Goal: Task Accomplishment & Management: Complete application form

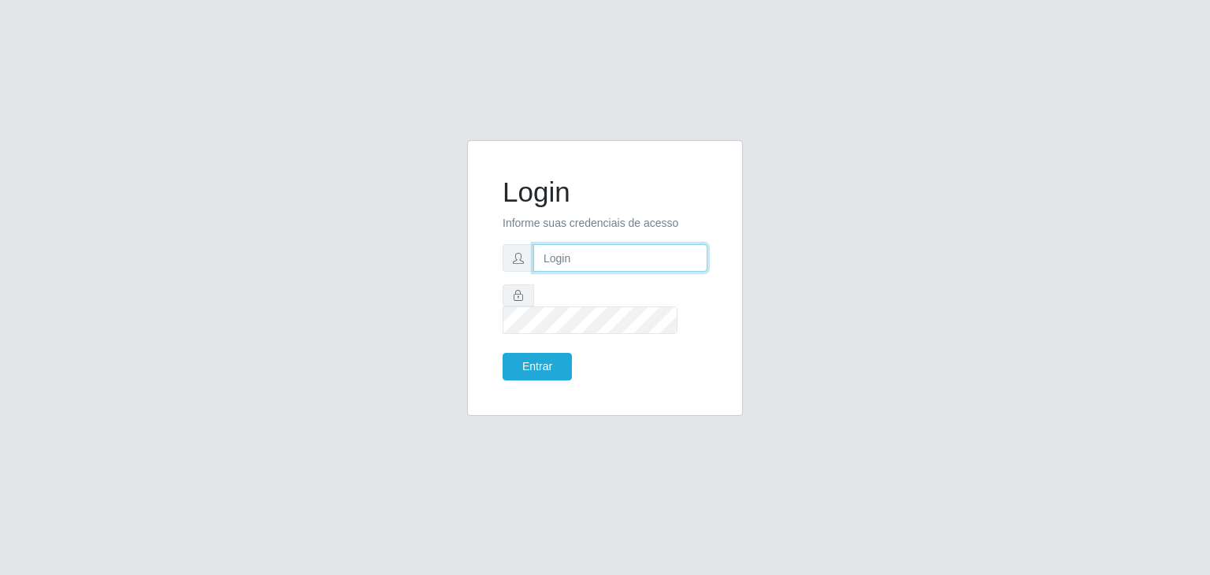
type input "jeisonrede@compras"
drag, startPoint x: 0, startPoint y: 0, endPoint x: 555, endPoint y: 348, distance: 655.0
click at [555, 353] on button "Entrar" at bounding box center [537, 367] width 69 height 28
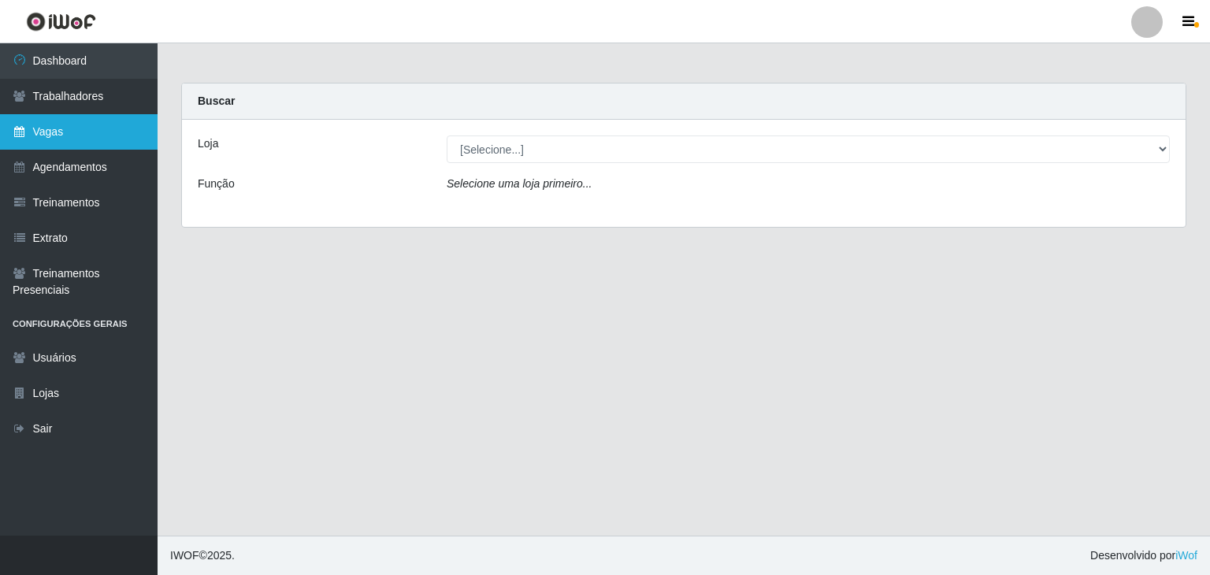
click at [72, 127] on link "Vagas" at bounding box center [79, 131] width 158 height 35
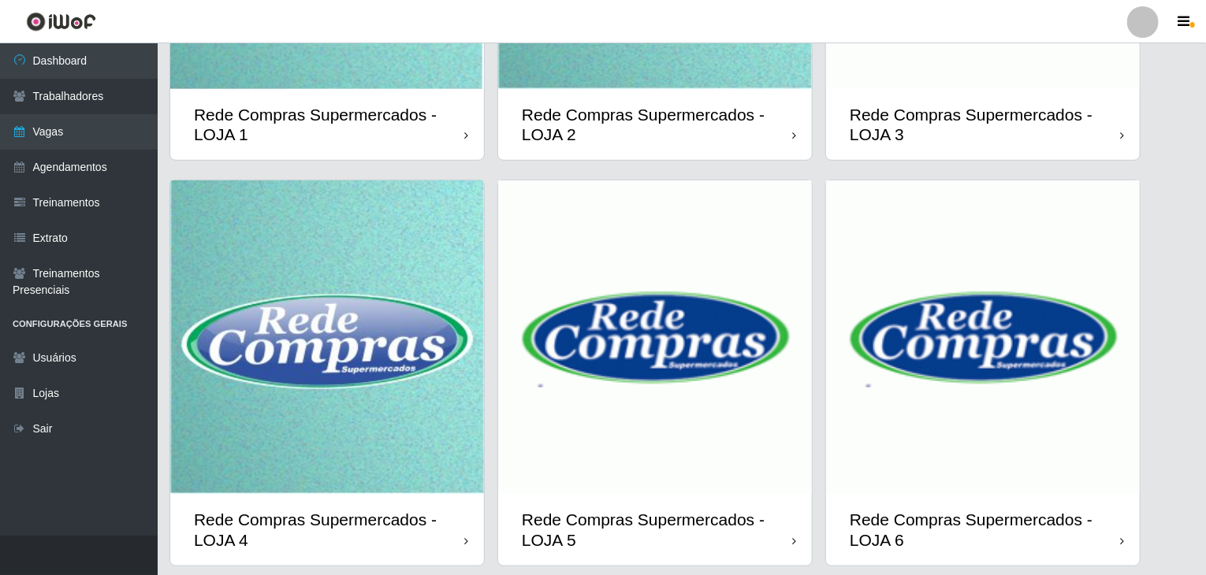
scroll to position [374, 0]
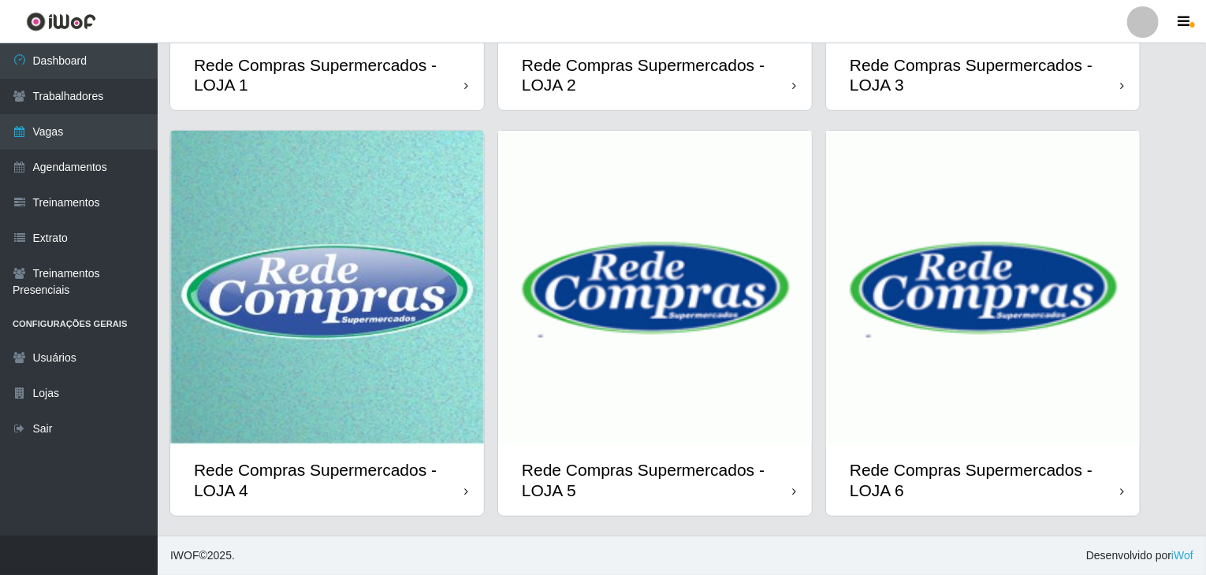
click at [643, 392] on img at bounding box center [655, 288] width 314 height 314
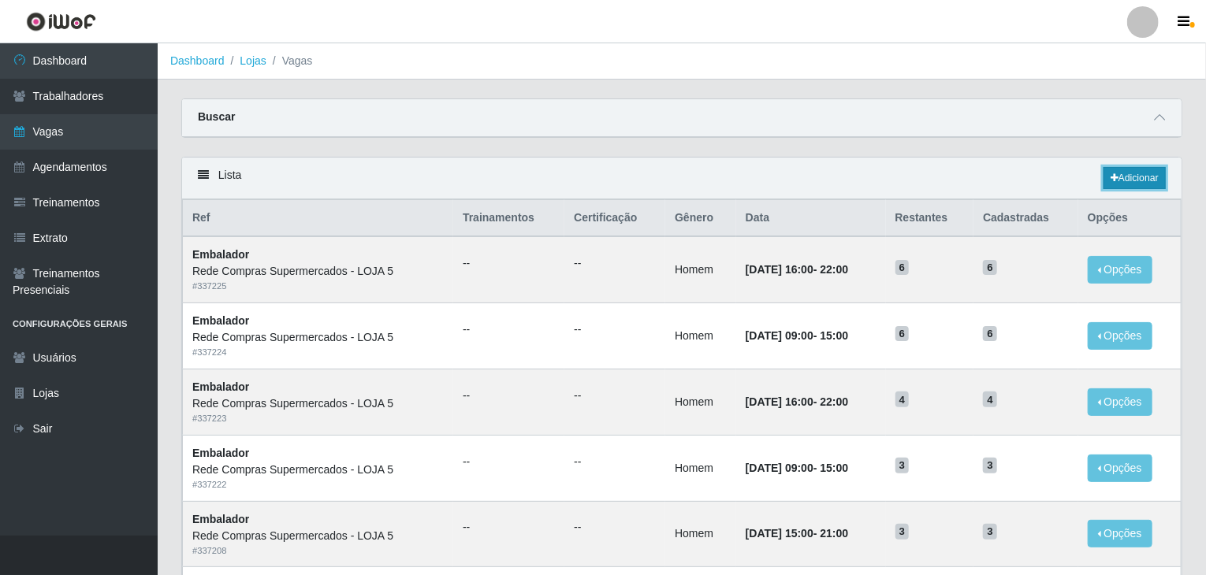
click at [1132, 173] on link "Adicionar" at bounding box center [1134, 178] width 62 height 22
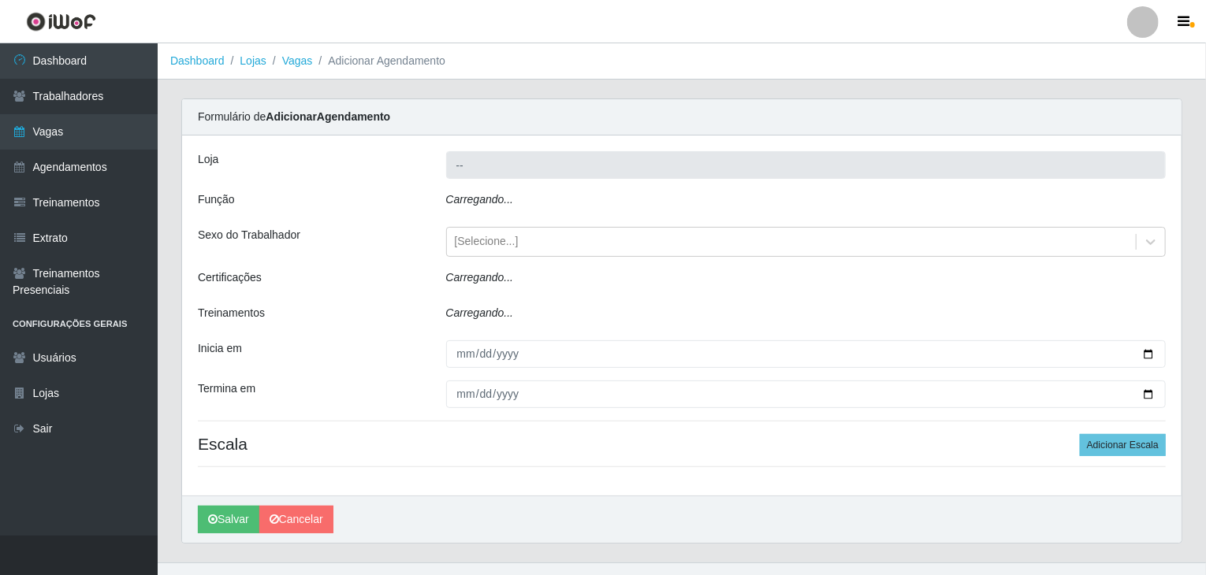
type input "Rede Compras Supermercados - LOJA 5"
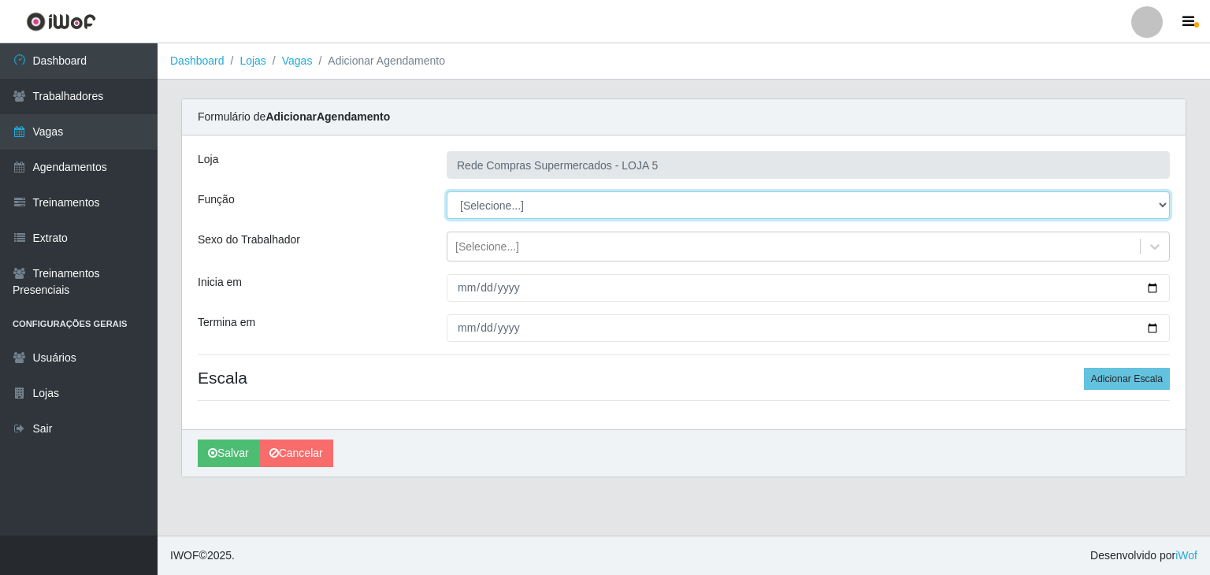
click at [497, 203] on select "[Selecione...] ASG ASG + ASG ++ Auxiliar de Estacionamento Auxiliar de Estacion…" at bounding box center [808, 205] width 723 height 28
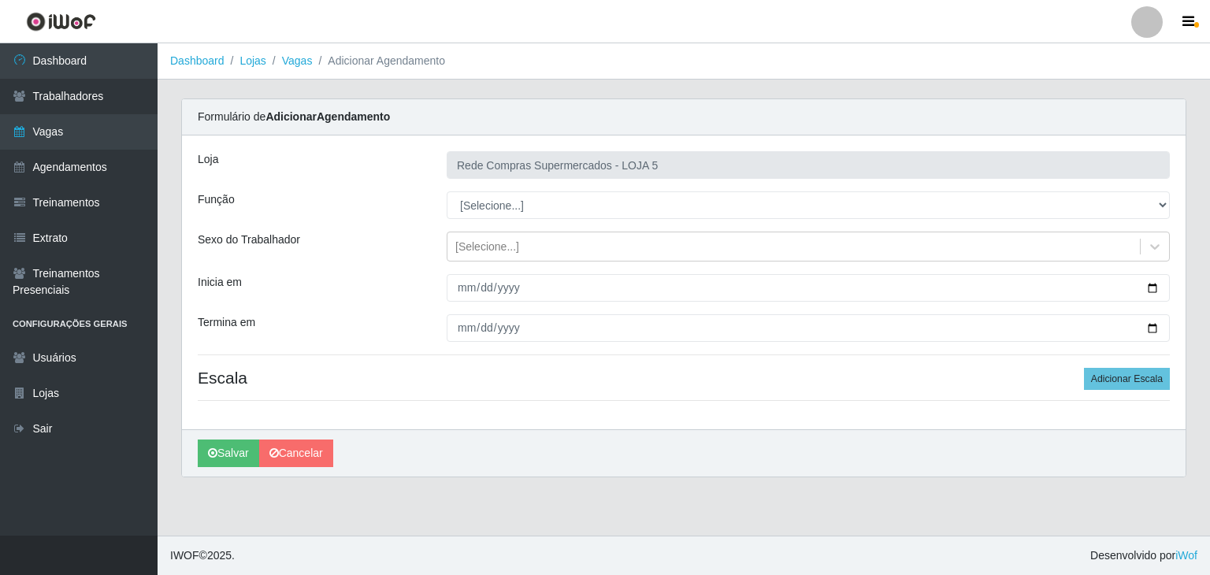
click at [511, 188] on div "Loja Rede Compras Supermercados - LOJA 5 Função [Selecione...] ASG ASG + ASG ++…" at bounding box center [684, 283] width 1004 height 294
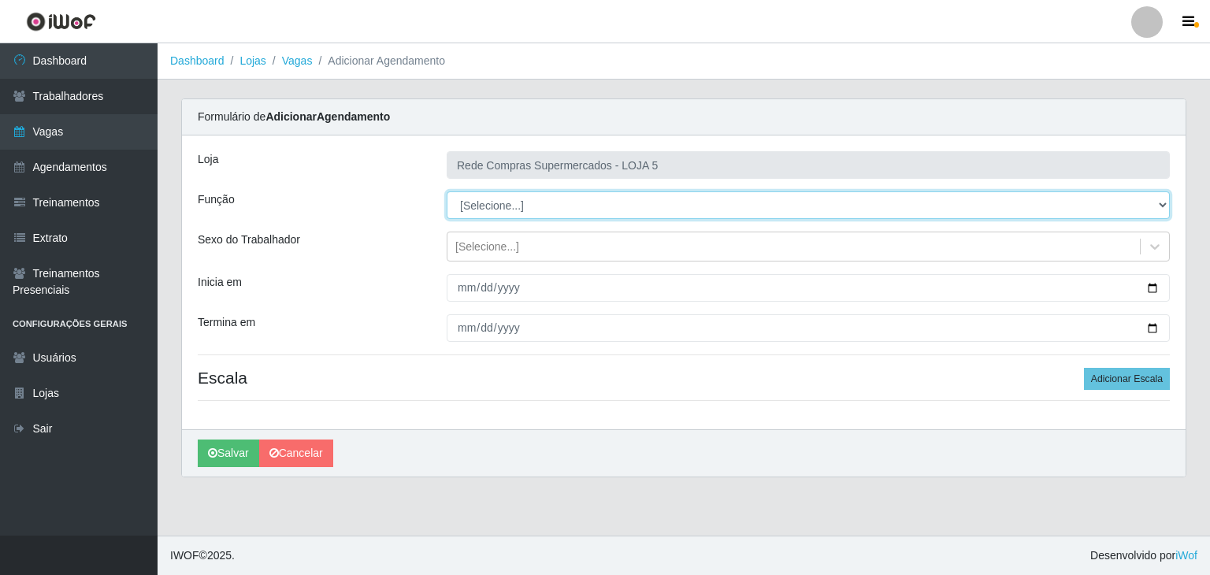
click at [514, 203] on select "[Selecione...] ASG ASG + ASG ++ Auxiliar de Estacionamento Auxiliar de Estacion…" at bounding box center [808, 205] width 723 height 28
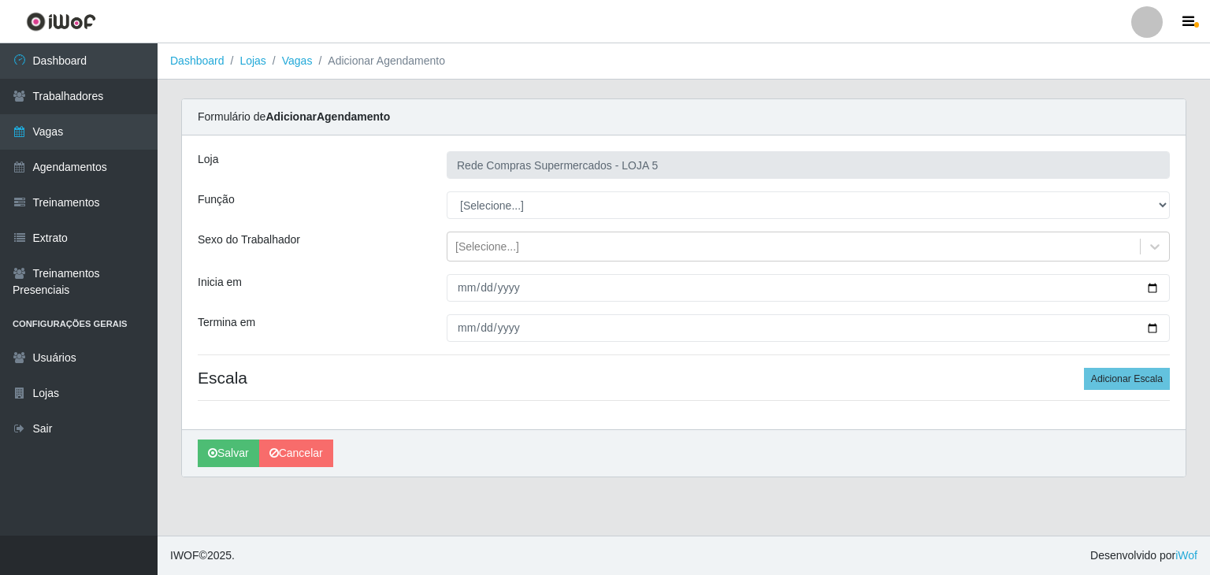
click at [362, 243] on div "Sexo do Trabalhador" at bounding box center [310, 247] width 249 height 30
click at [325, 457] on link "Cancelar" at bounding box center [296, 454] width 74 height 28
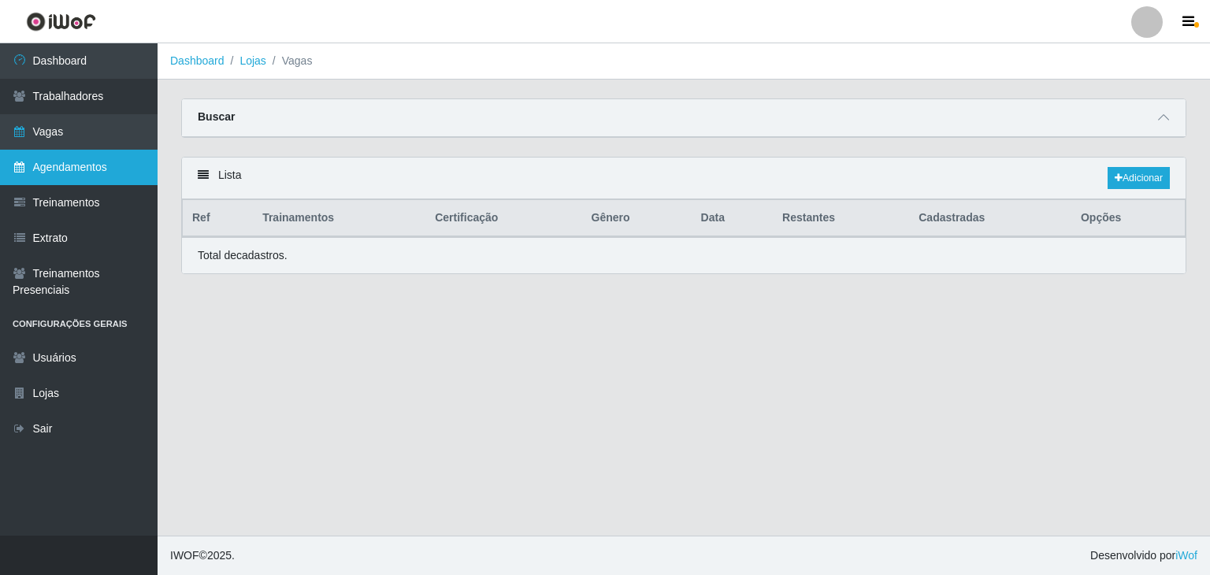
click at [65, 152] on link "Agendamentos" at bounding box center [79, 167] width 158 height 35
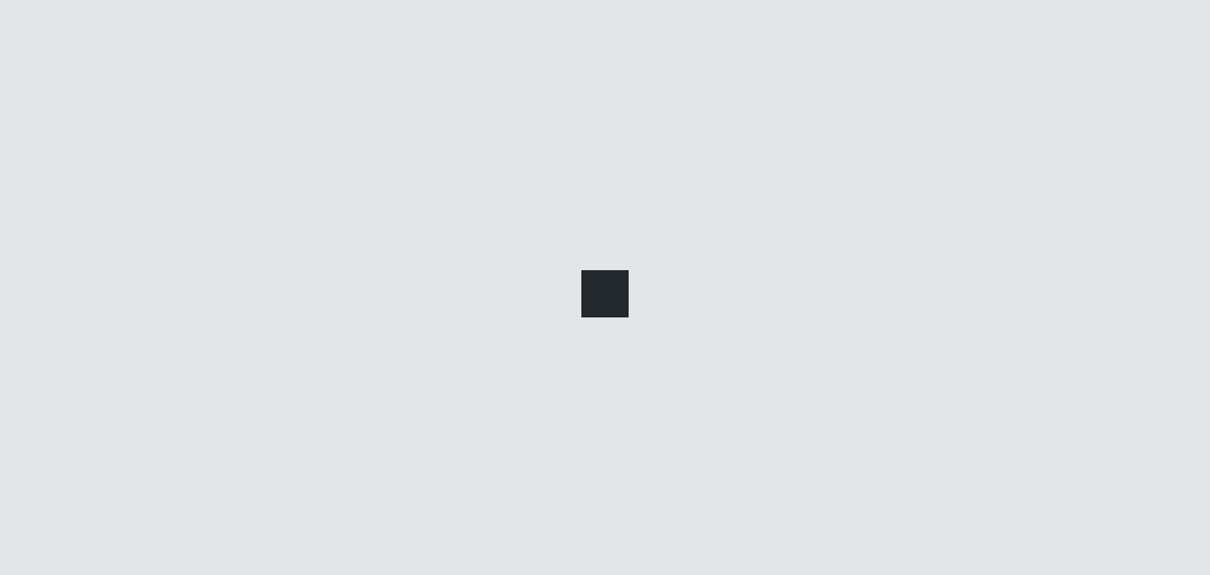
click at [54, 131] on div at bounding box center [605, 287] width 1210 height 575
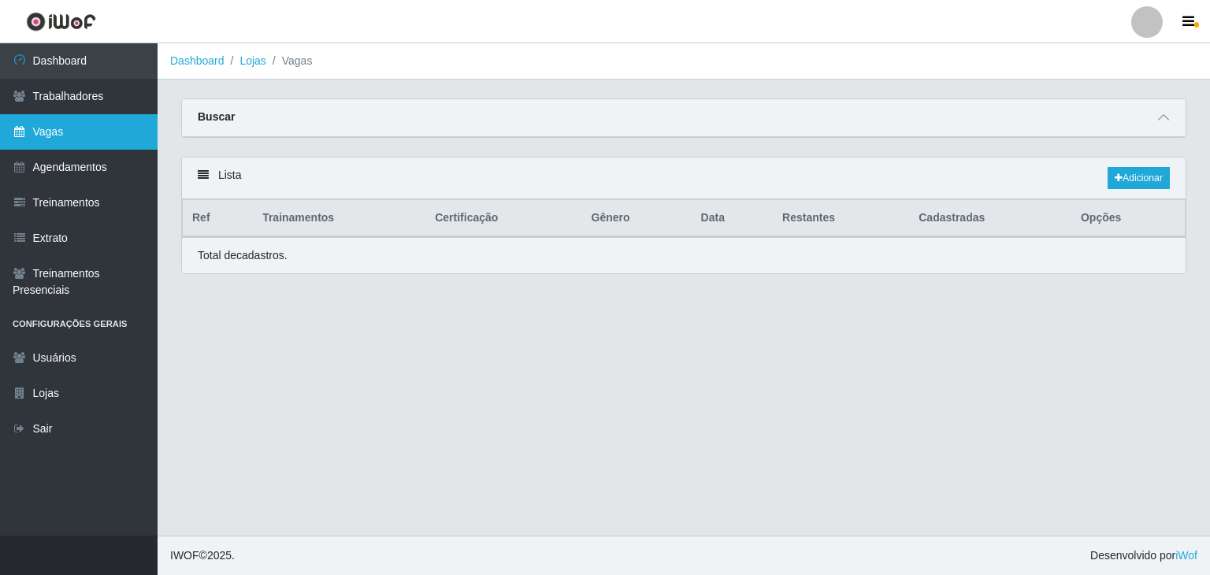
click at [50, 136] on link "Vagas" at bounding box center [79, 131] width 158 height 35
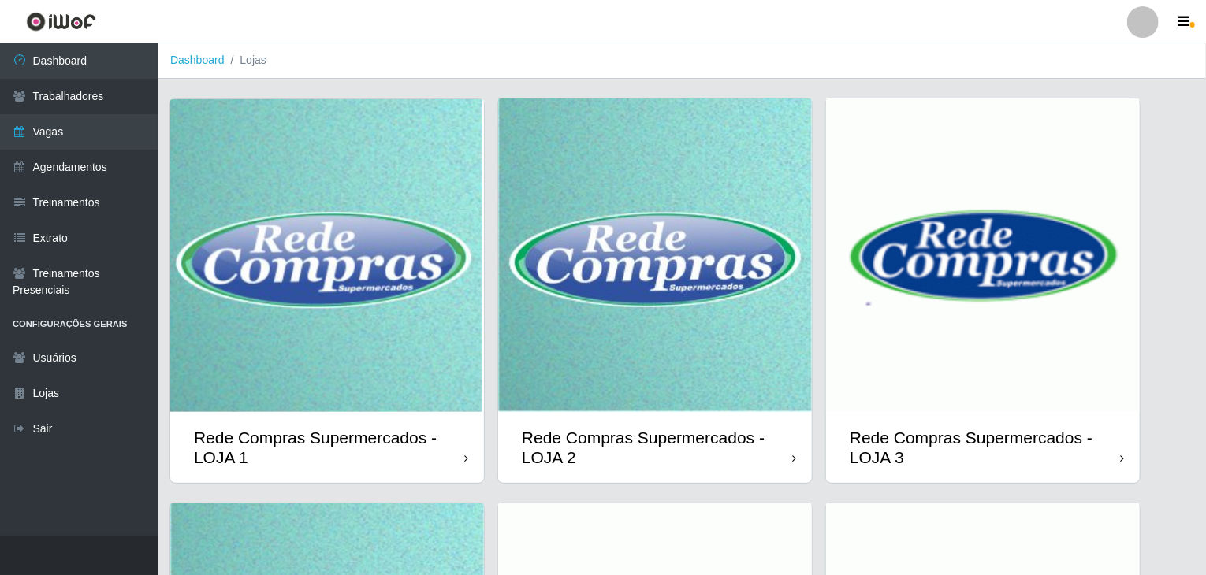
scroll to position [374, 0]
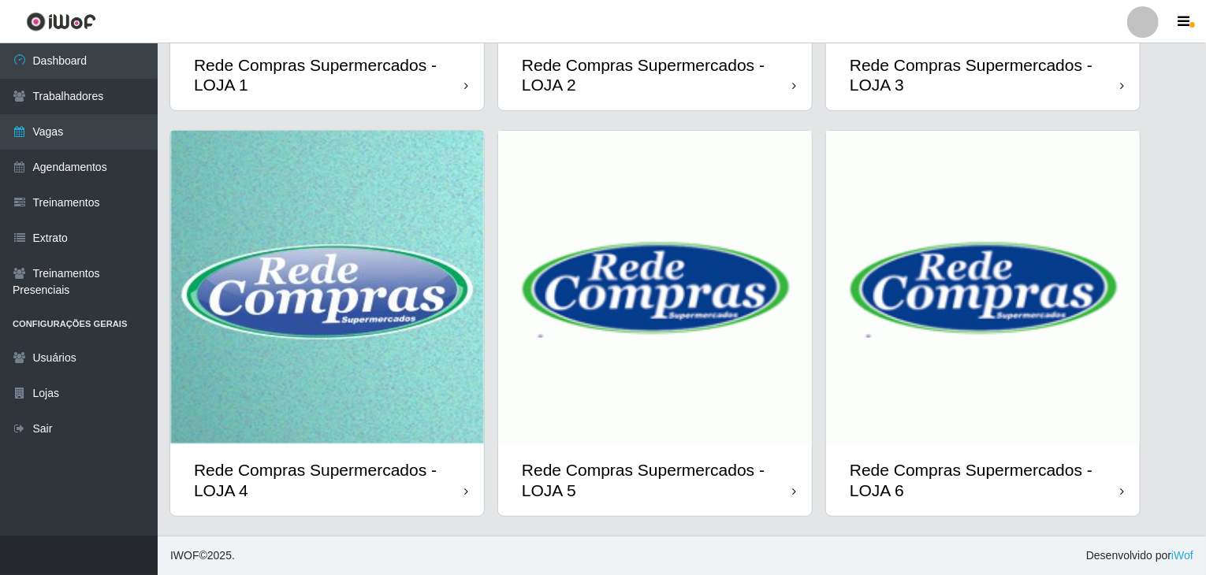
click at [660, 348] on img at bounding box center [655, 288] width 314 height 314
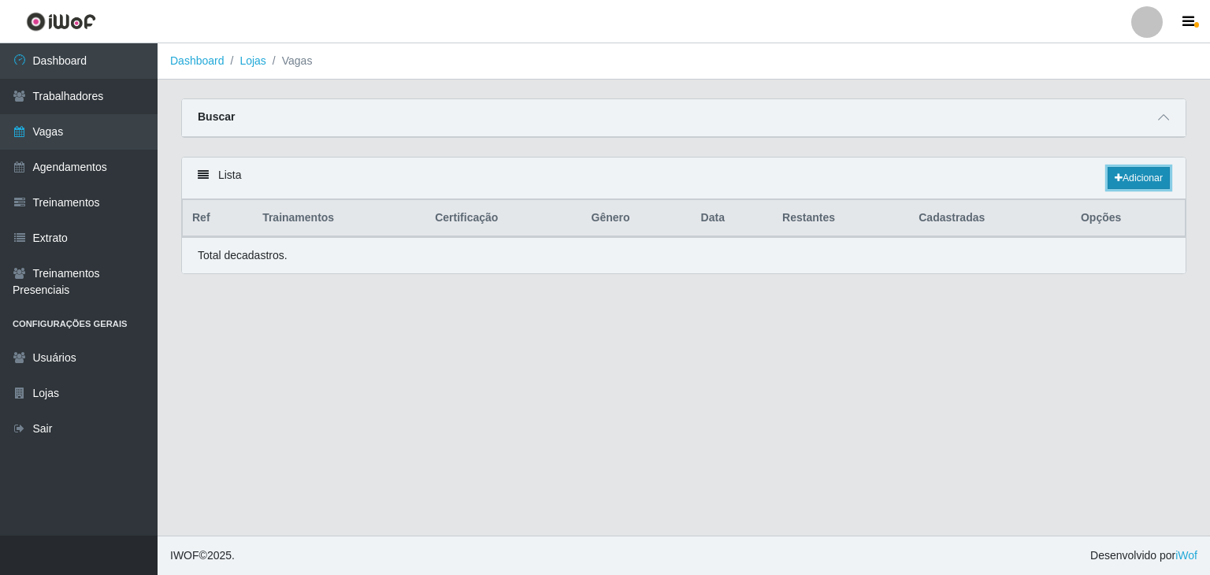
click at [1130, 184] on link "Adicionar" at bounding box center [1139, 178] width 62 height 22
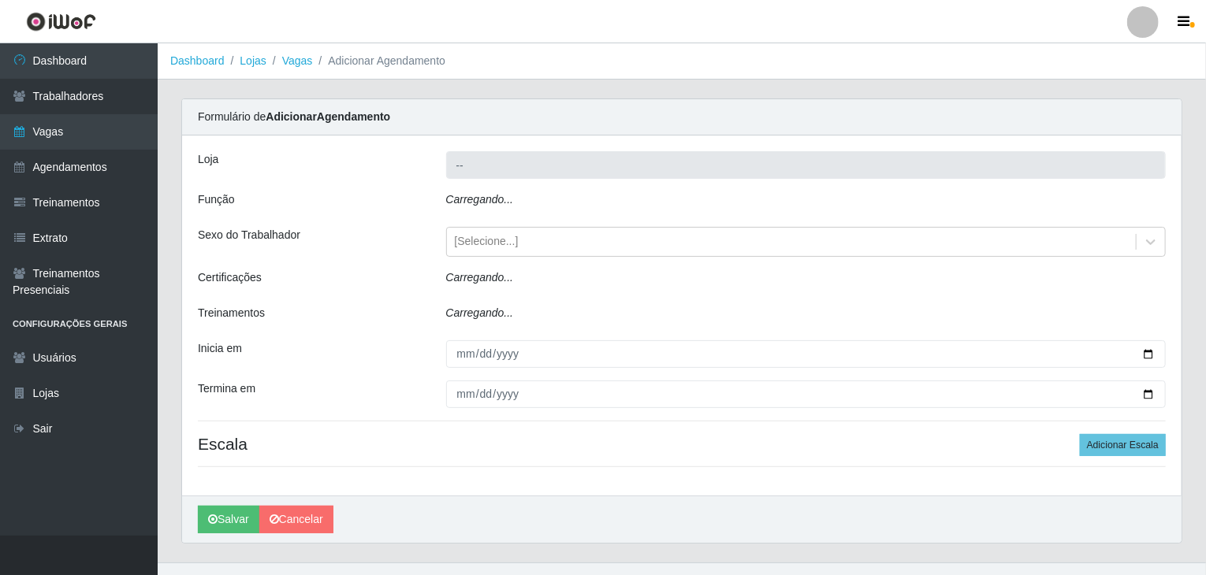
type input "Rede Compras Supermercados - LOJA 5"
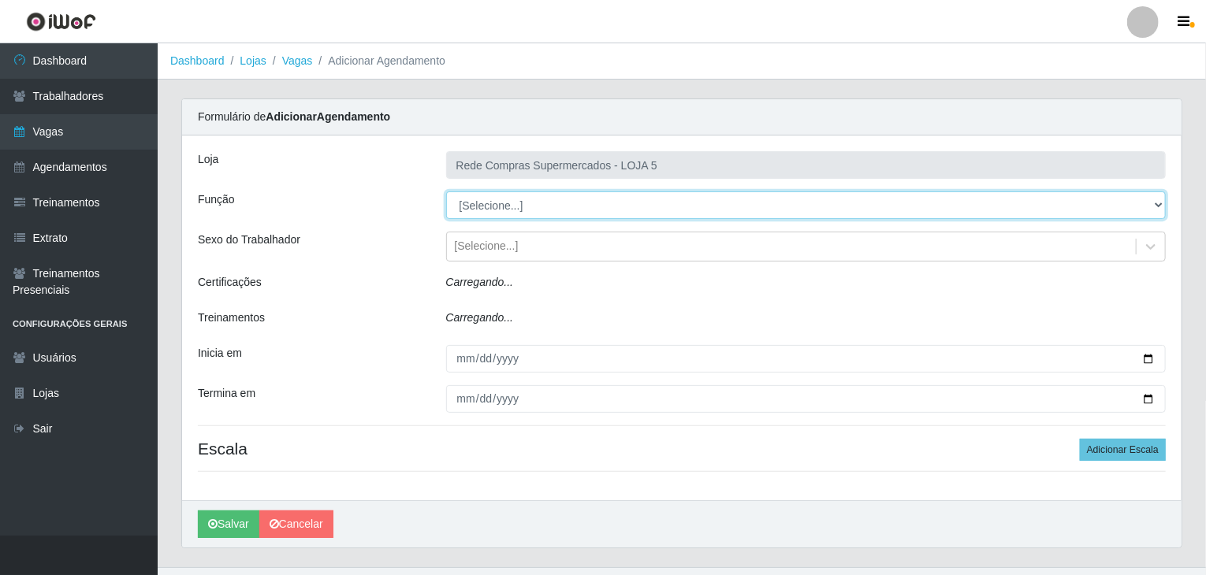
click at [498, 195] on select "[Selecione...] ASG ASG + ASG ++ Auxiliar de Depósito Auxiliar de Depósito + Aux…" at bounding box center [806, 205] width 720 height 28
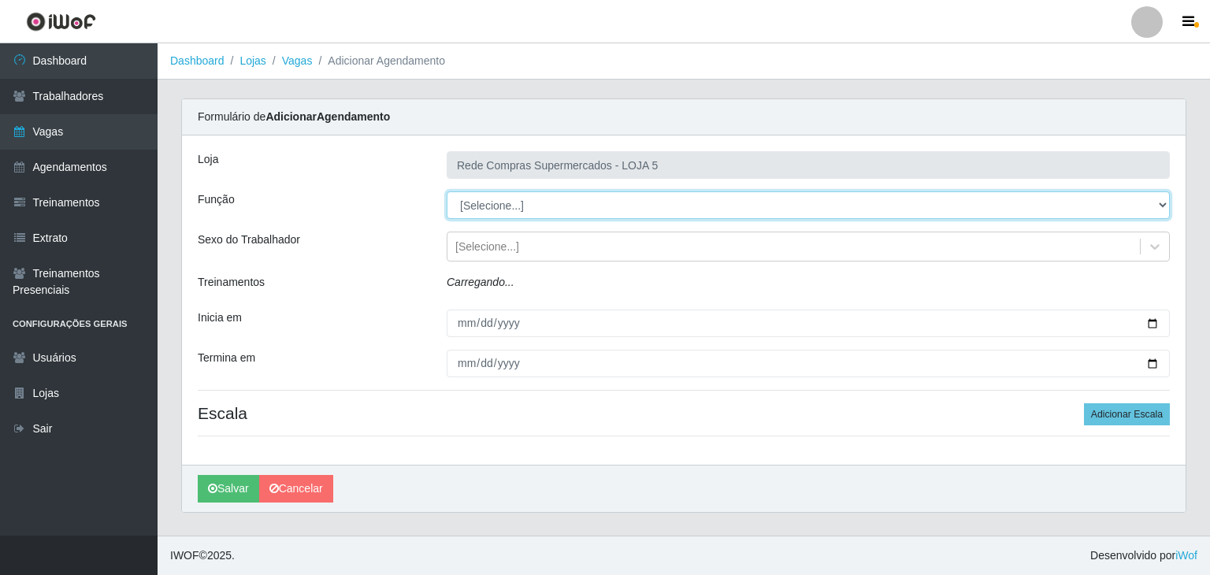
select select "106"
click at [447, 191] on select "[Selecione...] ASG ASG + ASG ++ Auxiliar de Depósito Auxiliar de Depósito + Aux…" at bounding box center [808, 205] width 723 height 28
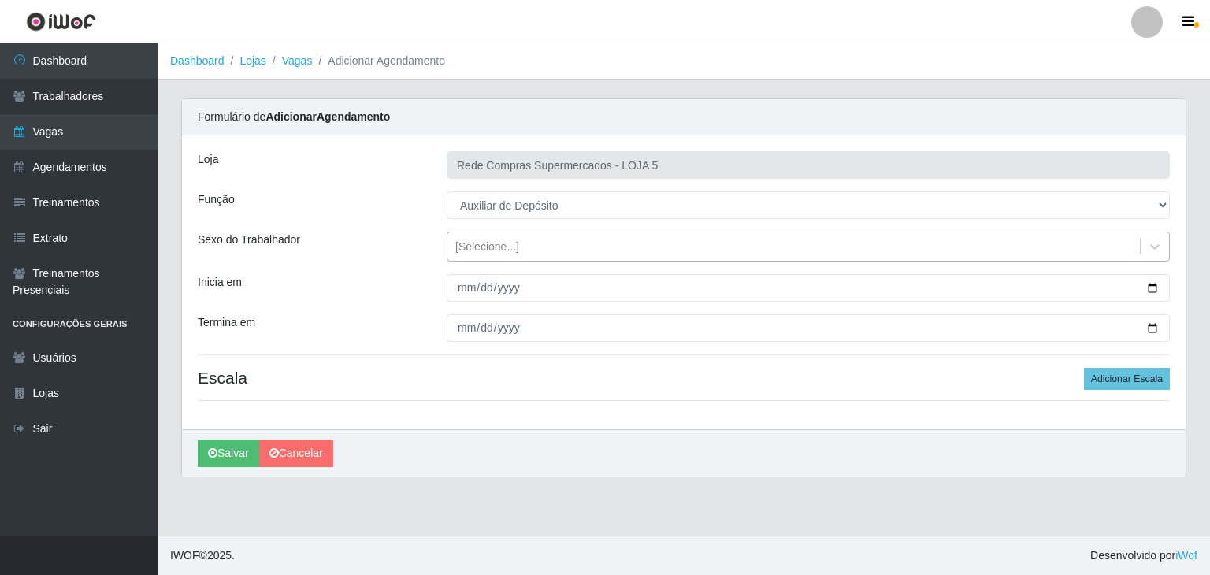
click at [1116, 240] on div "[Selecione...]" at bounding box center [794, 247] width 693 height 26
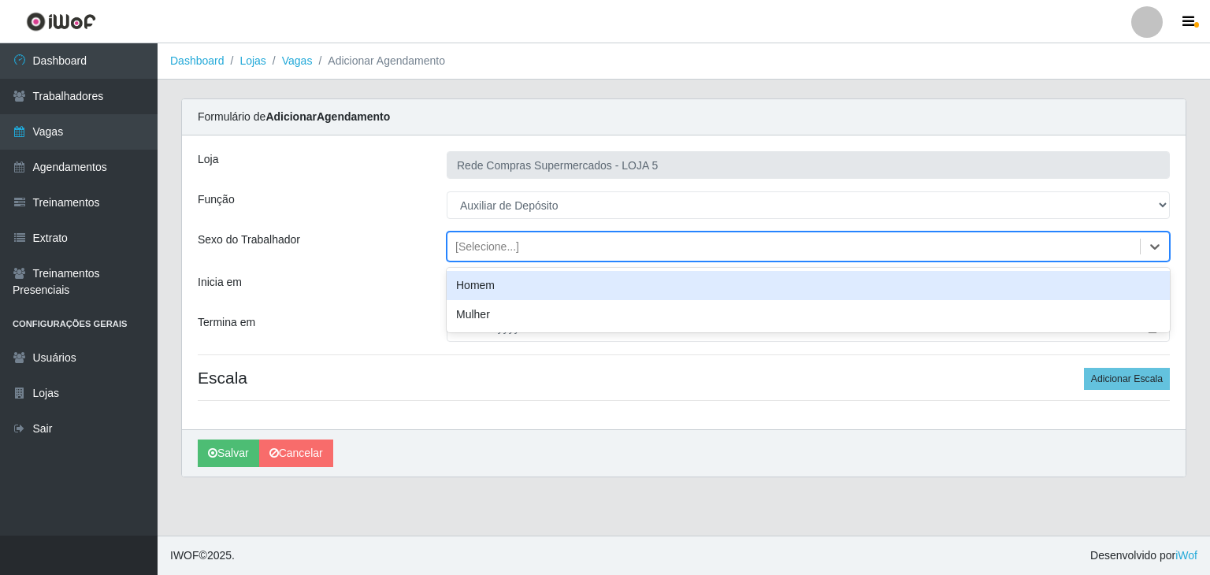
click at [519, 288] on div "Homem" at bounding box center [808, 285] width 723 height 29
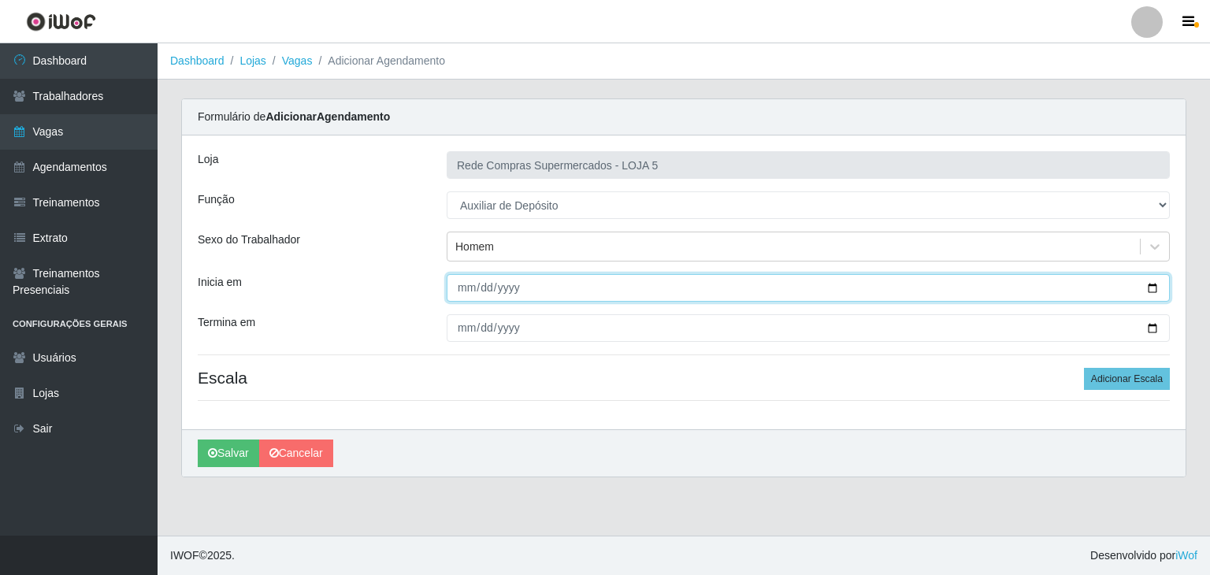
click at [1158, 280] on input "Inicia em" at bounding box center [808, 288] width 723 height 28
type input "2025-09-01"
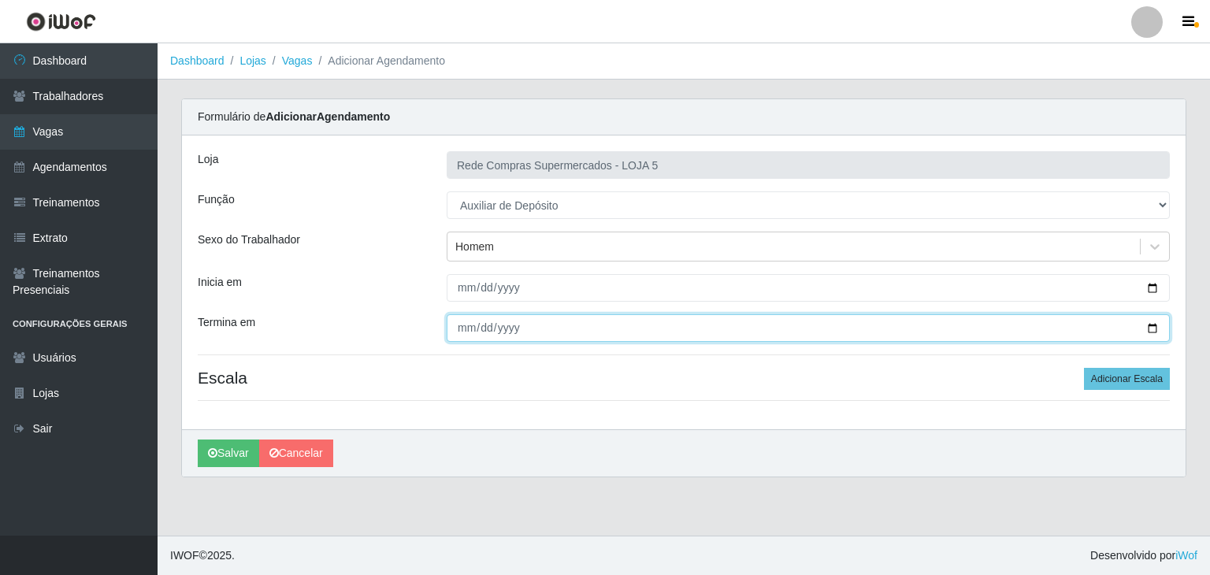
drag, startPoint x: 1150, startPoint y: 330, endPoint x: 972, endPoint y: 351, distance: 179.4
click at [1151, 329] on input "Termina em" at bounding box center [808, 328] width 723 height 28
type input "2025-09-06"
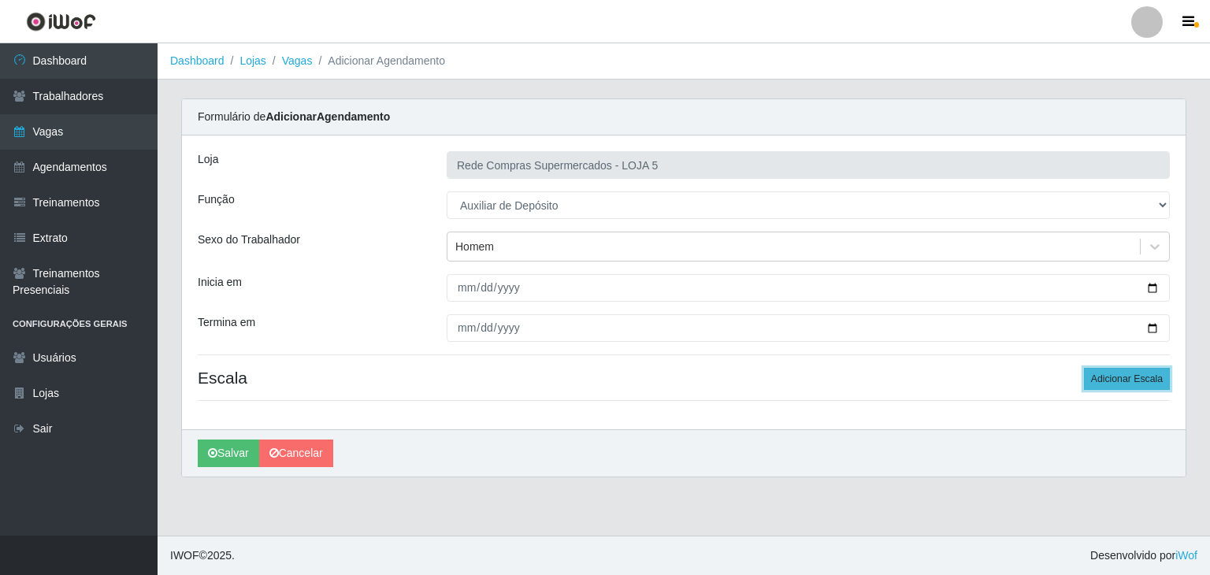
click at [1125, 382] on button "Adicionar Escala" at bounding box center [1127, 379] width 86 height 22
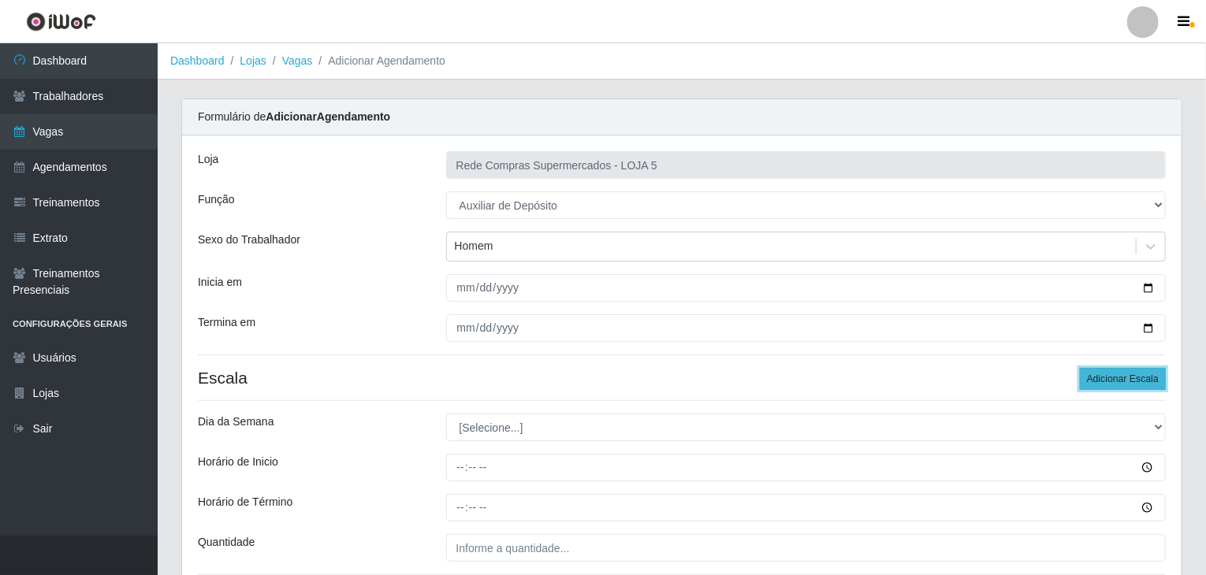
click at [1125, 381] on button "Adicionar Escala" at bounding box center [1123, 379] width 86 height 22
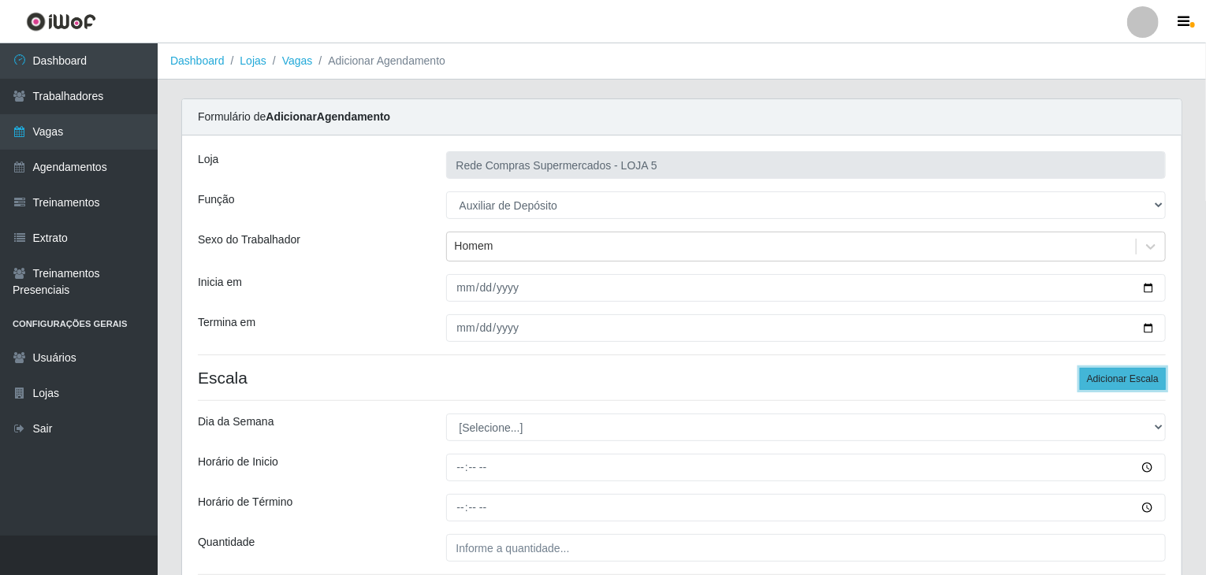
click at [1125, 381] on button "Adicionar Escala" at bounding box center [1123, 379] width 86 height 22
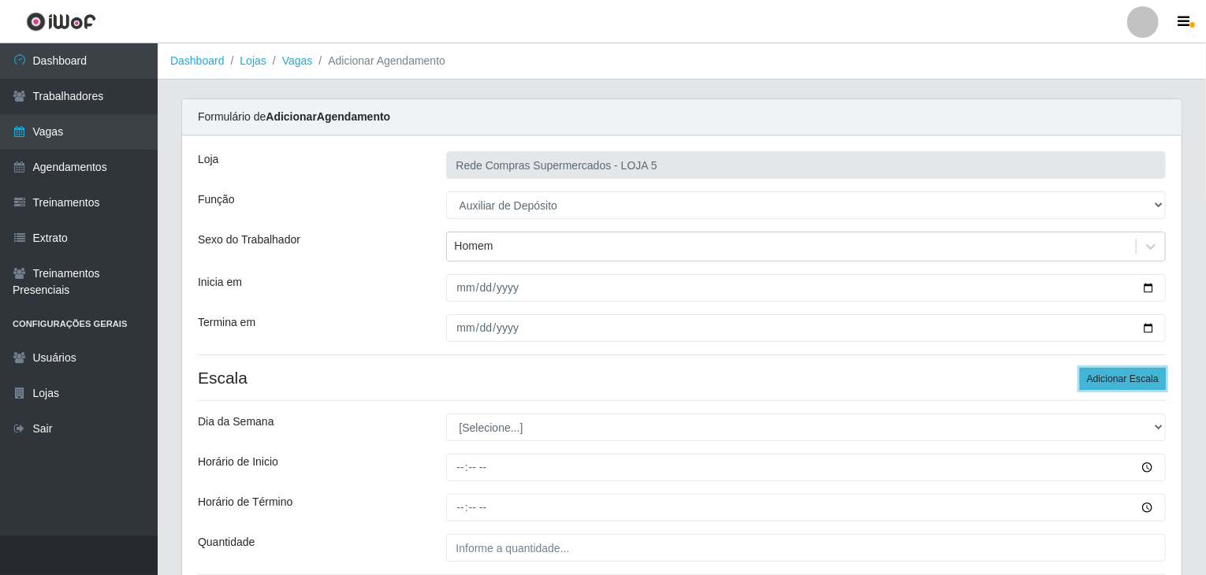
click at [1125, 381] on button "Adicionar Escala" at bounding box center [1123, 379] width 86 height 22
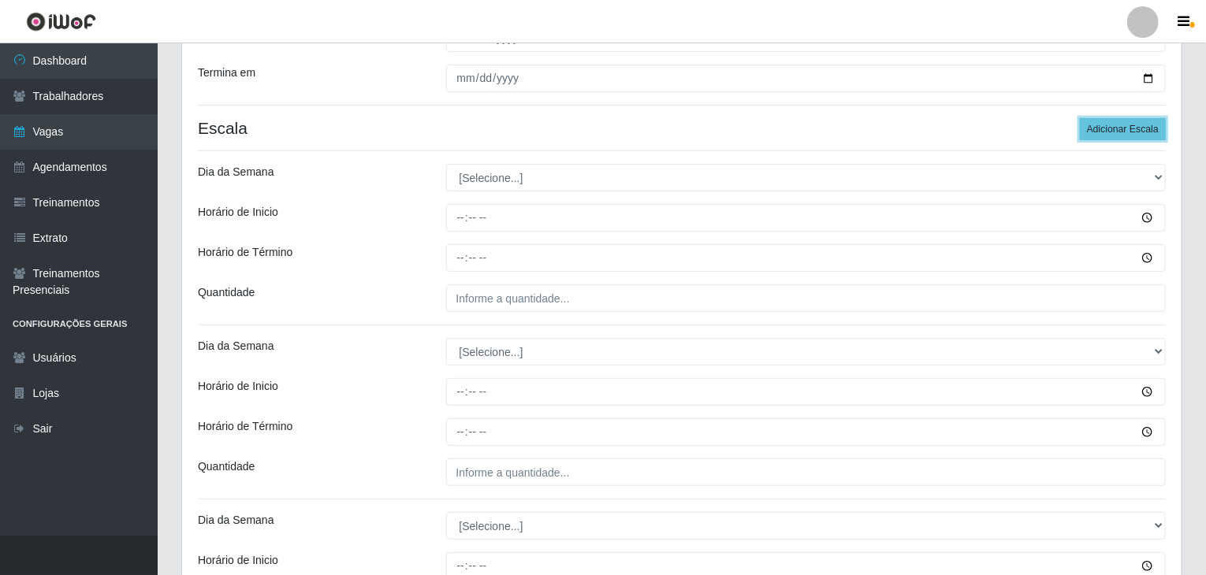
scroll to position [156, 0]
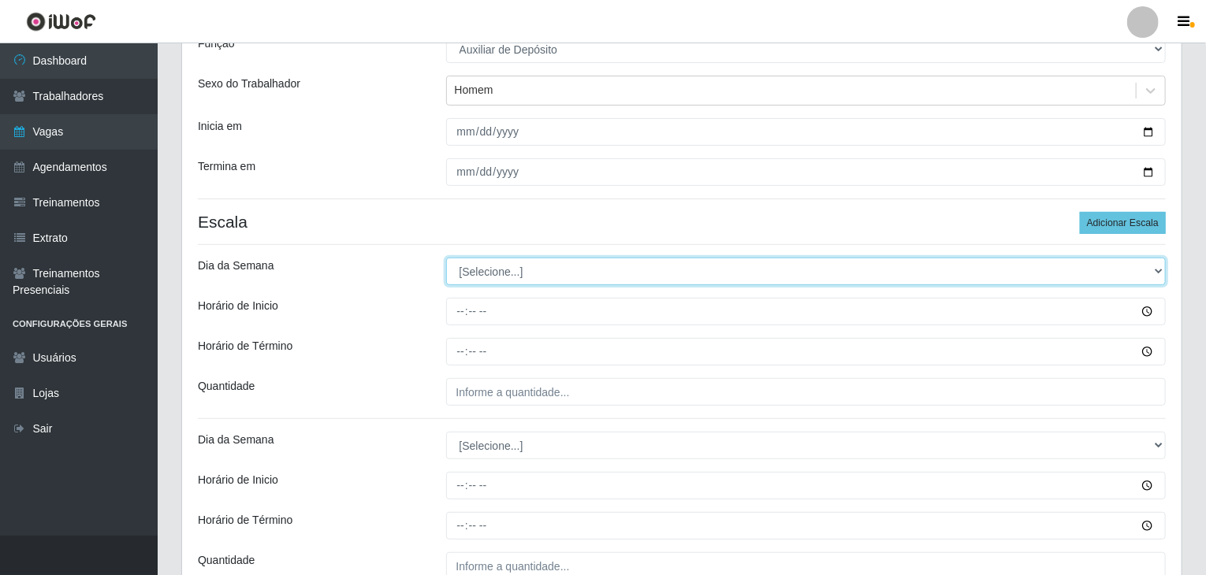
click at [496, 272] on select "[Selecione...] Segunda Terça Quarta Quinta Sexta Sábado Domingo" at bounding box center [806, 272] width 720 height 28
select select "1"
click at [446, 258] on select "[Selecione...] Segunda Terça Quarta Quinta Sexta Sábado Domingo" at bounding box center [806, 272] width 720 height 28
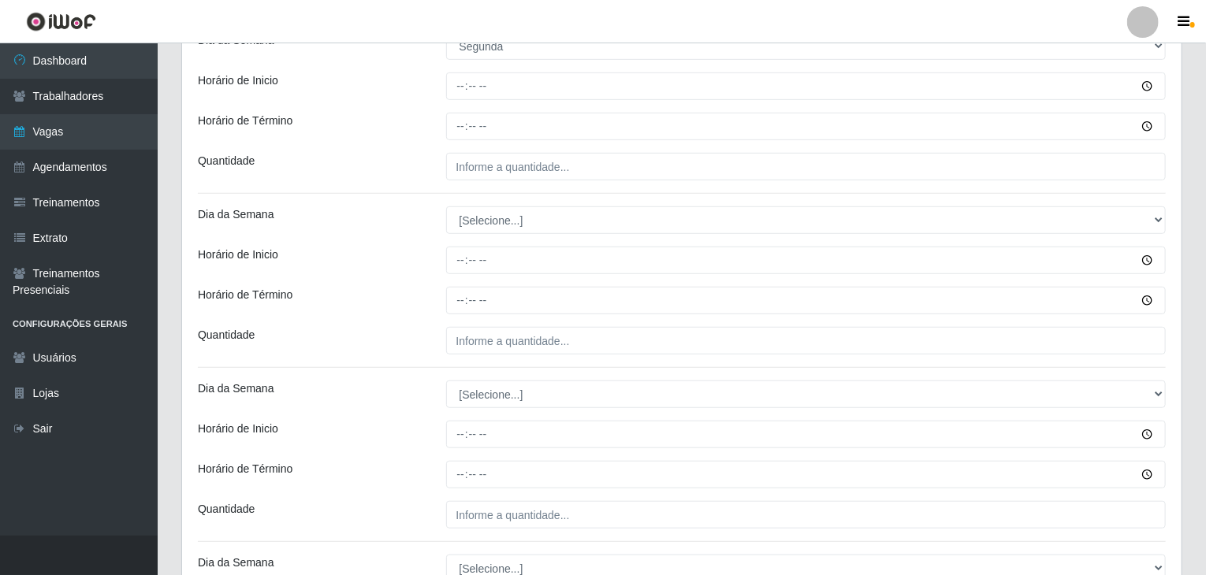
scroll to position [392, 0]
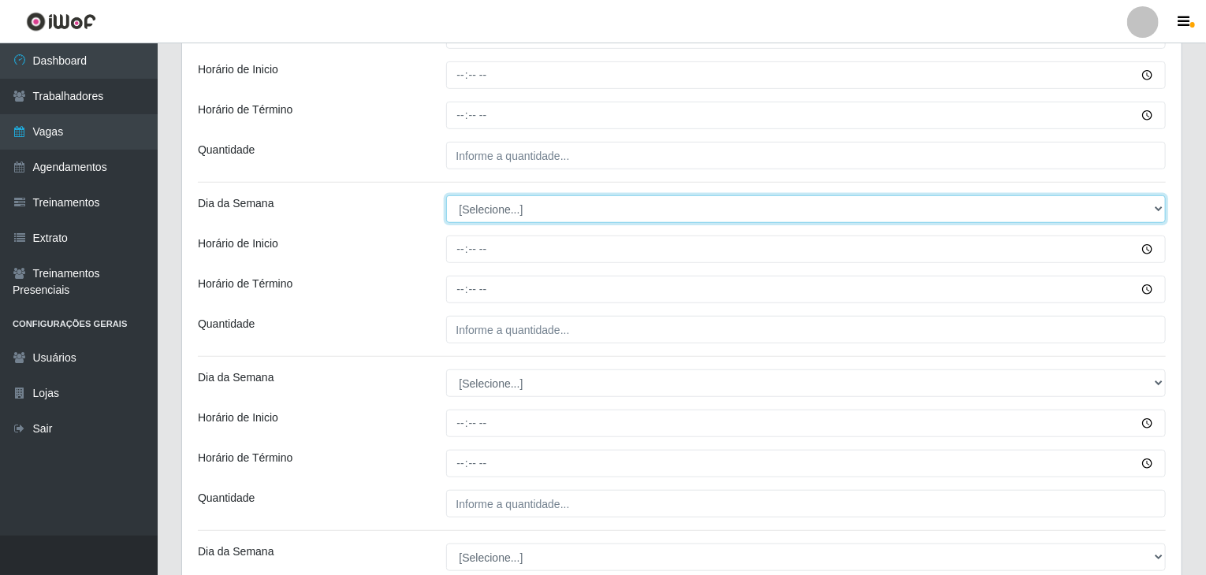
click at [529, 199] on select "[Selecione...] Segunda Terça Quarta Quinta Sexta Sábado Domingo" at bounding box center [806, 209] width 720 height 28
click at [446, 195] on select "[Selecione...] Segunda Terça Quarta Quinta Sexta Sábado Domingo" at bounding box center [806, 209] width 720 height 28
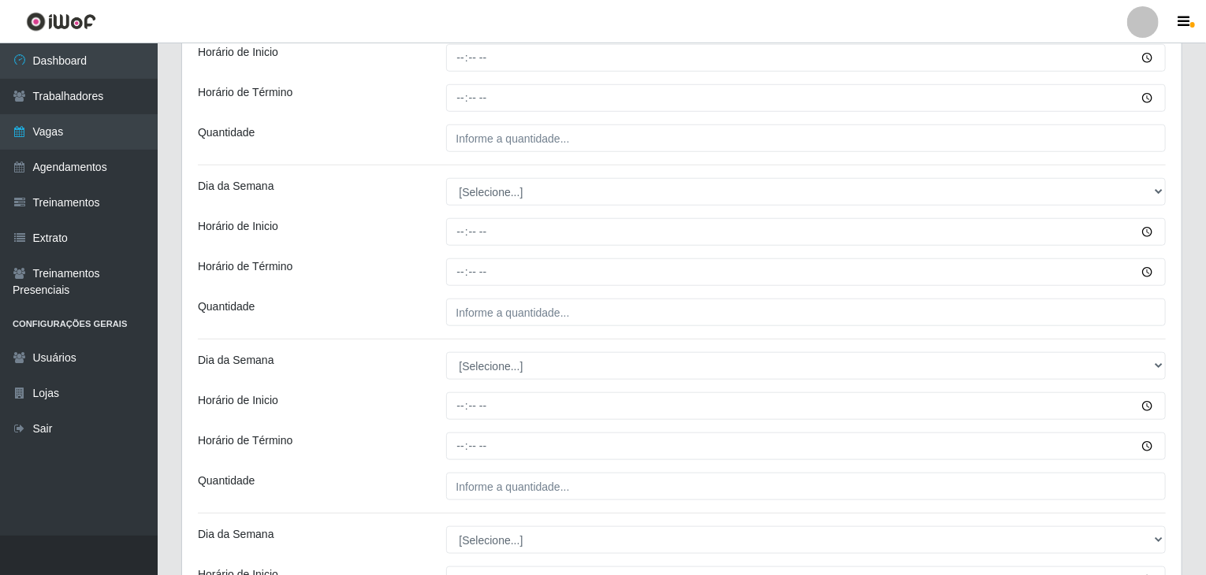
scroll to position [629, 0]
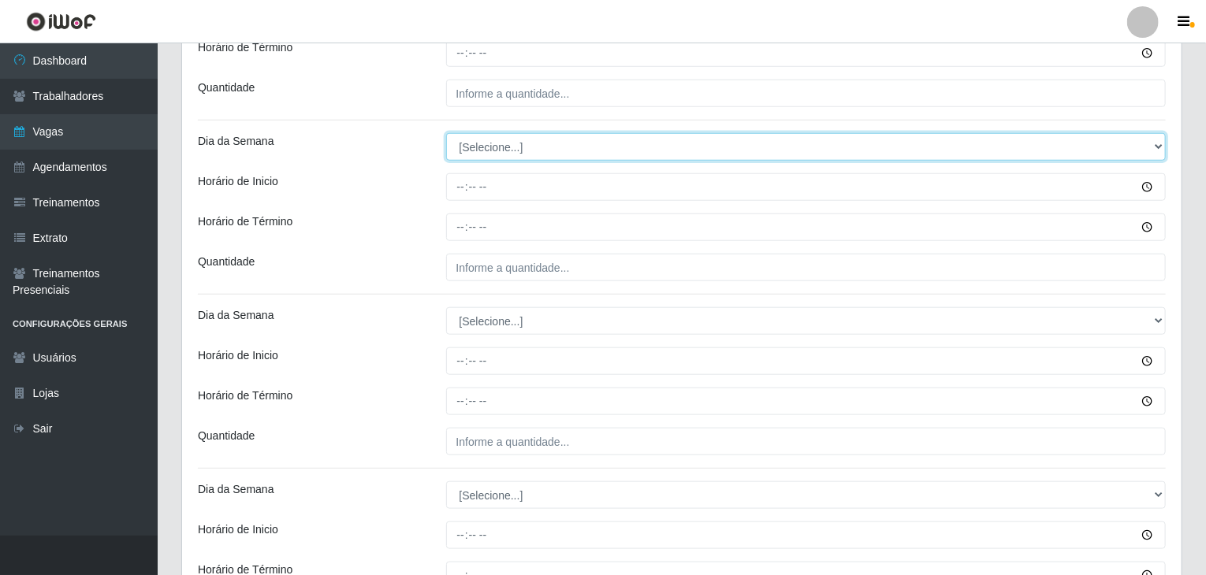
click at [492, 151] on select "[Selecione...] Segunda Terça Quarta Quinta Sexta Sábado Domingo" at bounding box center [806, 147] width 720 height 28
click at [493, 152] on select "[Selecione...] Segunda Terça Quarta Quinta Sexta Sábado Domingo" at bounding box center [806, 147] width 720 height 28
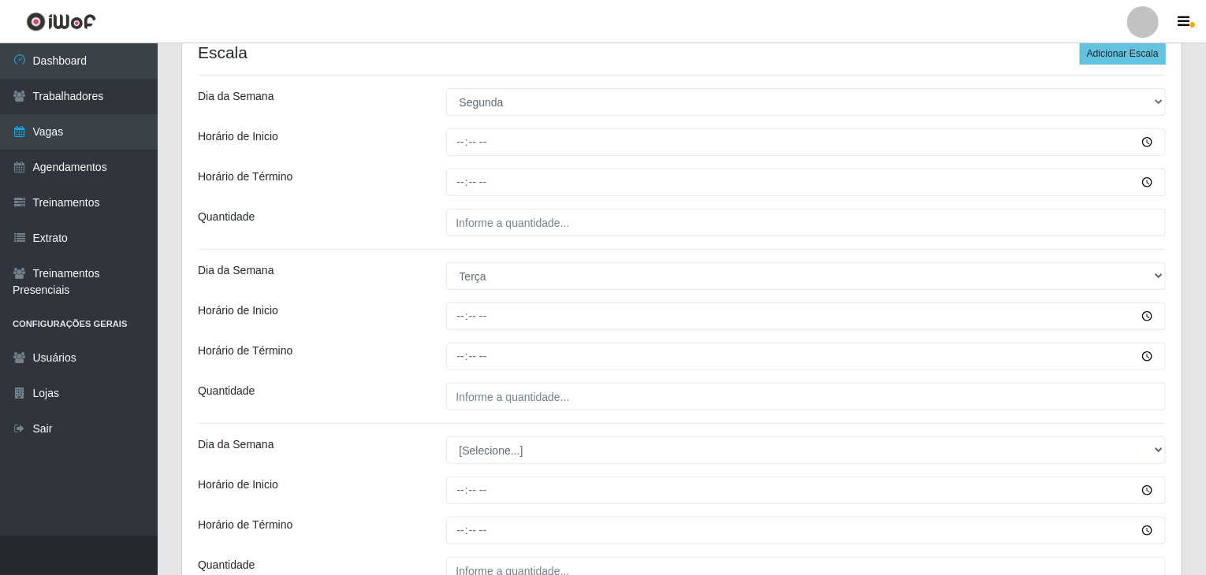
scroll to position [392, 0]
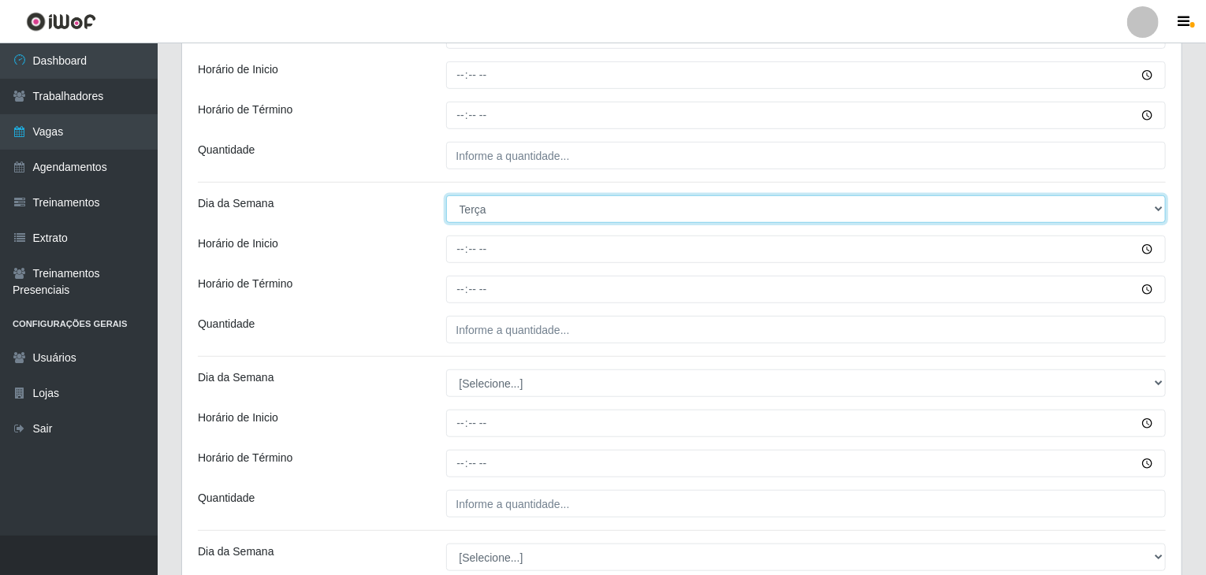
click at [475, 208] on select "[Selecione...] Segunda Terça Quarta Quinta Sexta Sábado Domingo" at bounding box center [806, 209] width 720 height 28
select select "1"
click at [446, 195] on select "[Selecione...] Segunda Terça Quarta Quinta Sexta Sábado Domingo" at bounding box center [806, 209] width 720 height 28
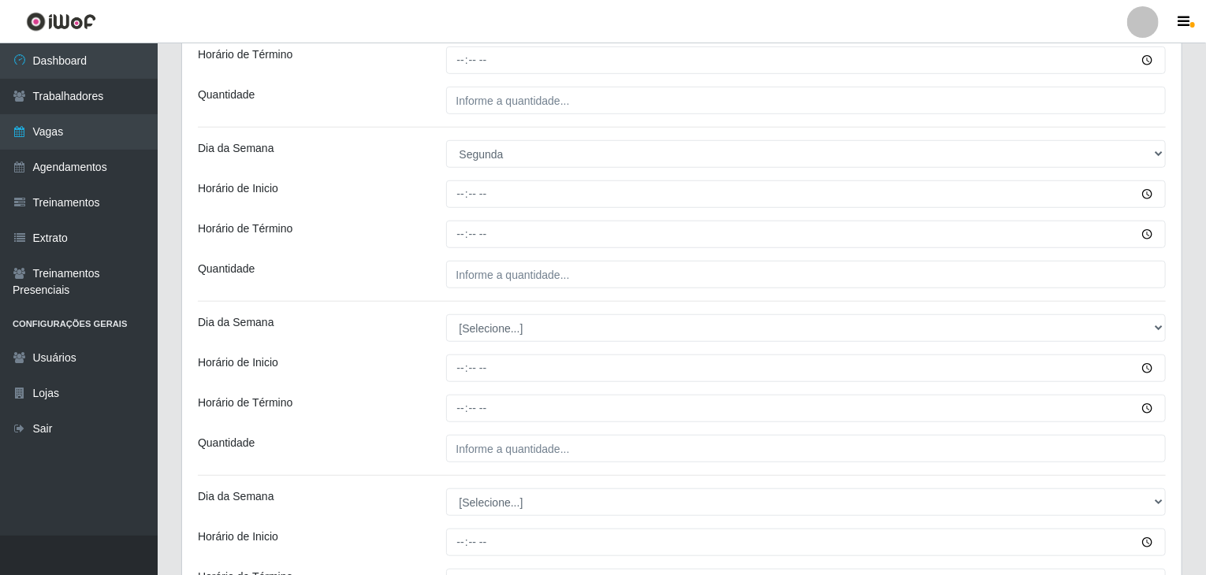
scroll to position [629, 0]
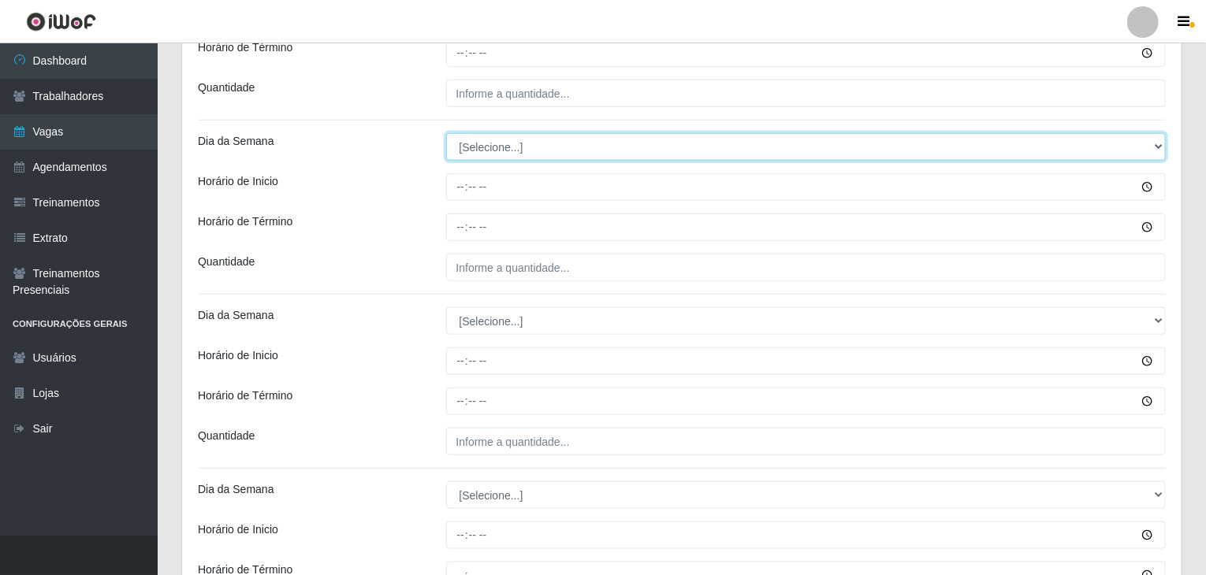
click at [498, 143] on select "[Selecione...] Segunda Terça Quarta Quinta Sexta Sábado Domingo" at bounding box center [806, 147] width 720 height 28
select select "2"
click at [446, 133] on select "[Selecione...] Segunda Terça Quarta Quinta Sexta Sábado Domingo" at bounding box center [806, 147] width 720 height 28
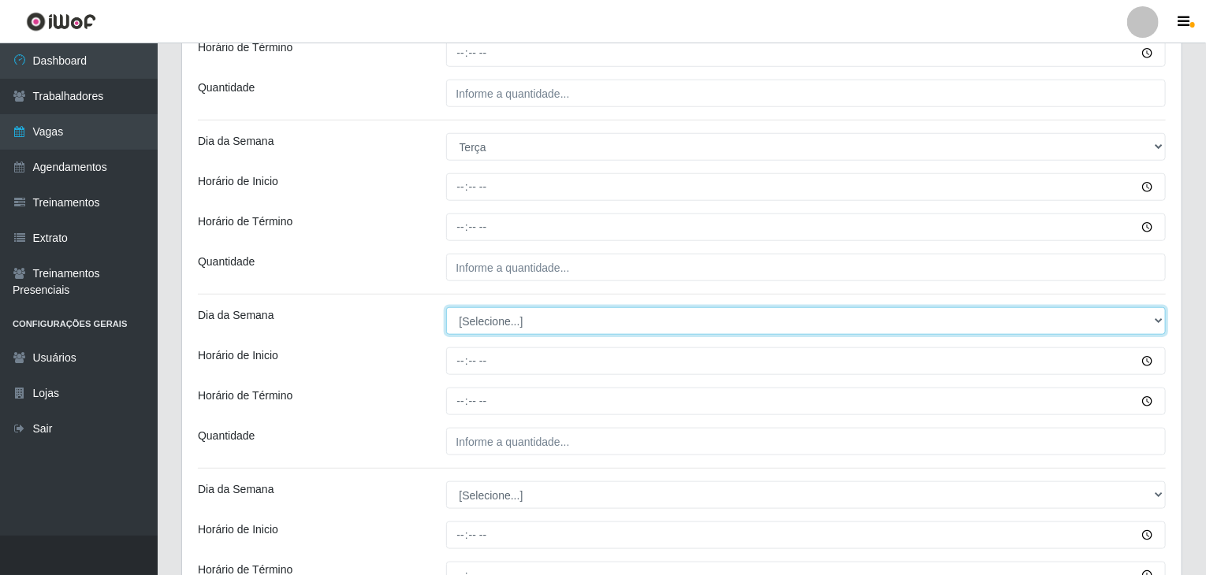
drag, startPoint x: 516, startPoint y: 318, endPoint x: 522, endPoint y: 332, distance: 14.8
click at [516, 318] on select "[Selecione...] Segunda Terça Quarta Quinta Sexta Sábado Domingo" at bounding box center [806, 321] width 720 height 28
select select "2"
click at [446, 307] on select "[Selecione...] Segunda Terça Quarta Quinta Sexta Sábado Domingo" at bounding box center [806, 321] width 720 height 28
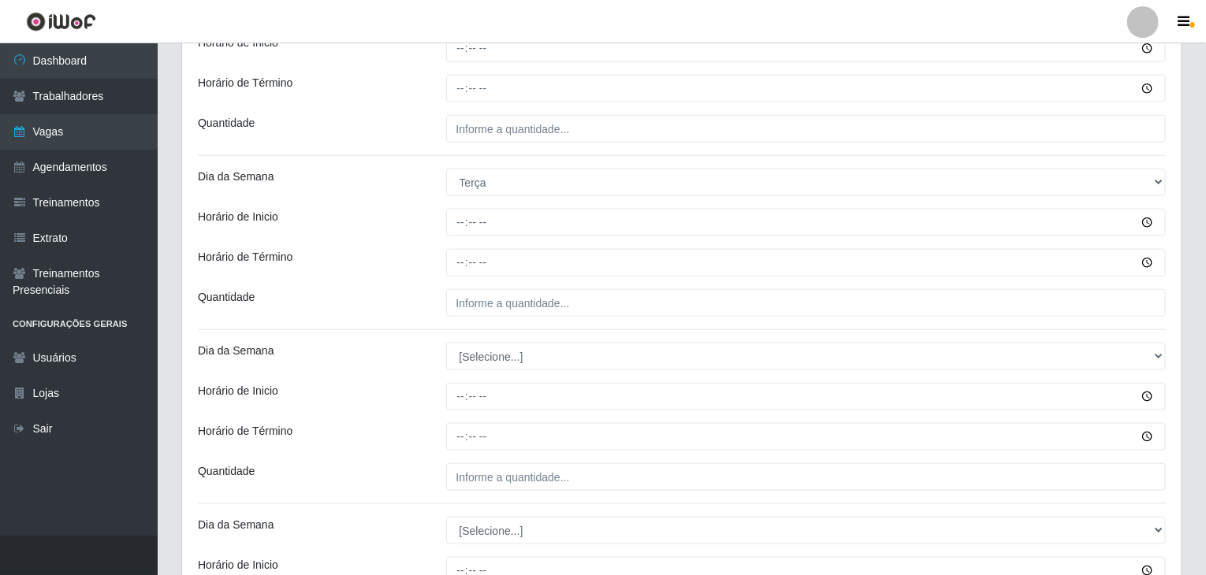
scroll to position [786, 0]
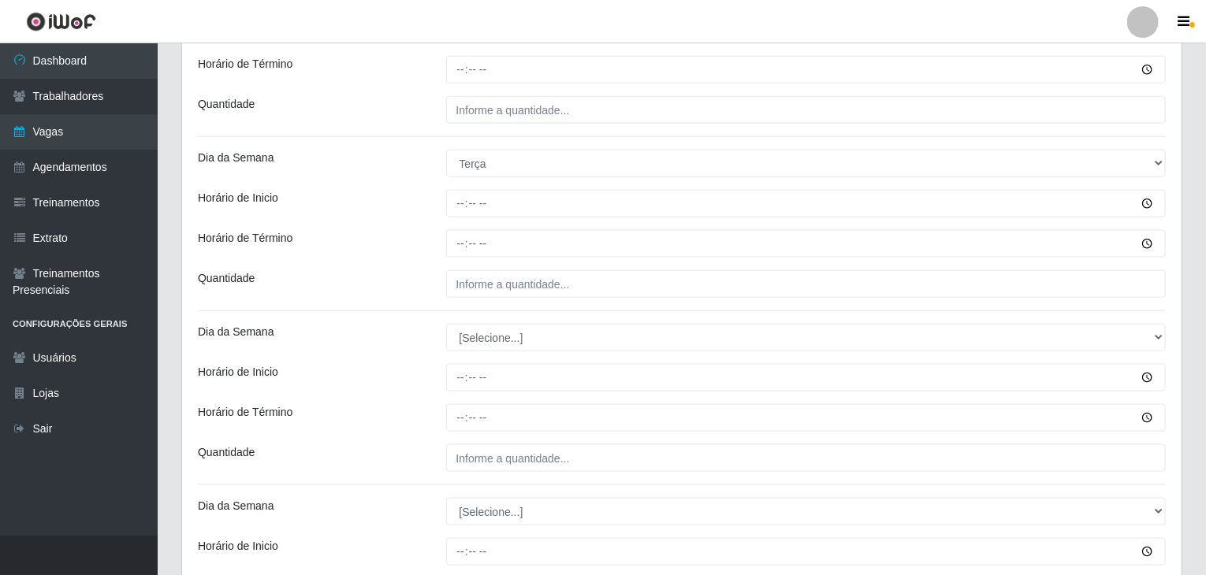
click at [507, 352] on div "Loja Rede Compras Supermercados - LOJA 5 Função [Selecione...] ASG ASG + ASG ++…" at bounding box center [681, 541] width 999 height 2384
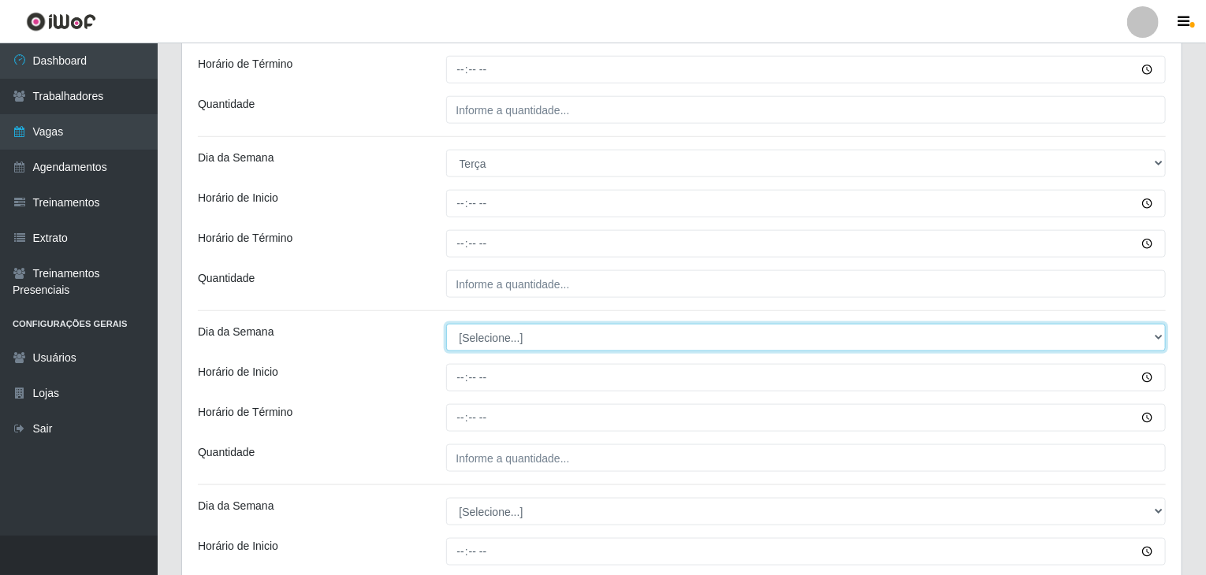
click at [509, 348] on select "[Selecione...] Segunda Terça Quarta Quinta Sexta Sábado Domingo" at bounding box center [806, 338] width 720 height 28
select select "3"
click at [446, 324] on select "[Selecione...] Segunda Terça Quarta Quinta Sexta Sábado Domingo" at bounding box center [806, 338] width 720 height 28
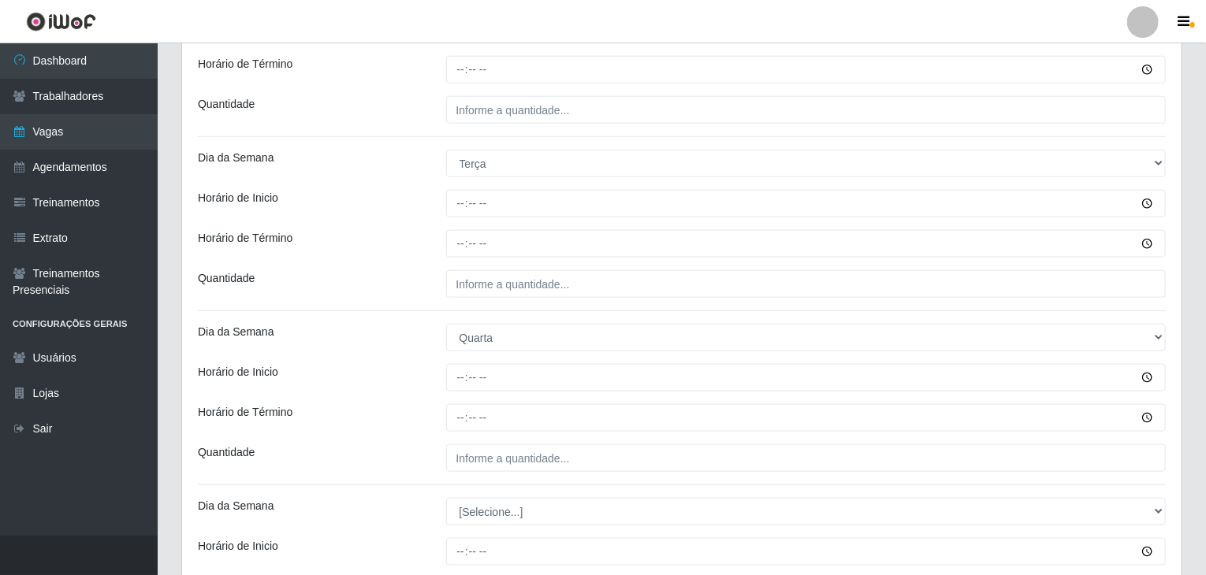
click at [416, 395] on div "Loja Rede Compras Supermercados - LOJA 5 Função [Selecione...] ASG ASG + ASG ++…" at bounding box center [681, 541] width 999 height 2384
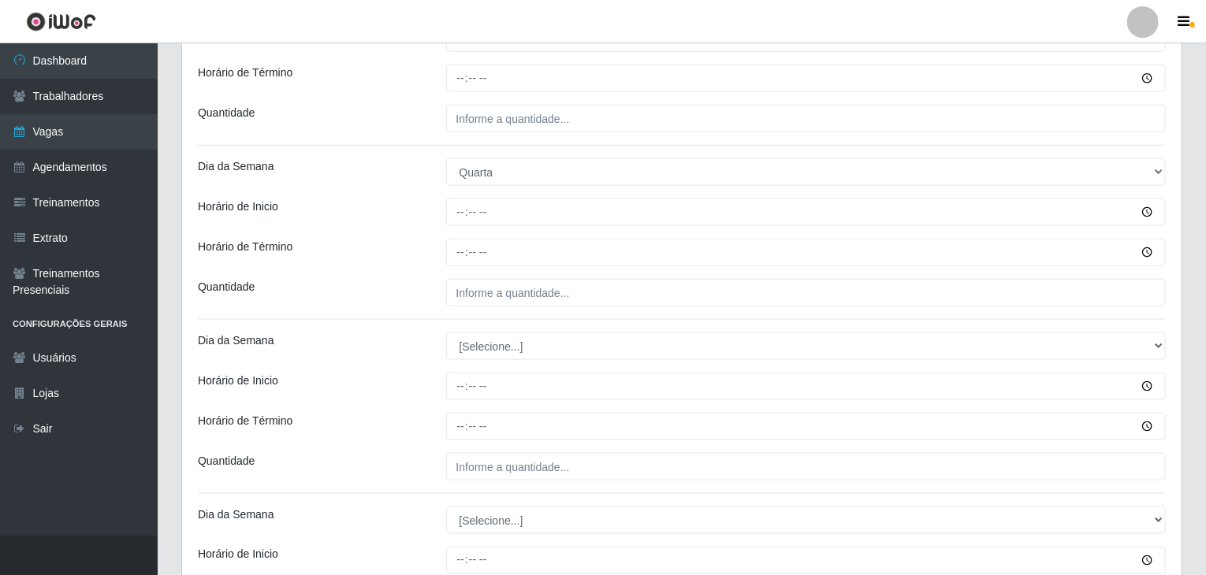
scroll to position [1102, 0]
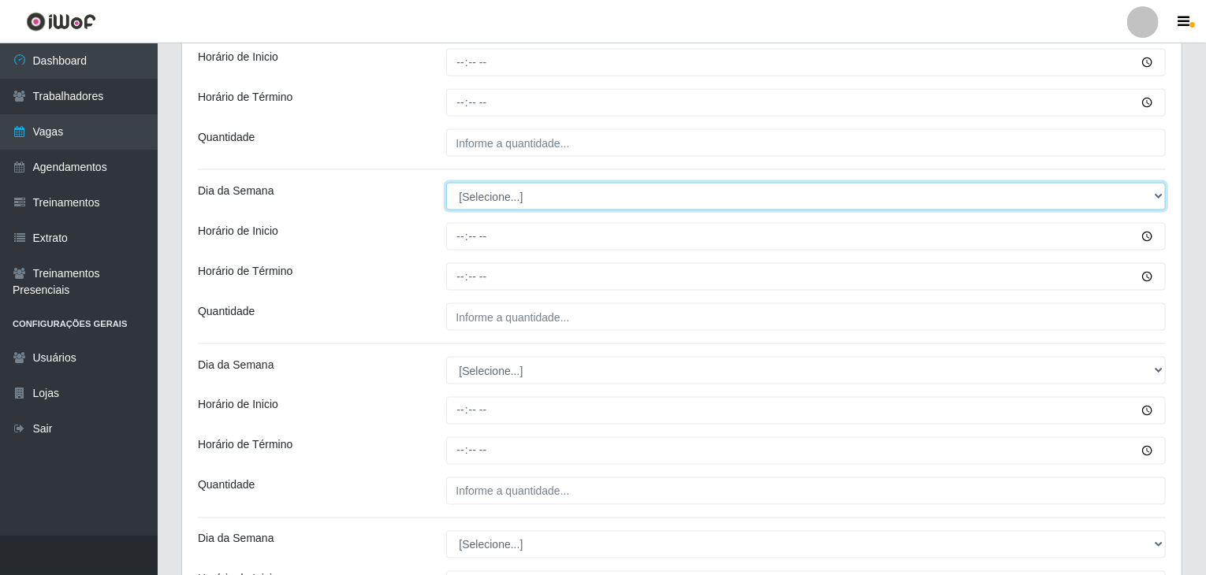
click at [484, 193] on select "[Selecione...] Segunda Terça Quarta Quinta Sexta Sábado Domingo" at bounding box center [806, 197] width 720 height 28
select select "3"
click at [446, 183] on select "[Selecione...] Segunda Terça Quarta Quinta Sexta Sábado Domingo" at bounding box center [806, 197] width 720 height 28
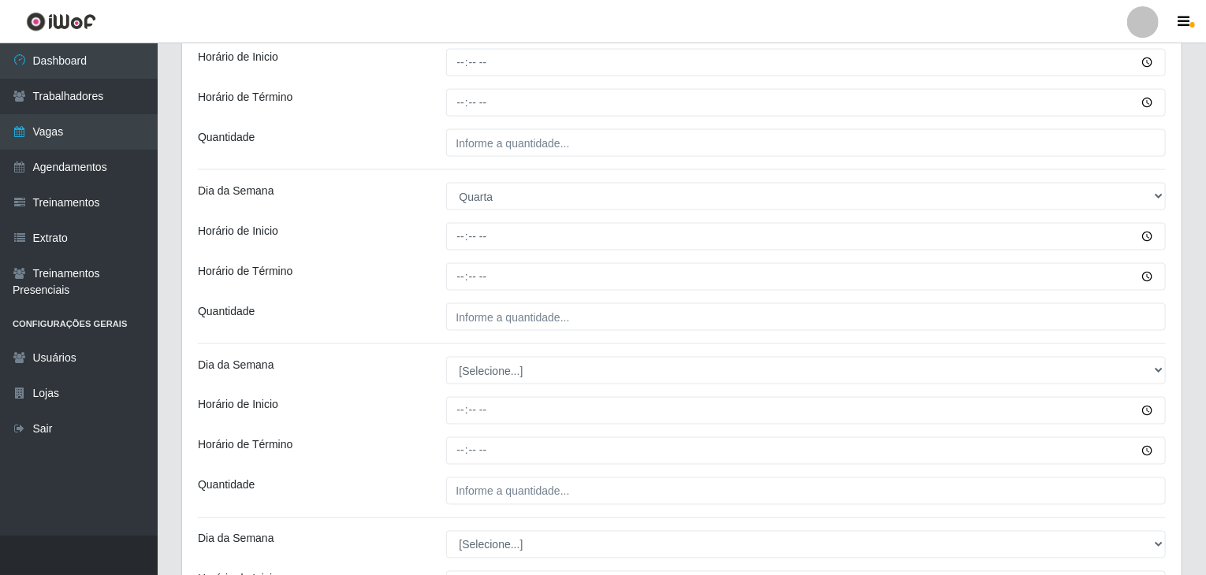
click at [422, 292] on div "Loja Rede Compras Supermercados - LOJA 5 Função [Selecione...] ASG ASG + ASG ++…" at bounding box center [681, 226] width 999 height 2384
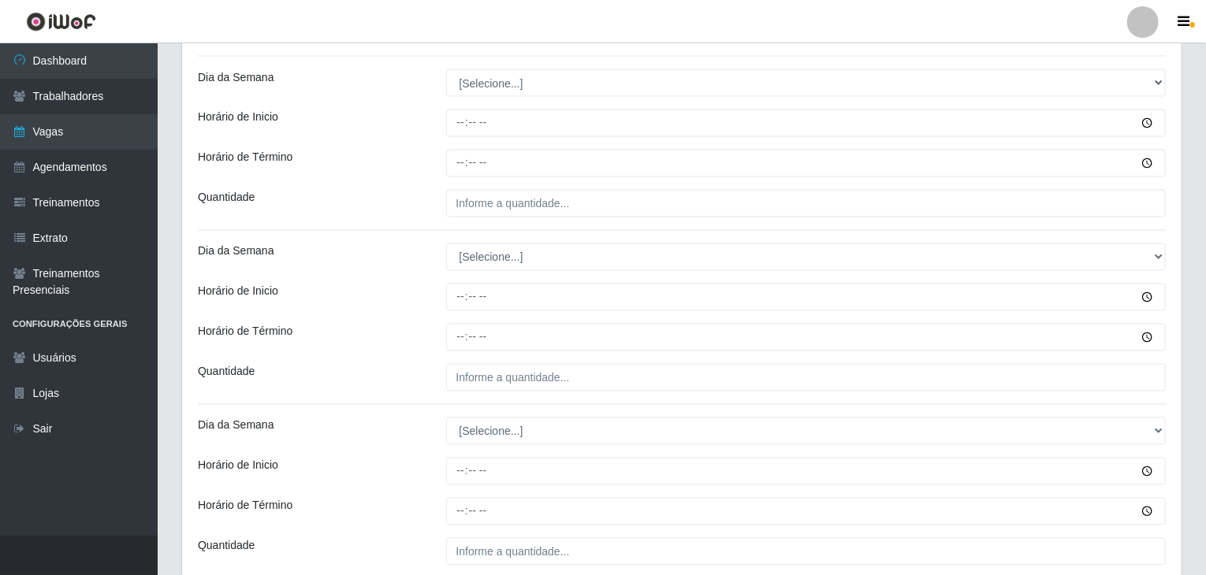
scroll to position [1417, 0]
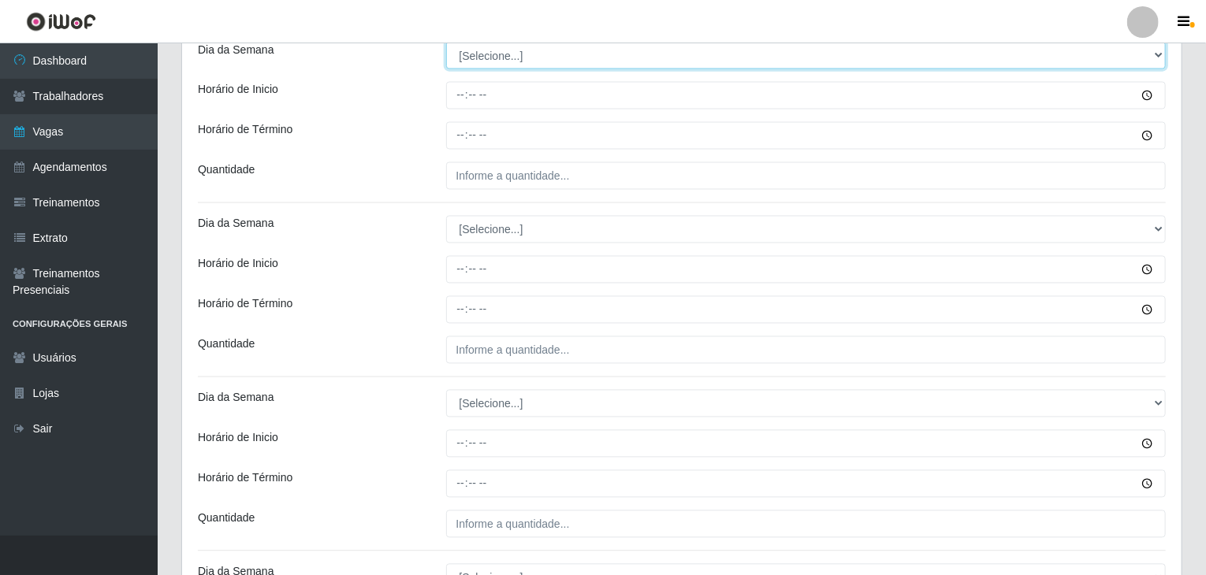
click at [495, 59] on select "[Selecione...] Segunda Terça Quarta Quinta Sexta Sábado Domingo" at bounding box center [806, 56] width 720 height 28
select select "4"
click at [446, 42] on select "[Selecione...] Segunda Terça Quarta Quinta Sexta Sábado Domingo" at bounding box center [806, 56] width 720 height 28
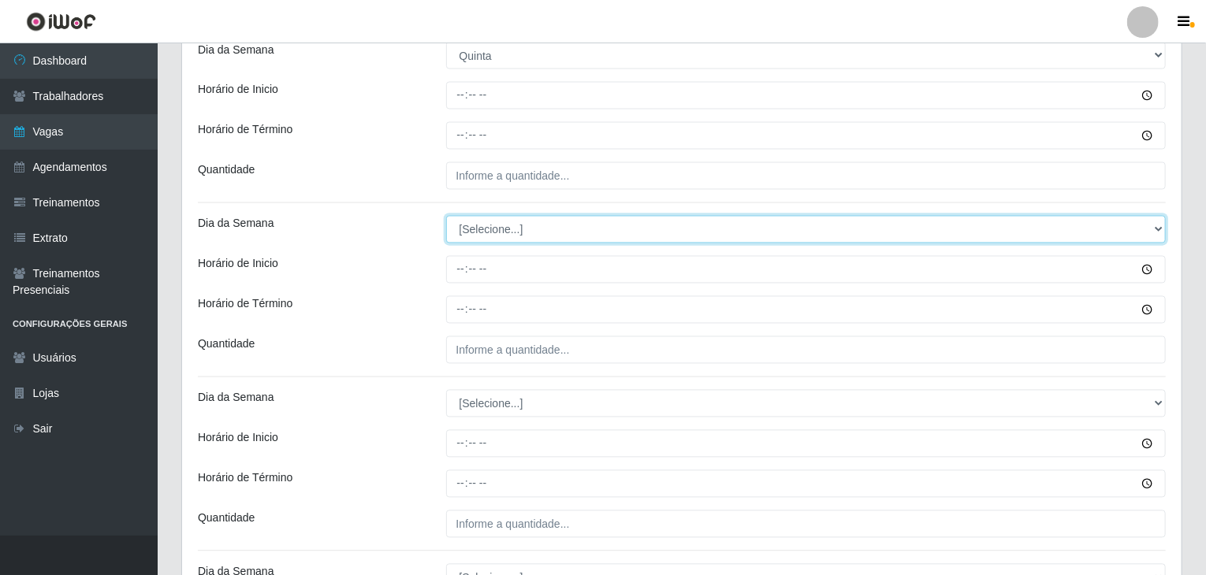
click at [493, 234] on select "[Selecione...] Segunda Terça Quarta Quinta Sexta Sábado Domingo" at bounding box center [806, 230] width 720 height 28
select select "4"
click at [446, 216] on select "[Selecione...] Segunda Terça Quarta Quinta Sexta Sábado Domingo" at bounding box center [806, 230] width 720 height 28
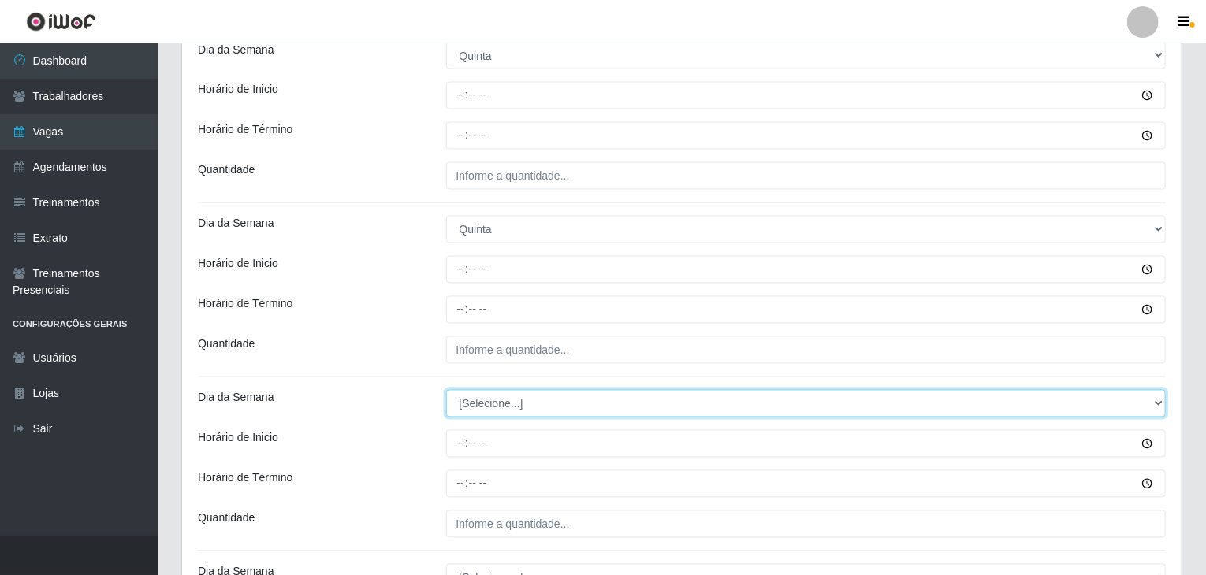
click at [493, 411] on select "[Selecione...] Segunda Terça Quarta Quinta Sexta Sábado Domingo" at bounding box center [806, 404] width 720 height 28
select select "5"
click at [446, 390] on select "[Selecione...] Segunda Terça Quarta Quinta Sexta Sábado Domingo" at bounding box center [806, 404] width 720 height 28
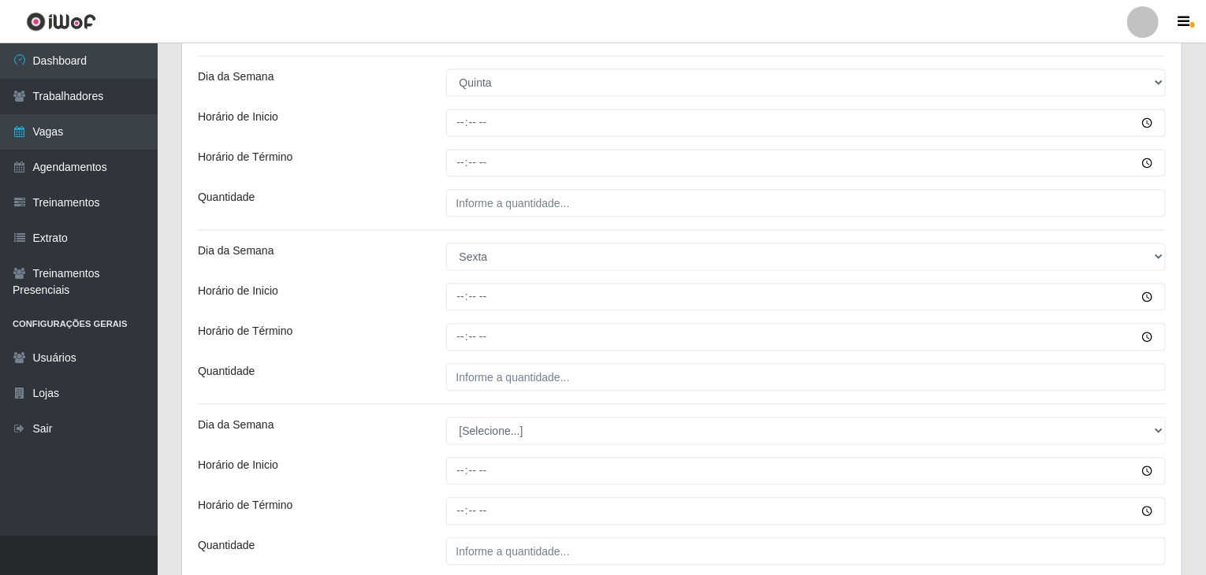
scroll to position [1653, 0]
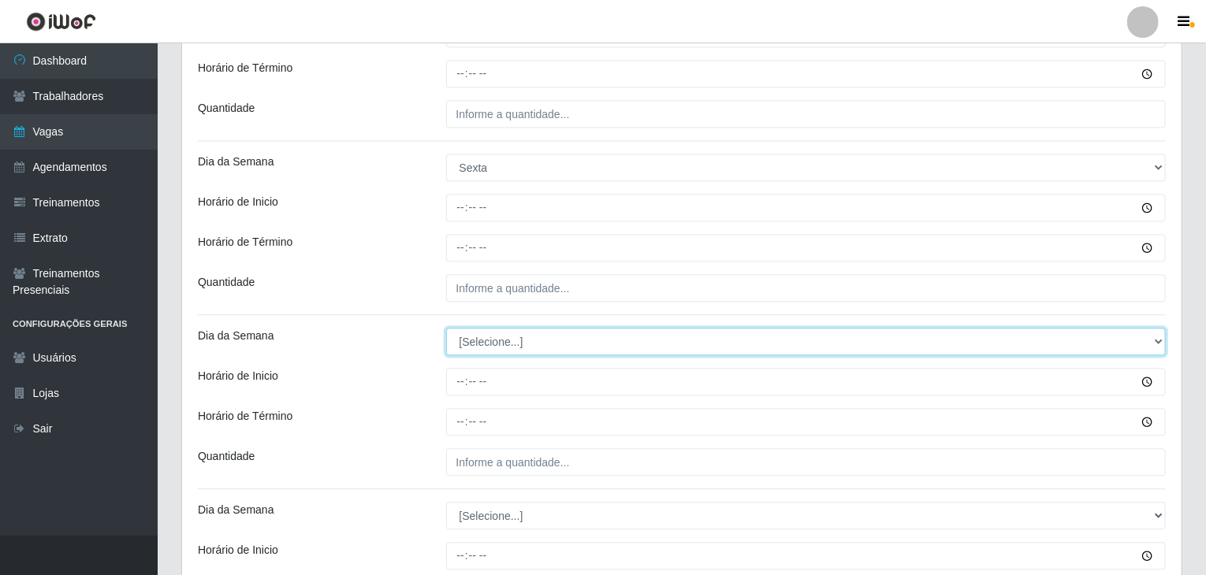
click at [486, 340] on select "[Selecione...] Segunda Terça Quarta Quinta Sexta Sábado Domingo" at bounding box center [806, 342] width 720 height 28
select select "5"
click at [446, 328] on select "[Selecione...] Segunda Terça Quarta Quinta Sexta Sábado Domingo" at bounding box center [806, 342] width 720 height 28
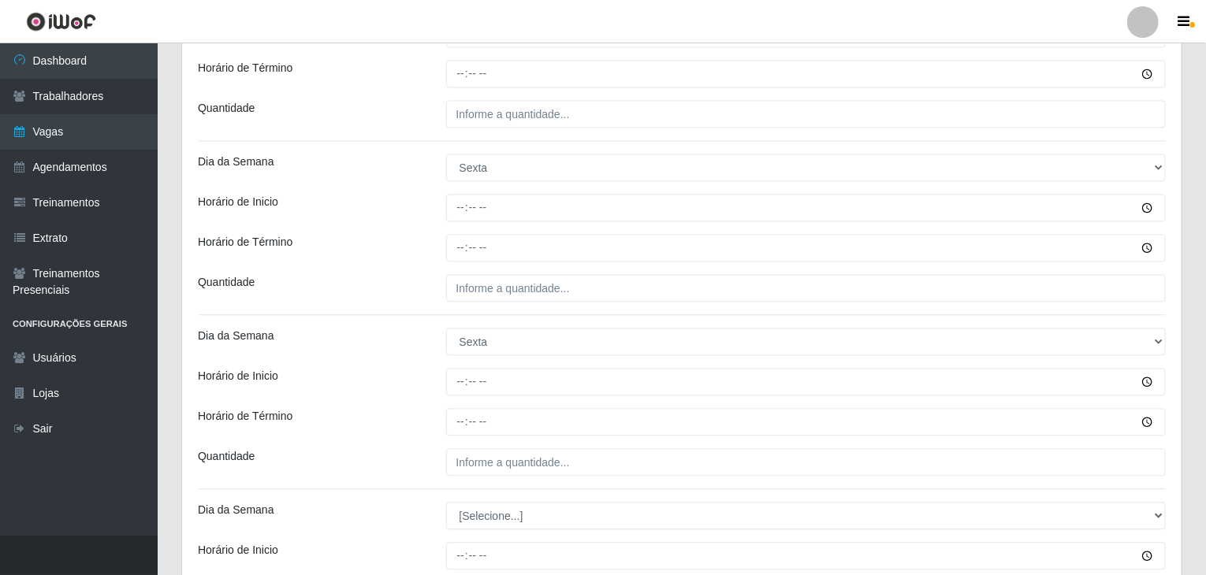
click at [418, 388] on div "Horário de Inicio" at bounding box center [310, 382] width 248 height 28
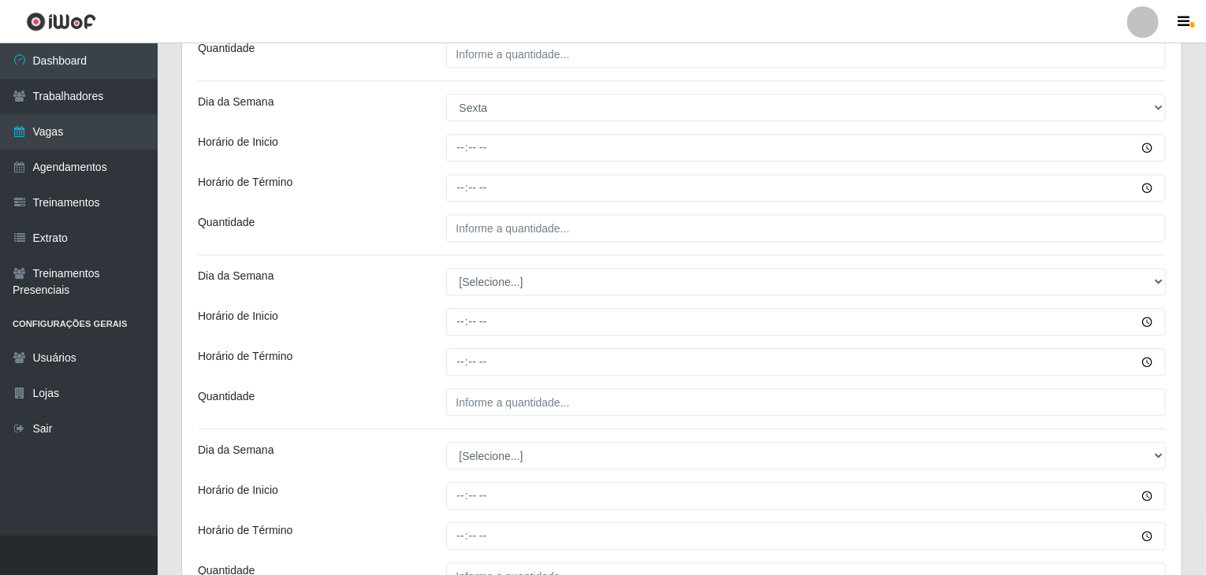
scroll to position [1890, 0]
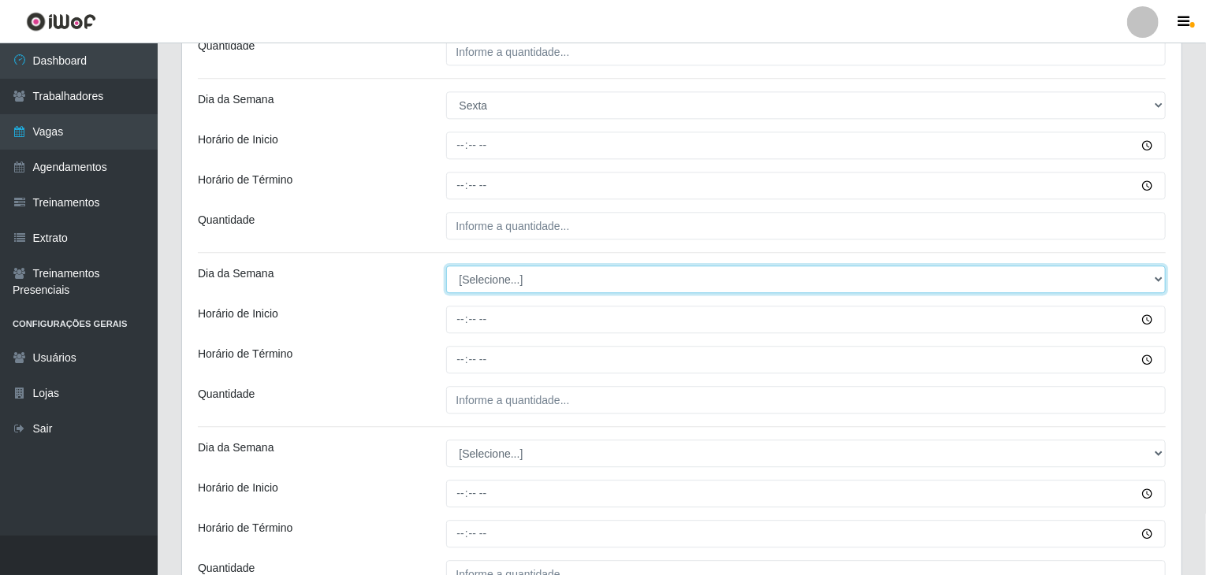
click at [489, 269] on select "[Selecione...] Segunda Terça Quarta Quinta Sexta Sábado Domingo" at bounding box center [806, 280] width 720 height 28
select select "6"
click at [446, 266] on select "[Selecione...] Segunda Terça Quarta Quinta Sexta Sábado Domingo" at bounding box center [806, 280] width 720 height 28
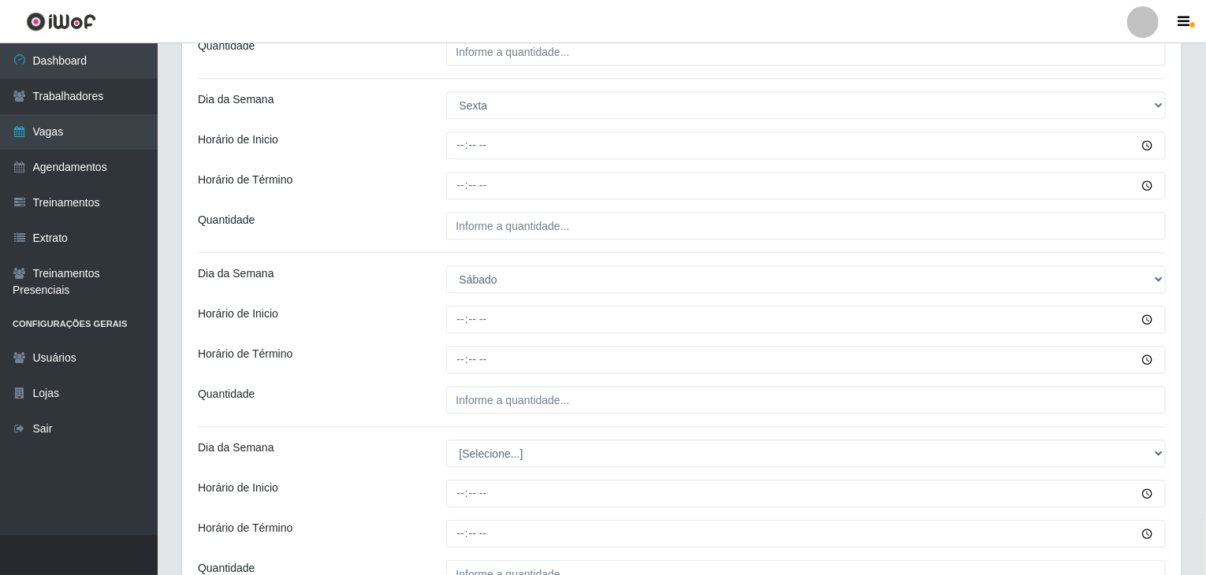
click at [403, 354] on div "Horário de Término" at bounding box center [310, 360] width 248 height 28
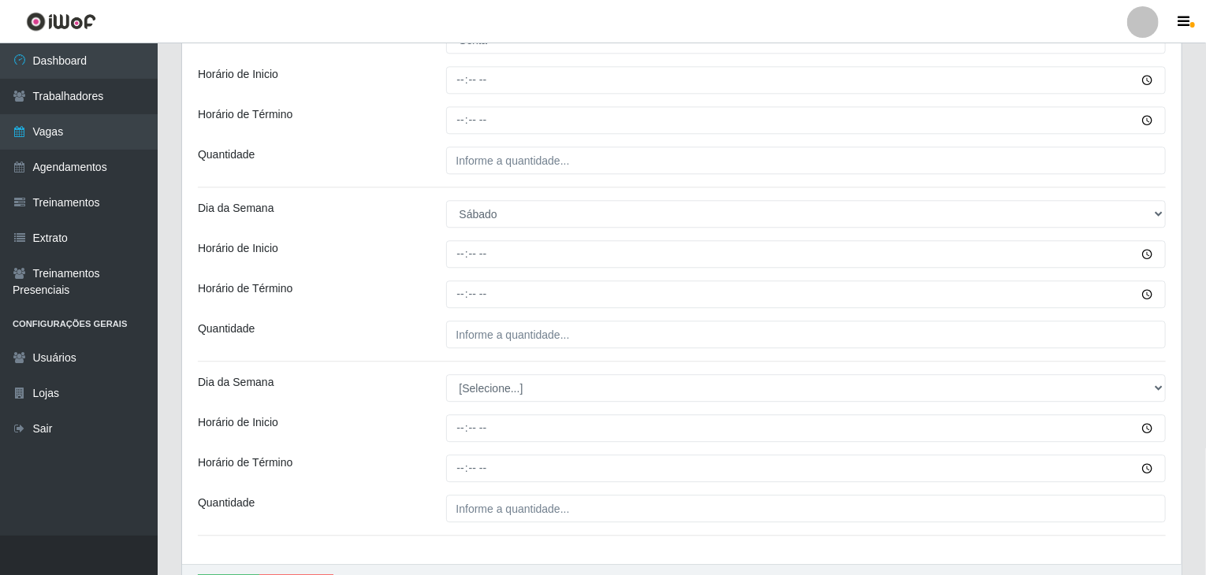
scroll to position [2047, 0]
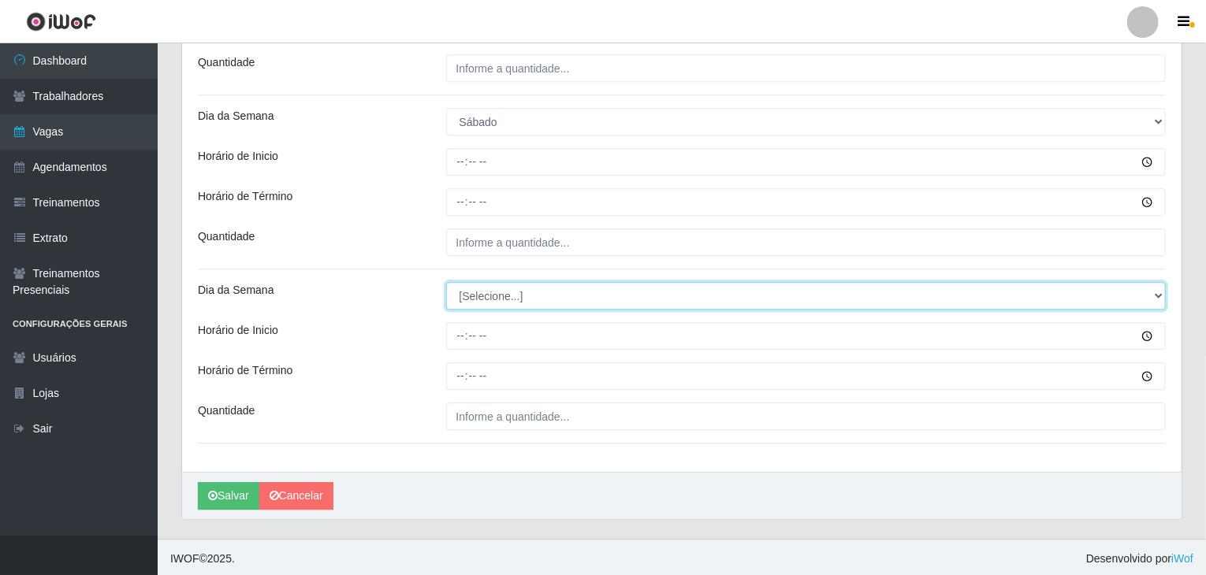
click at [466, 288] on select "[Selecione...] Segunda Terça Quarta Quinta Sexta Sábado Domingo" at bounding box center [806, 296] width 720 height 28
select select "6"
click at [446, 282] on select "[Selecione...] Segunda Terça Quarta Quinta Sexta Sábado Domingo" at bounding box center [806, 296] width 720 height 28
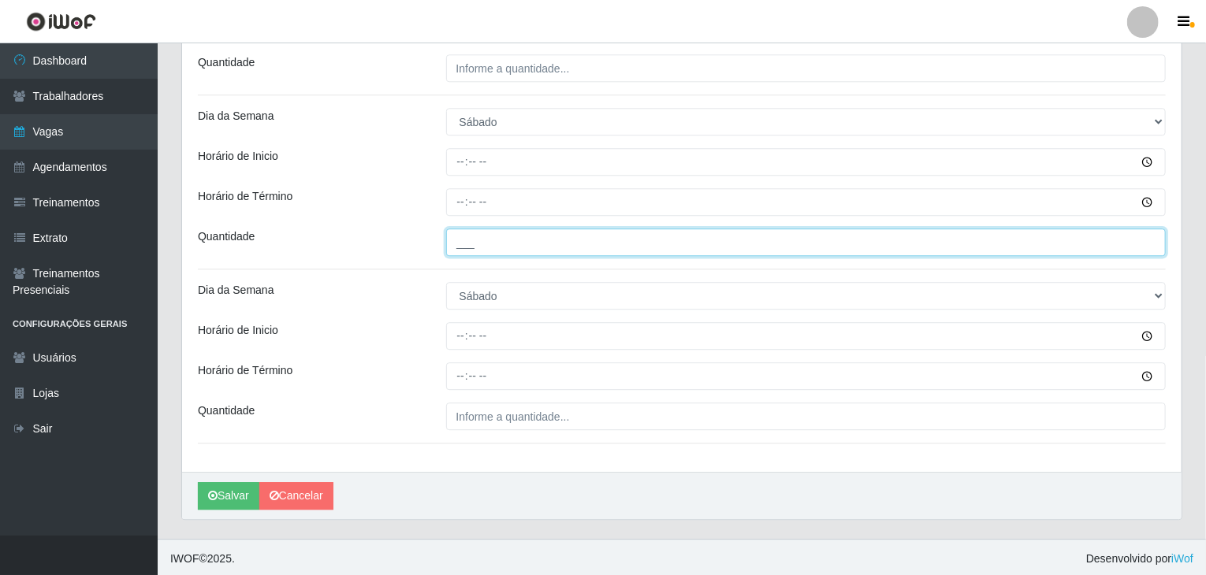
click at [498, 248] on input "___" at bounding box center [806, 243] width 720 height 28
type input "3__"
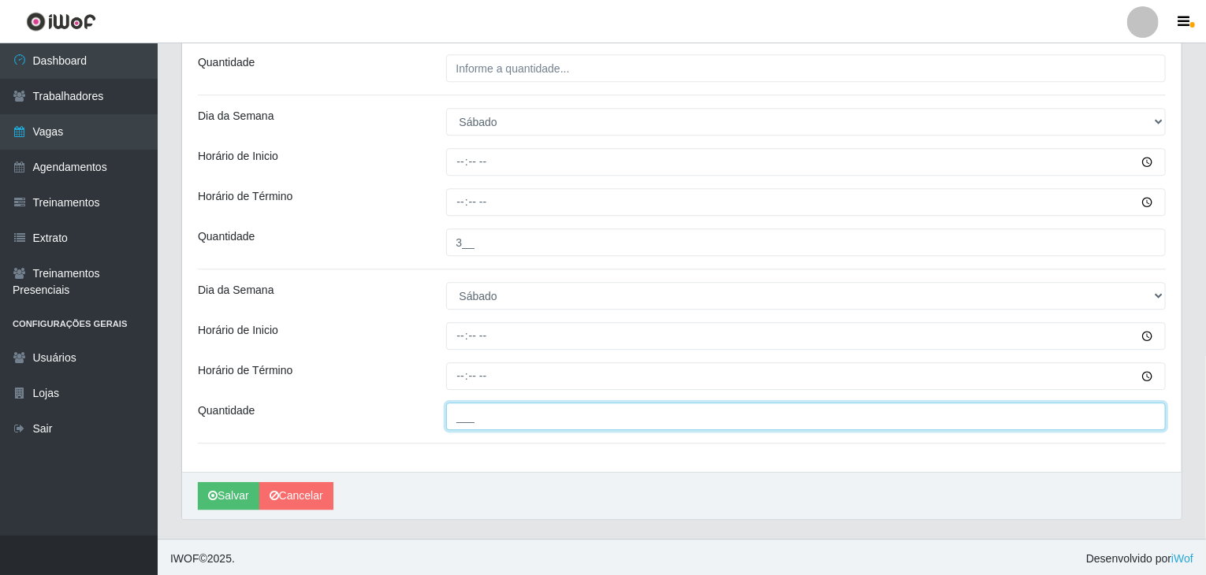
click at [538, 415] on input "___" at bounding box center [806, 417] width 720 height 28
type input "3__"
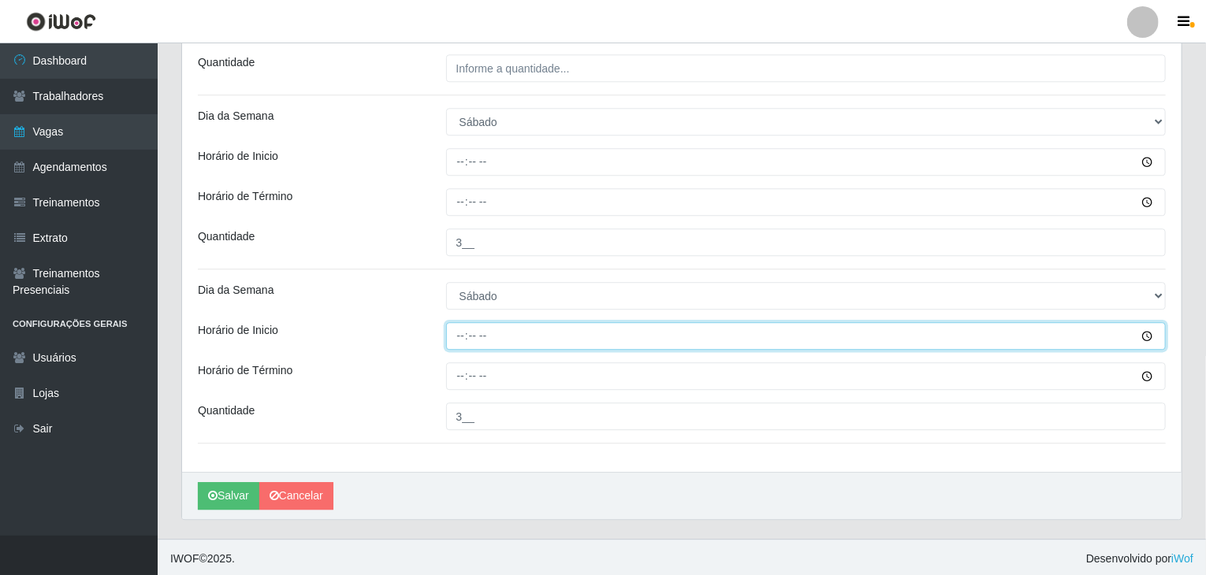
click at [454, 334] on input "Horário de Inicio" at bounding box center [806, 336] width 720 height 28
type input "07:00"
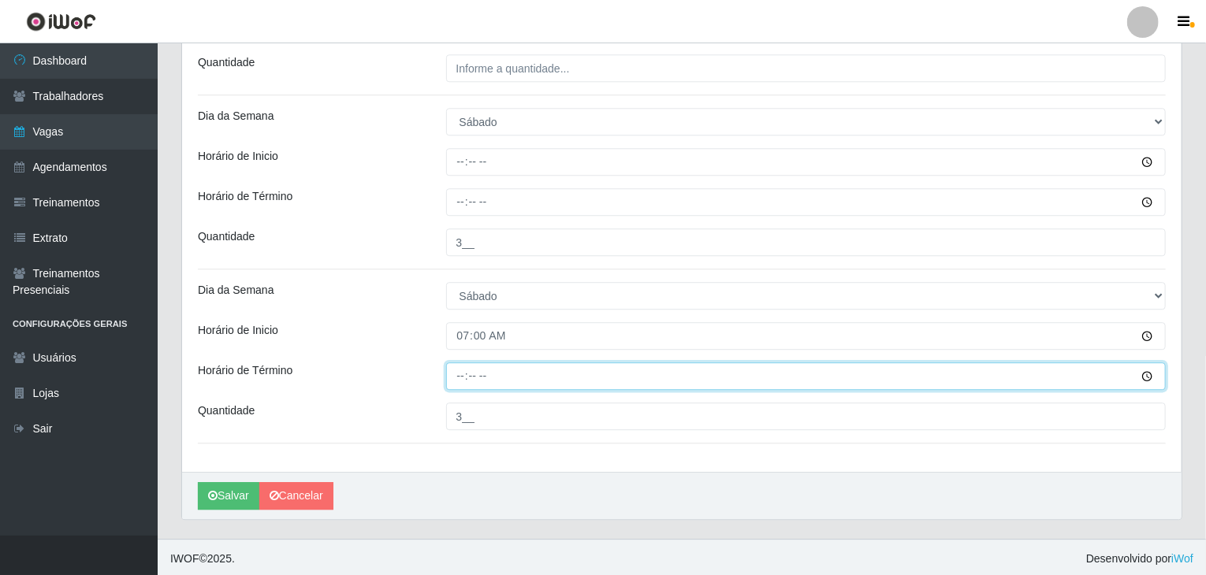
click at [459, 380] on input "Horário de Término" at bounding box center [806, 376] width 720 height 28
type input "13:00"
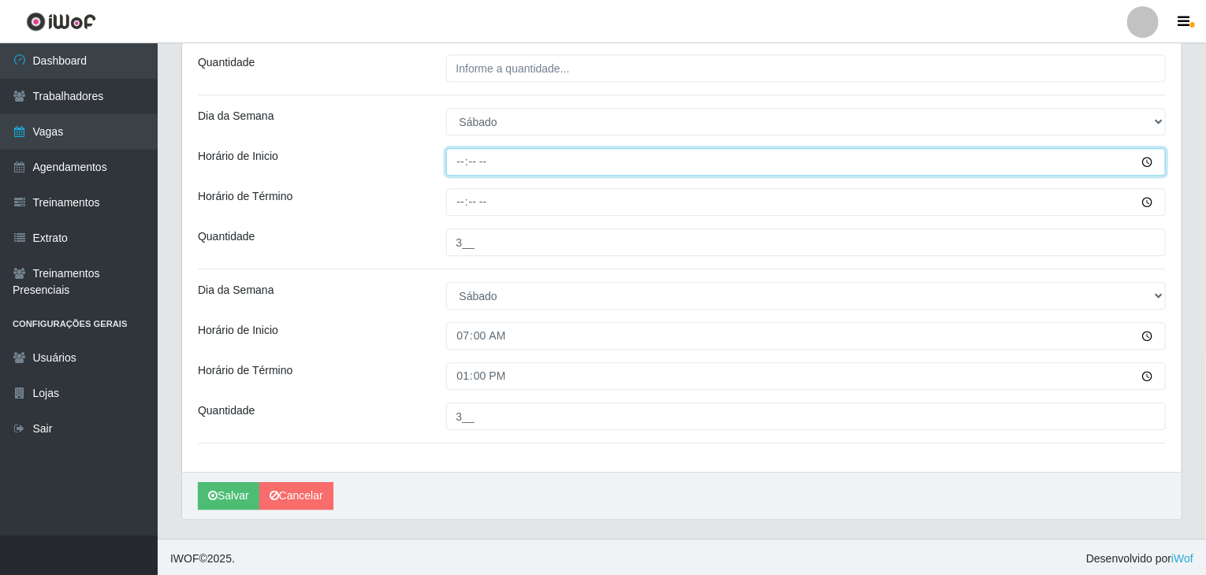
click at [463, 166] on input "Horário de Inicio" at bounding box center [806, 162] width 720 height 28
type input "07:00"
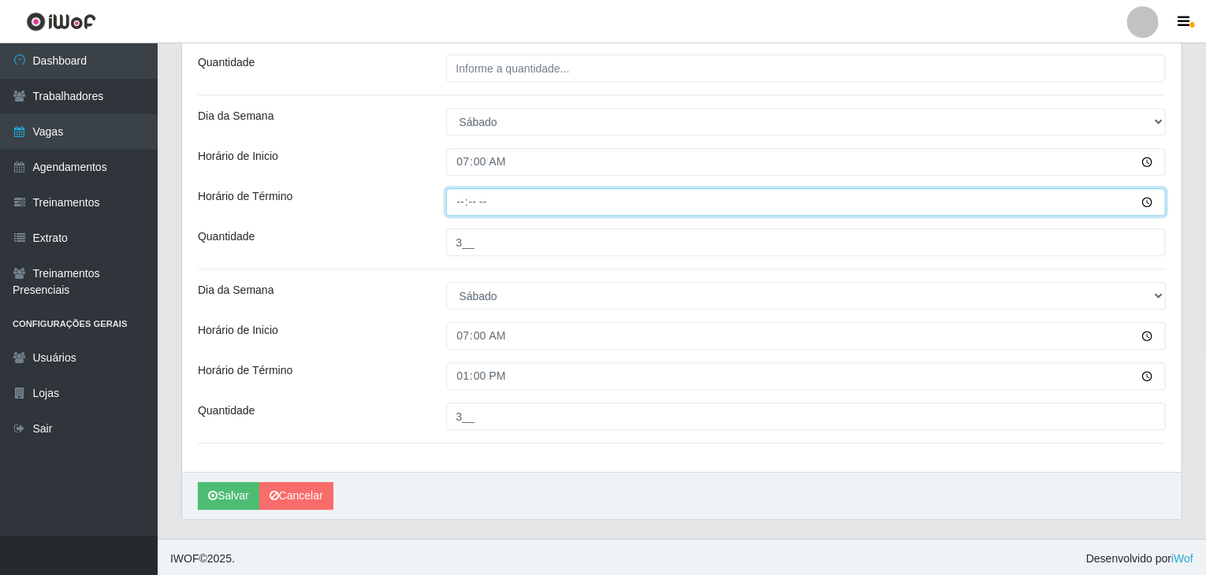
click at [459, 193] on input "Horário de Término" at bounding box center [806, 202] width 720 height 28
type input "13:00"
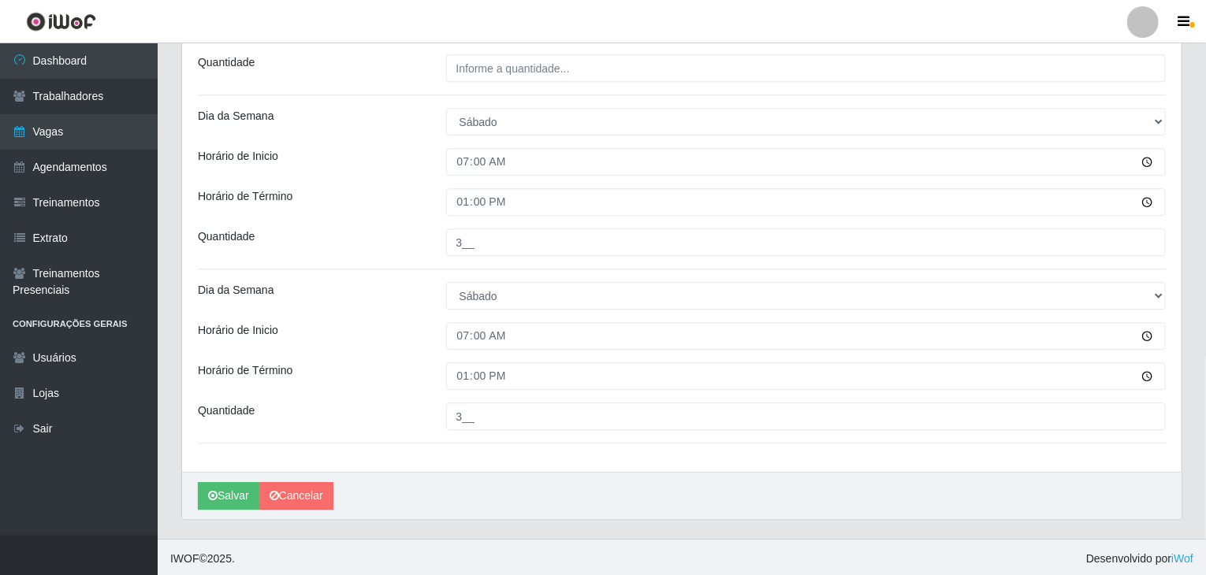
click at [399, 165] on div "Horário de Inicio" at bounding box center [310, 162] width 248 height 28
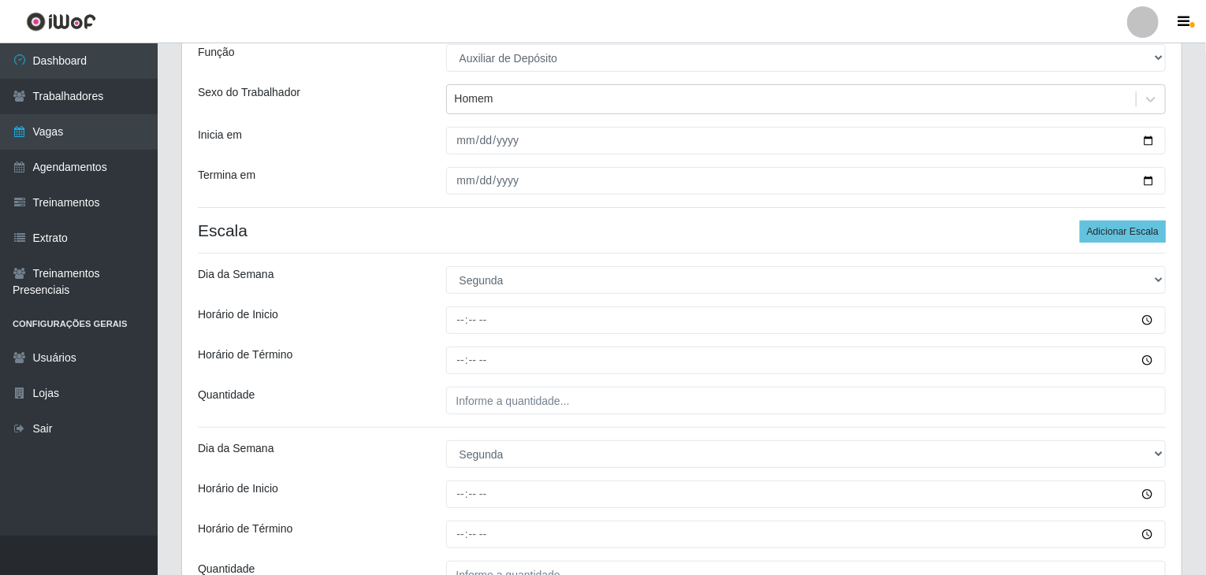
scroll to position [158, 0]
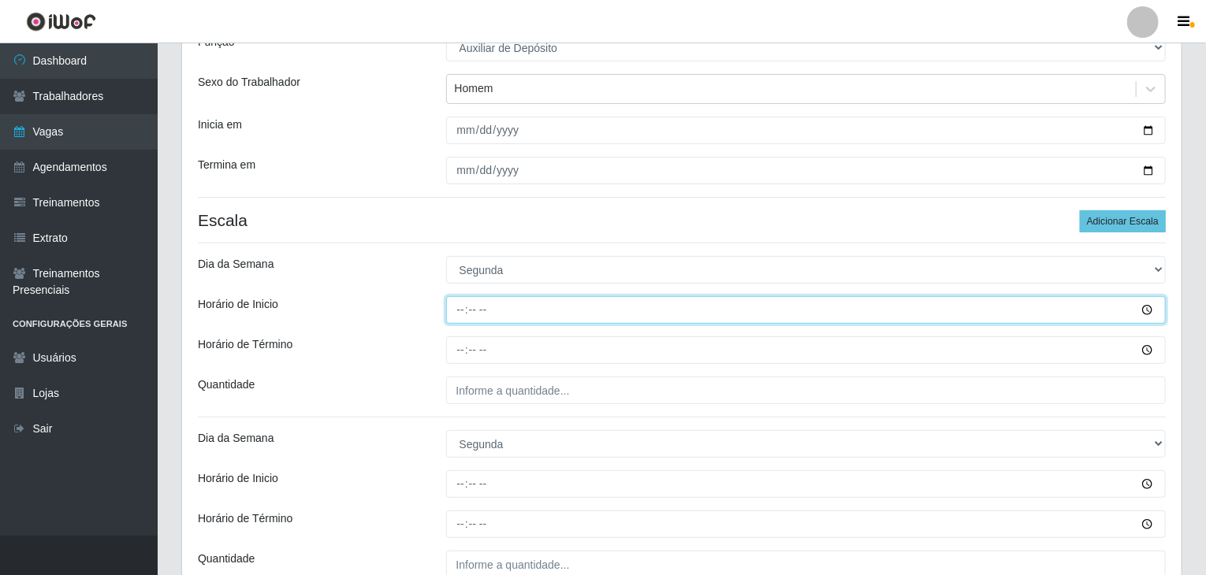
click at [468, 310] on input "Horário de Inicio" at bounding box center [806, 310] width 720 height 28
type input "08:00"
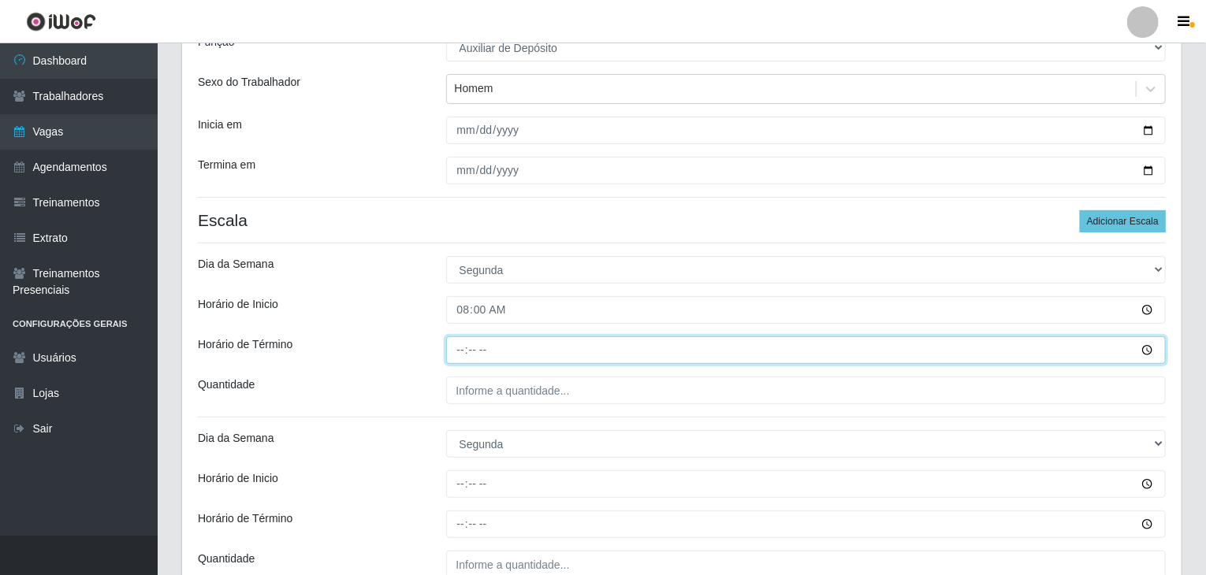
click at [451, 346] on input "Horário de Término" at bounding box center [806, 350] width 720 height 28
type input "14:00"
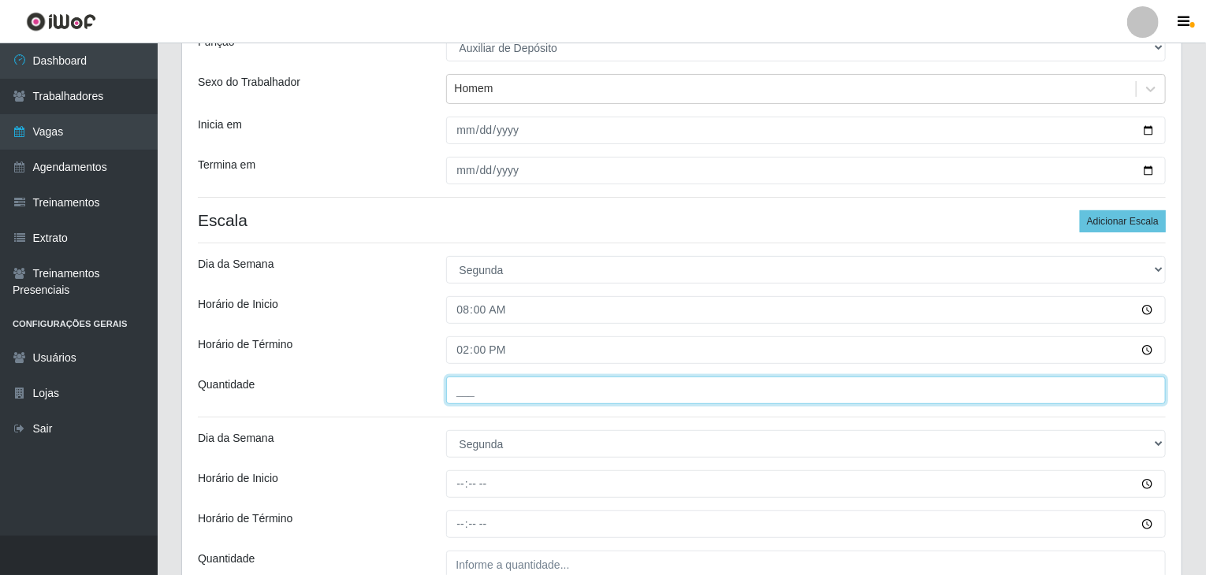
click at [489, 389] on input "___" at bounding box center [806, 391] width 720 height 28
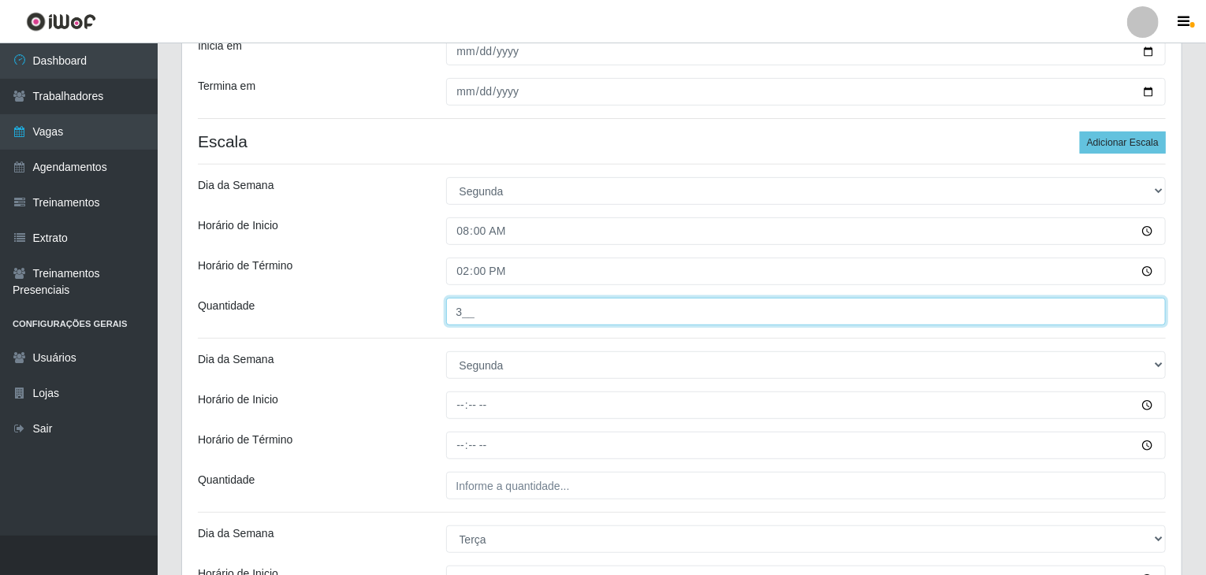
type input "3__"
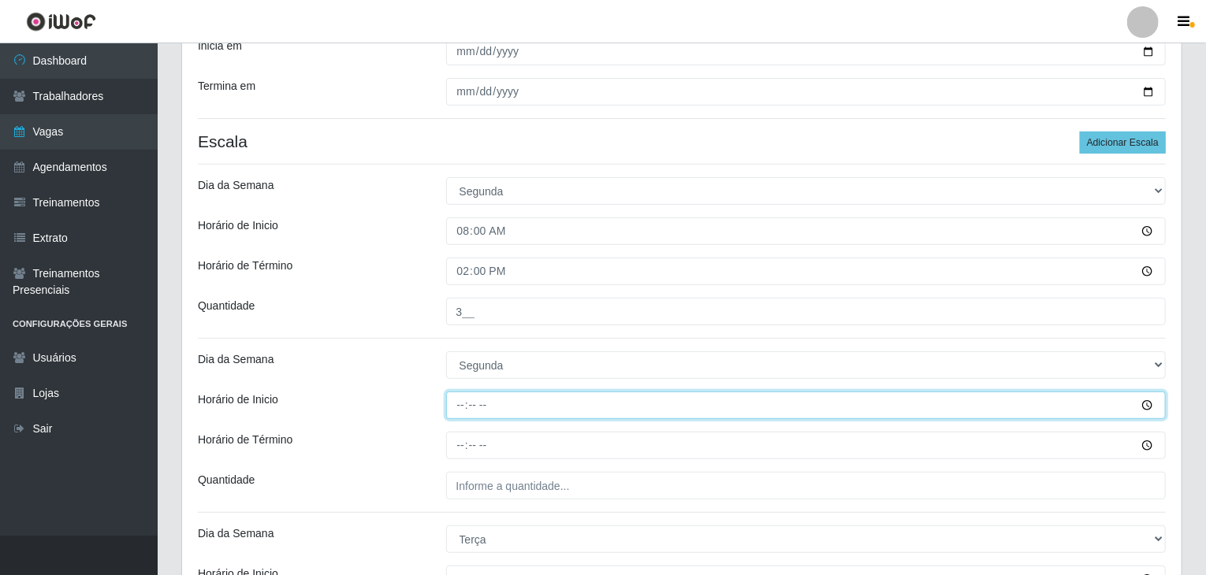
click at [466, 404] on input "Horário de Inicio" at bounding box center [806, 406] width 720 height 28
type input "13:00"
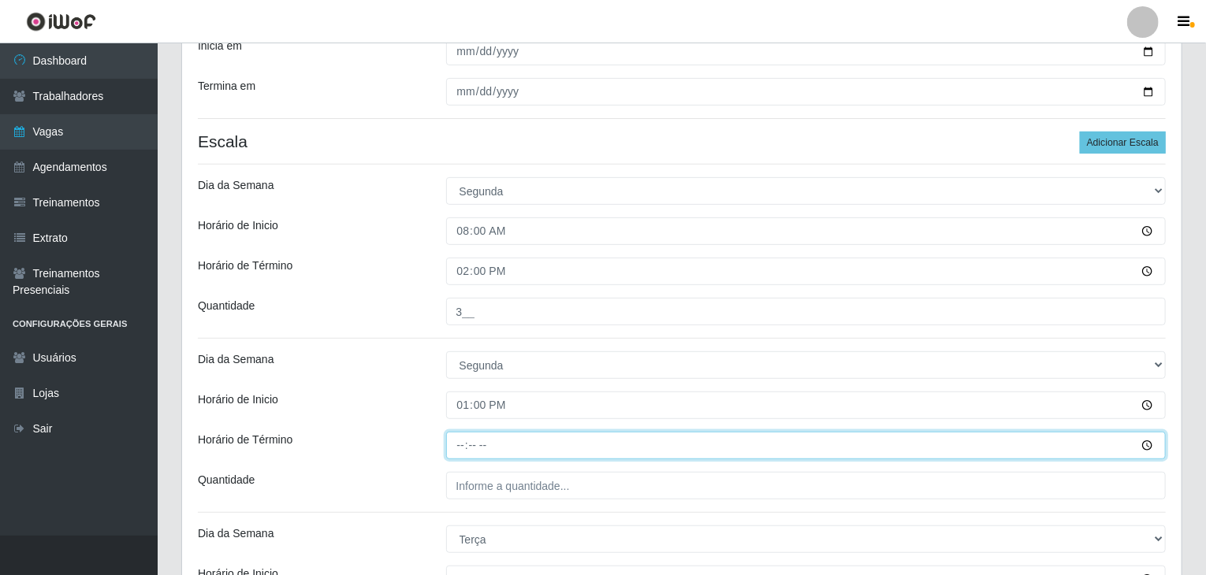
click at [458, 437] on input "Horário de Término" at bounding box center [806, 446] width 720 height 28
click at [458, 437] on input "08:00" at bounding box center [806, 446] width 720 height 28
type input "18:00"
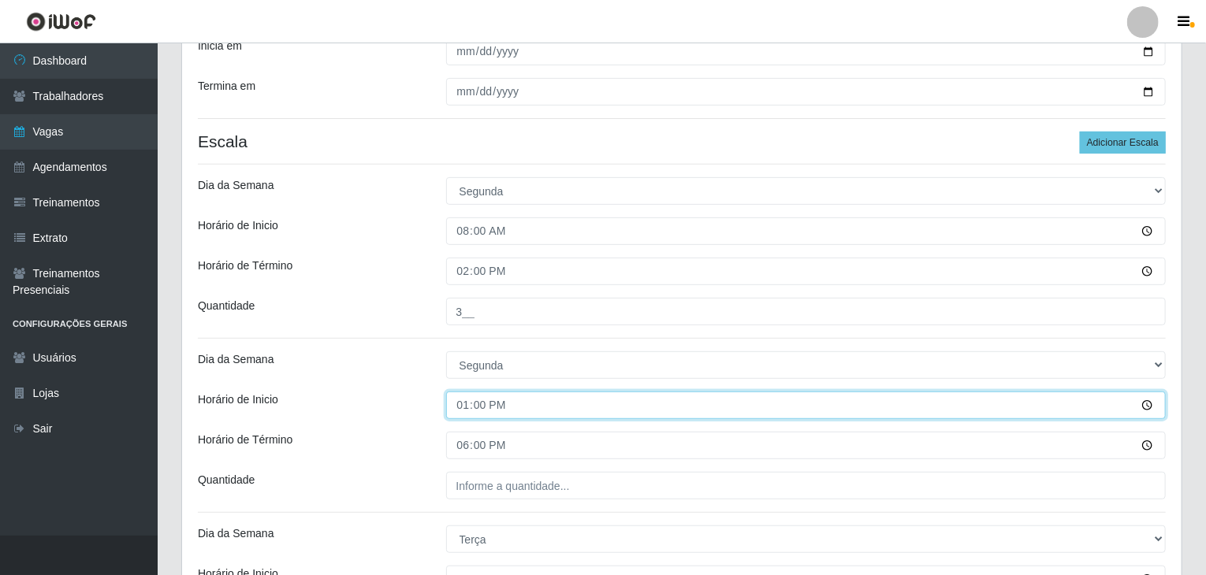
click at [459, 407] on input "13:00" at bounding box center [806, 406] width 720 height 28
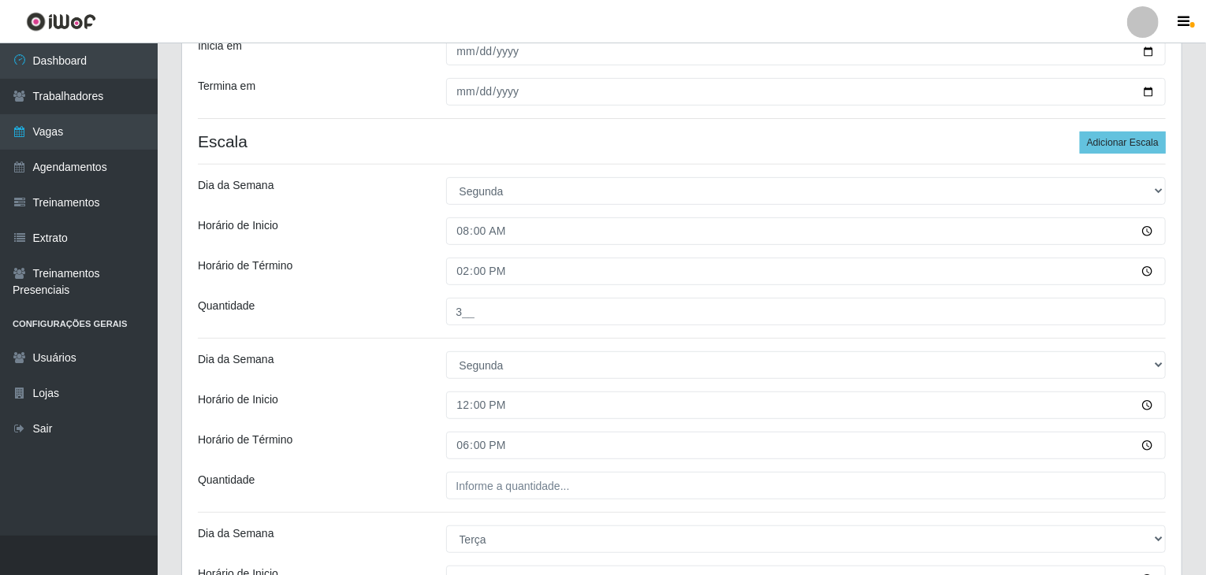
click at [387, 359] on div "Dia da Semana" at bounding box center [310, 365] width 248 height 28
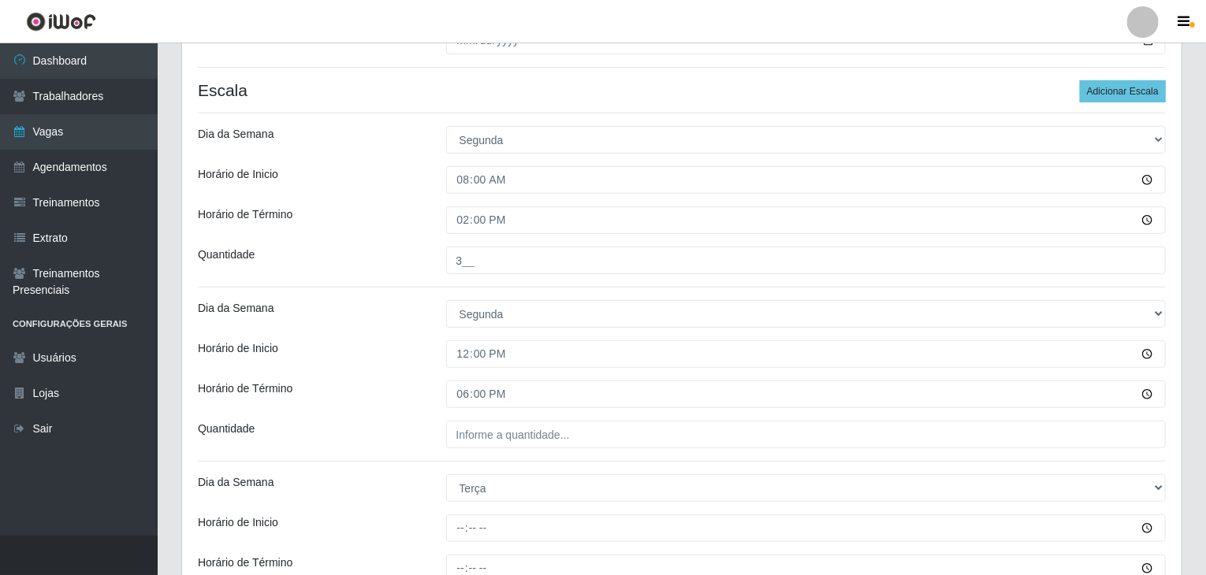
scroll to position [315, 0]
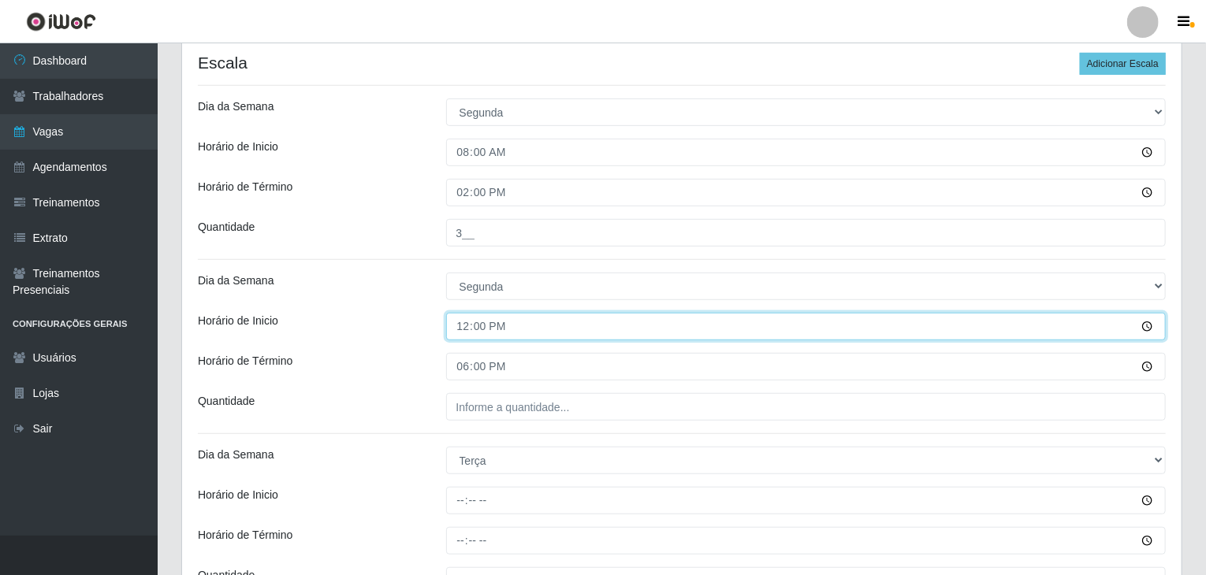
click at [463, 321] on input "12:00" at bounding box center [806, 327] width 720 height 28
type input "13:00"
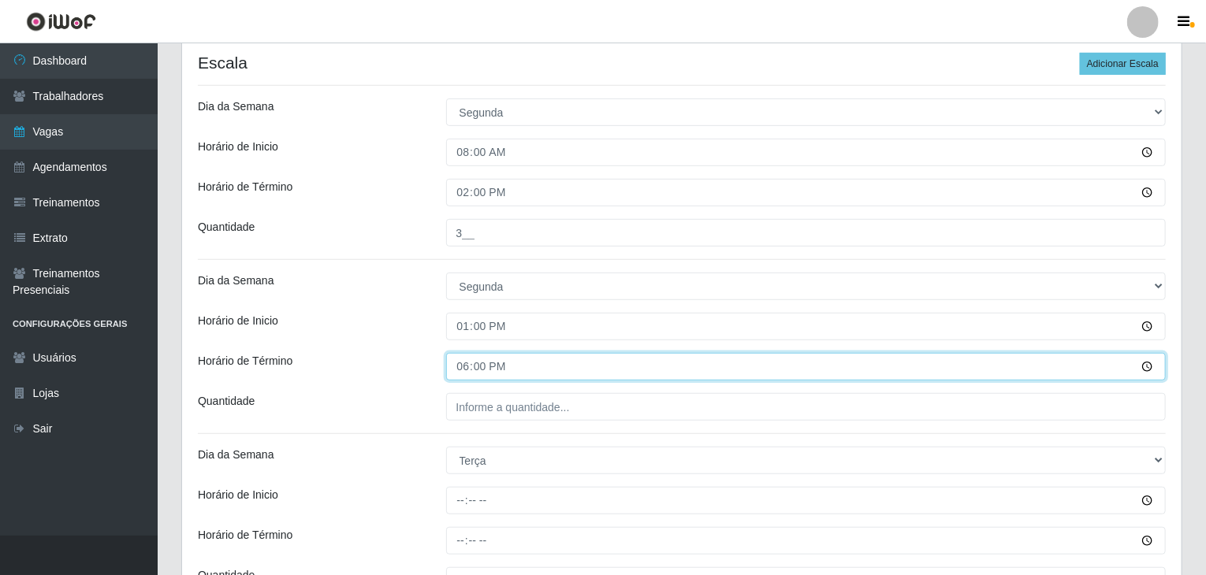
click at [459, 362] on input "18:00" at bounding box center [806, 367] width 720 height 28
type input "19:00"
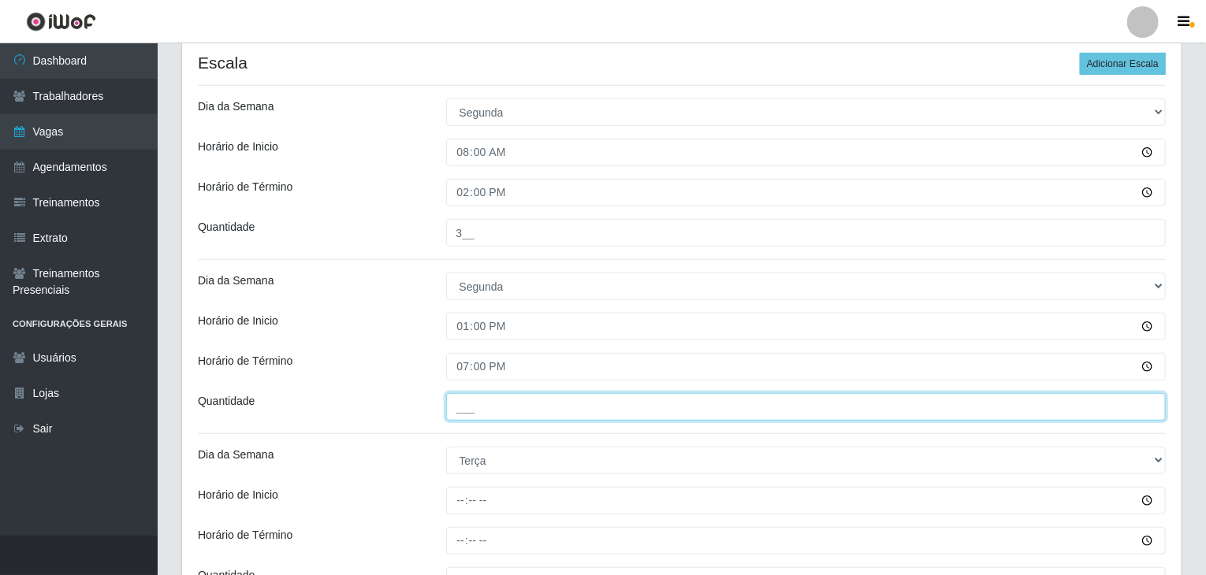
click at [481, 398] on input "___" at bounding box center [806, 407] width 720 height 28
type input "3__"
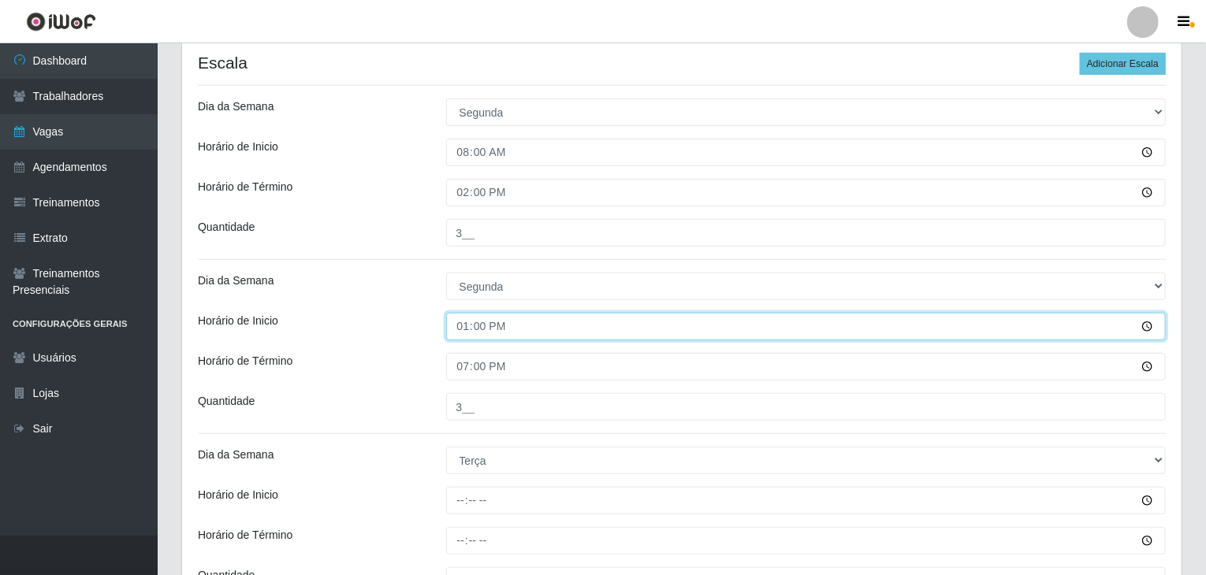
click at [463, 331] on input "13:00" at bounding box center [806, 327] width 720 height 28
type input "12:00"
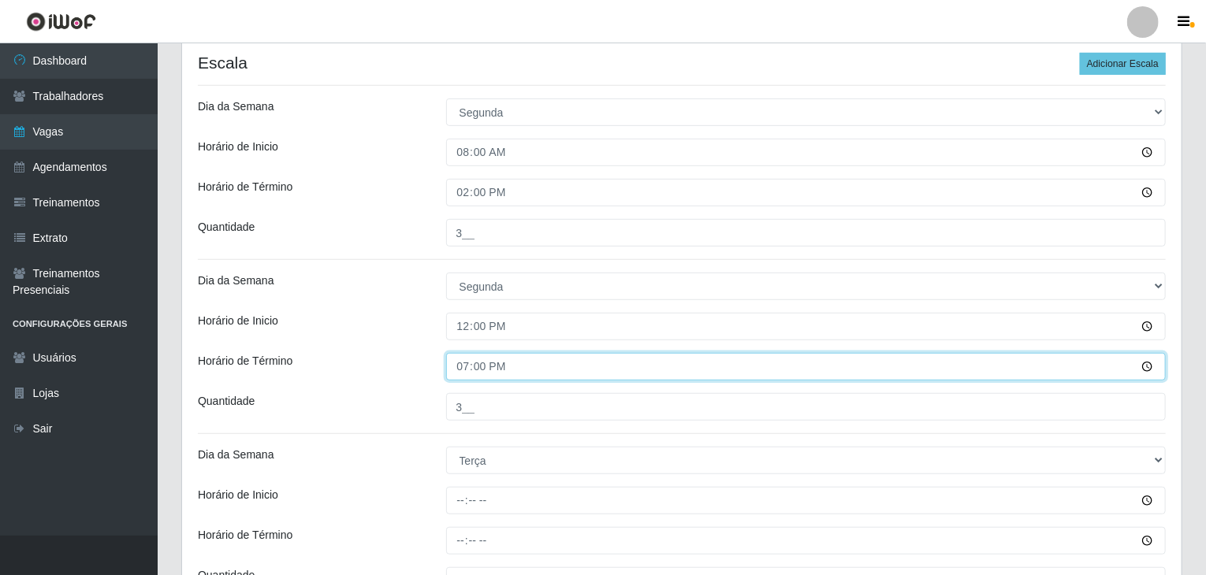
click at [470, 364] on input "19:00" at bounding box center [806, 367] width 720 height 28
type input "18:00"
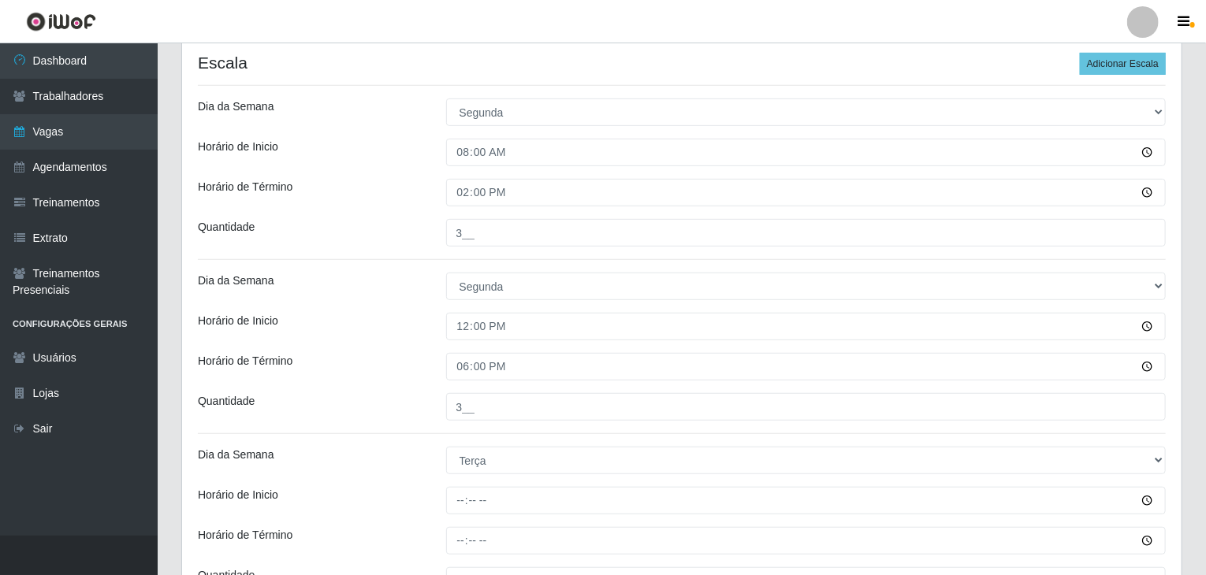
click at [400, 328] on div "Horário de Inicio" at bounding box center [310, 327] width 248 height 28
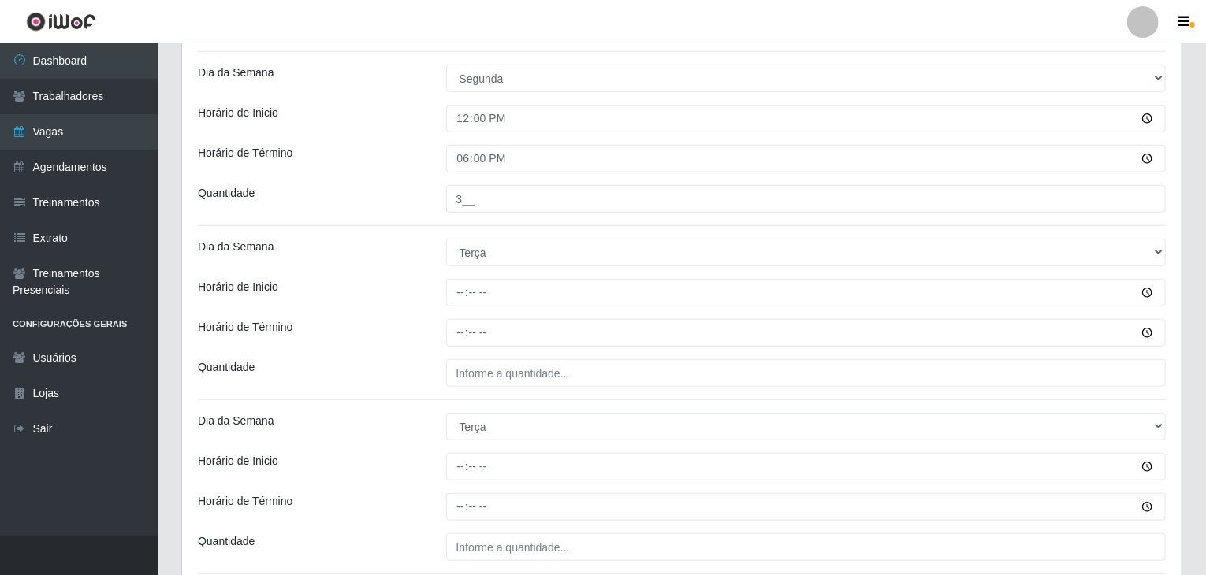
scroll to position [552, 0]
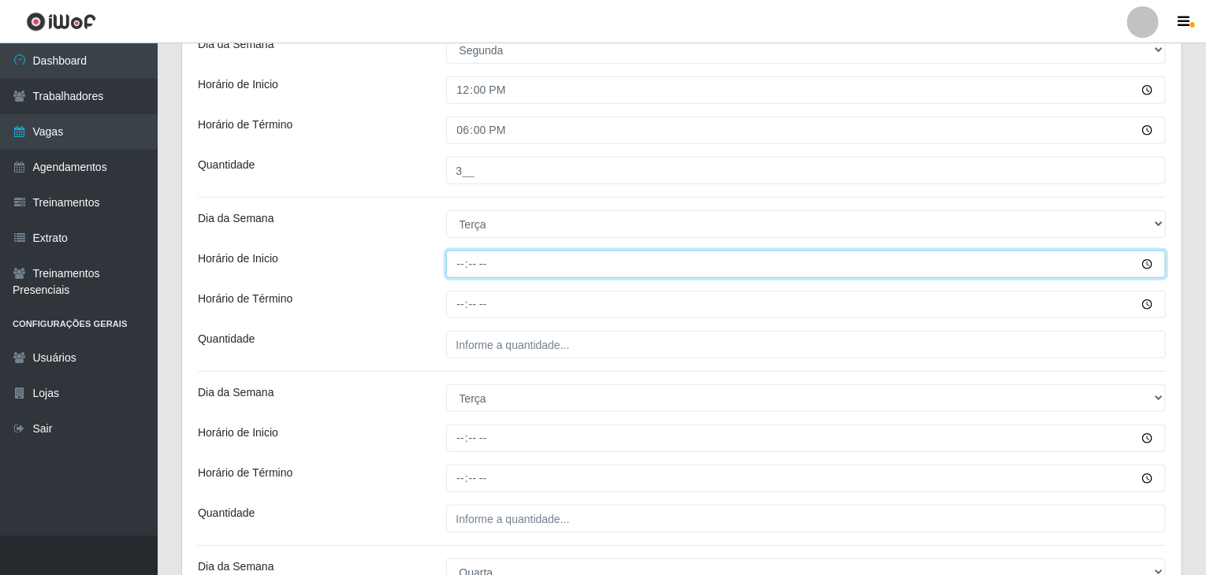
click at [461, 264] on input "Horário de Inicio" at bounding box center [806, 265] width 720 height 28
type input "08:00"
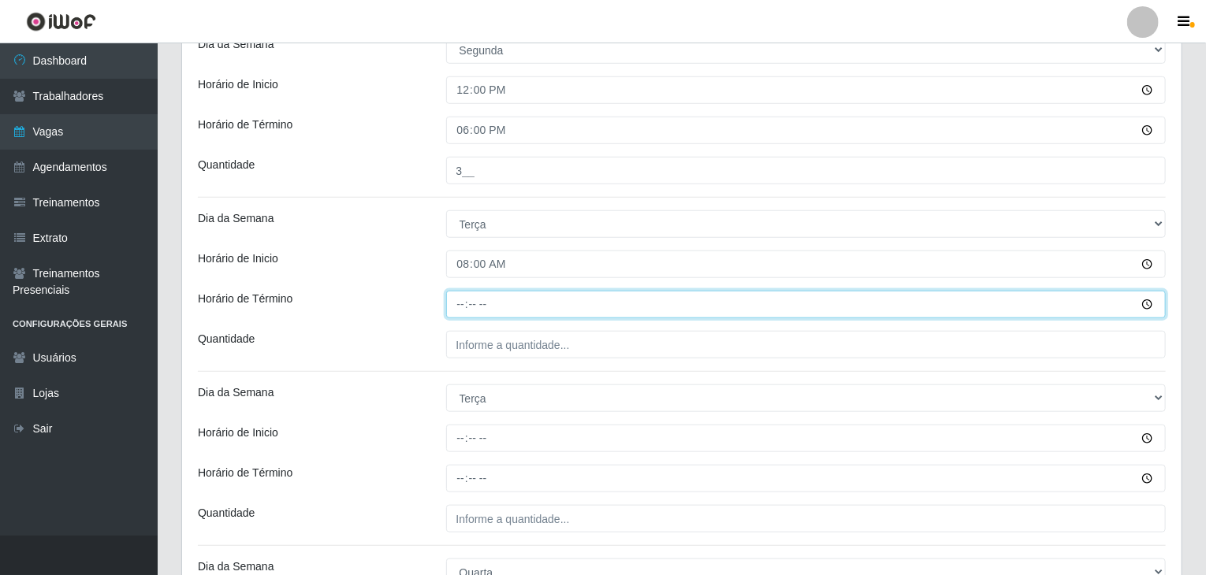
click at [459, 310] on input "Horário de Término" at bounding box center [806, 305] width 720 height 28
type input "14:00"
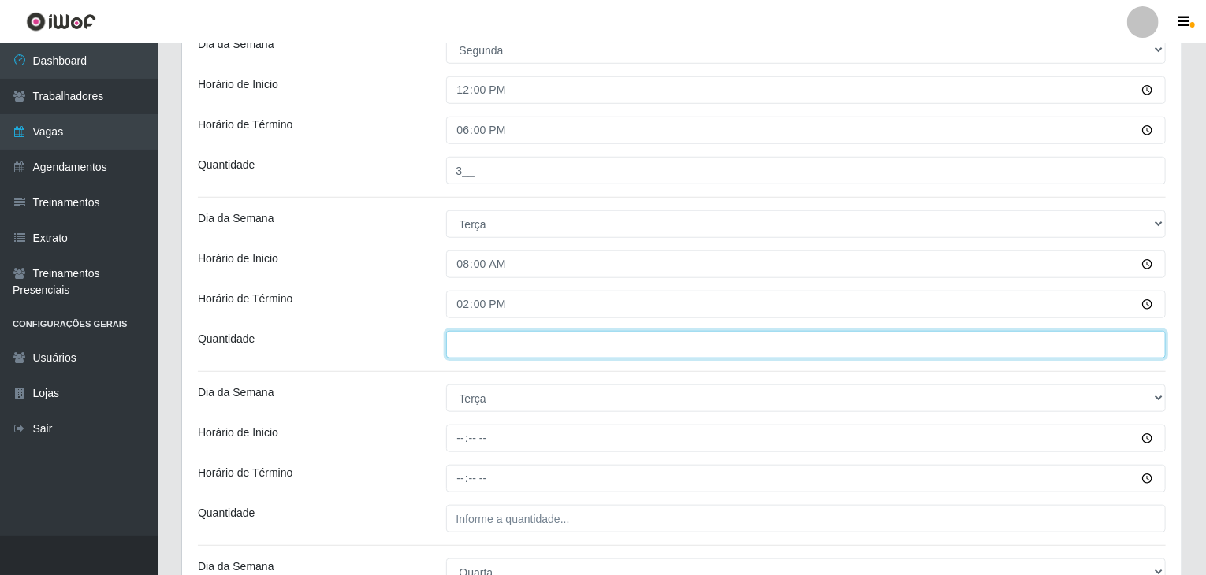
click at [482, 340] on input "___" at bounding box center [806, 345] width 720 height 28
type input "3__"
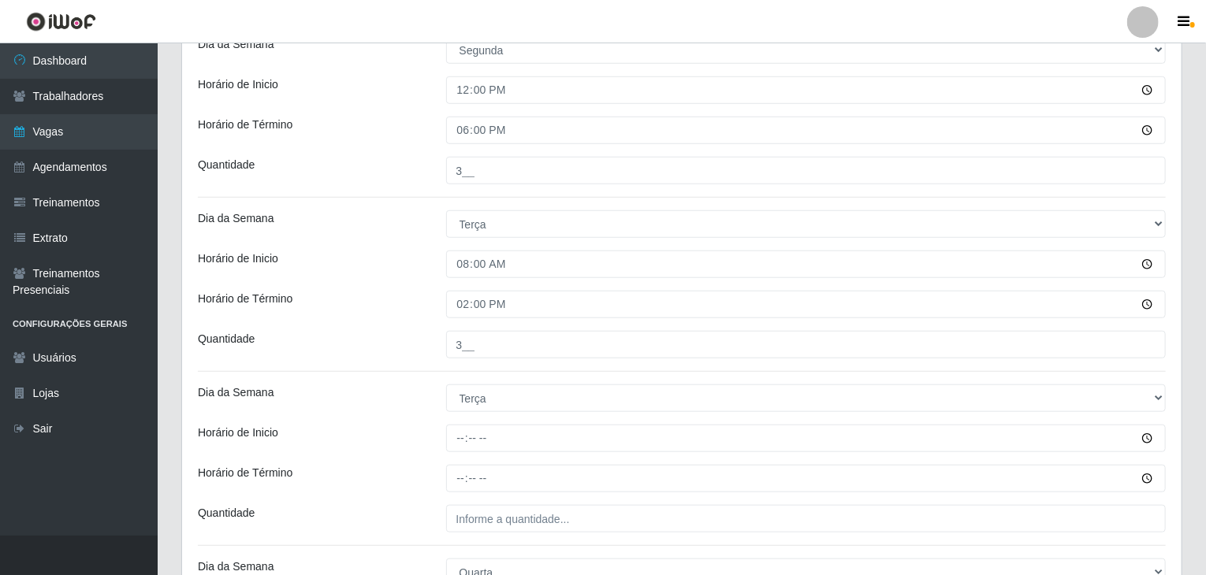
click at [399, 293] on div "Horário de Término" at bounding box center [310, 305] width 248 height 28
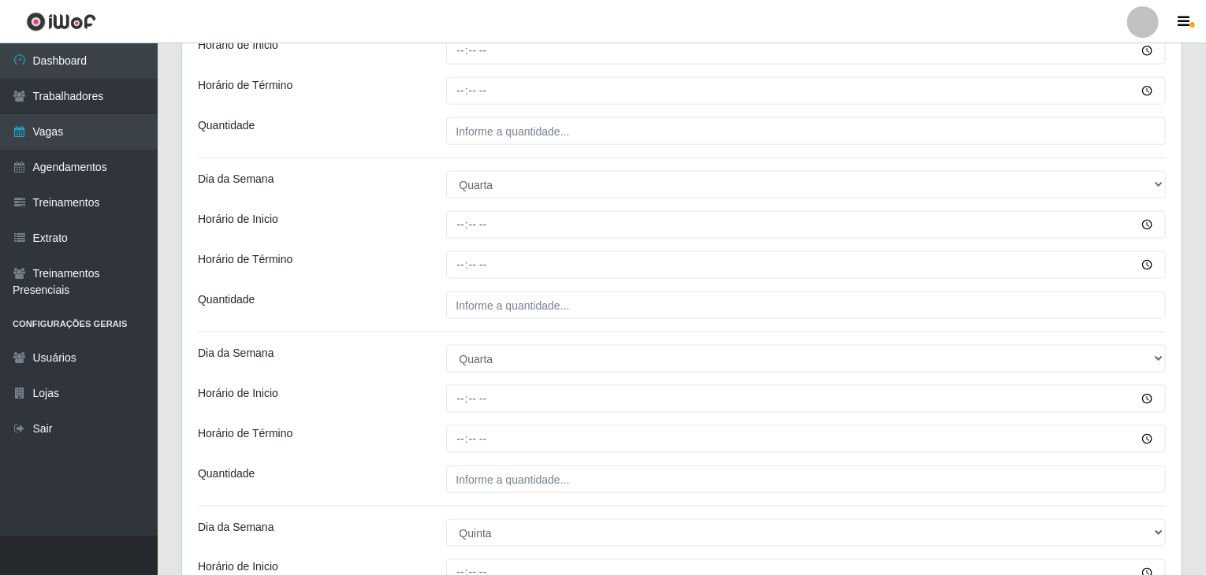
scroll to position [946, 0]
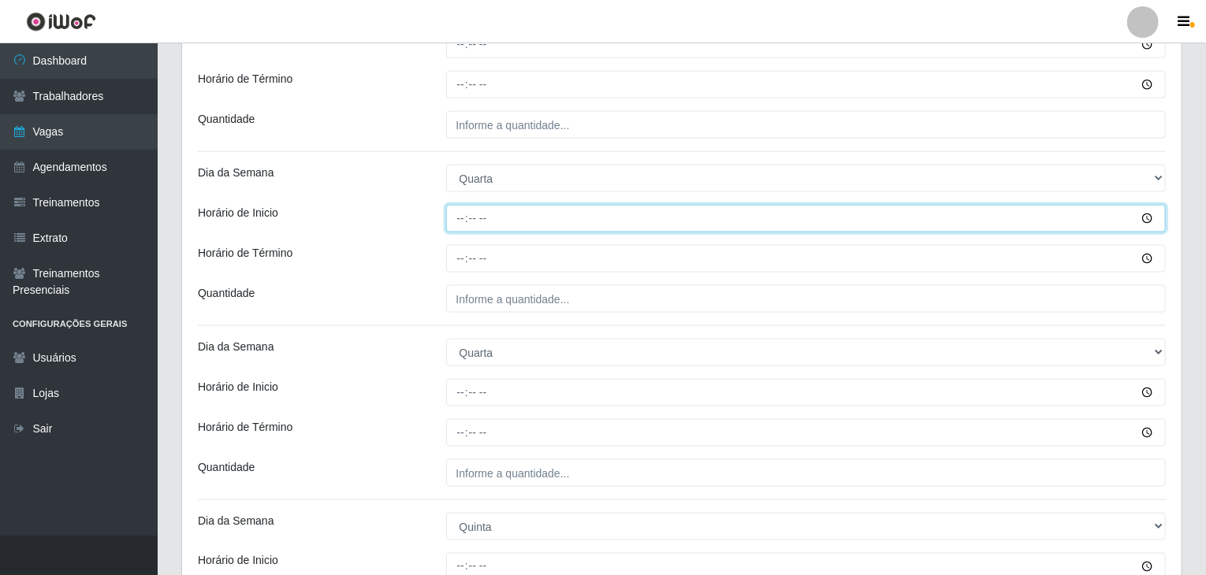
click at [466, 210] on input "Horário de Inicio" at bounding box center [806, 219] width 720 height 28
click at [466, 210] on input "01:00" at bounding box center [806, 219] width 720 height 28
type input "08:00"
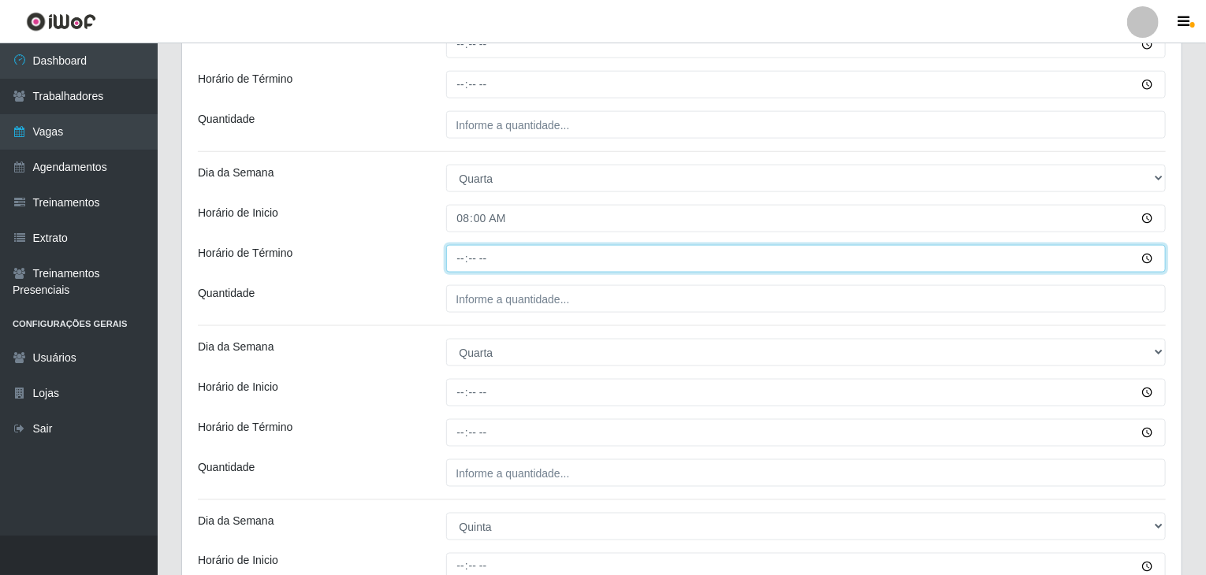
click at [457, 255] on input "Horário de Término" at bounding box center [806, 259] width 720 height 28
type input "14:00"
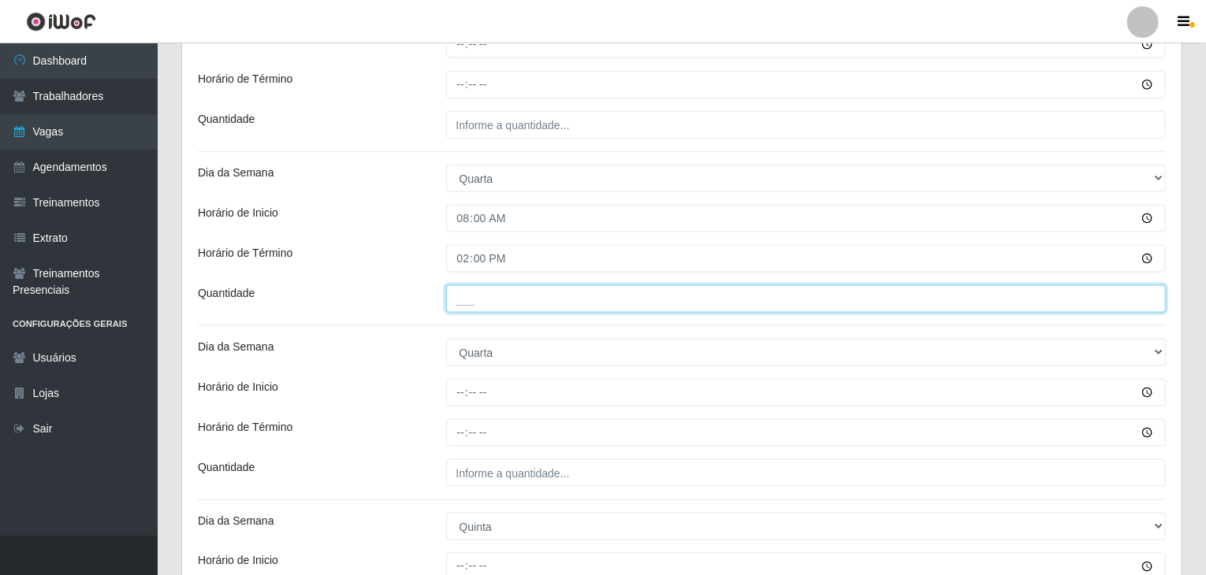
click at [466, 302] on input "___" at bounding box center [806, 299] width 720 height 28
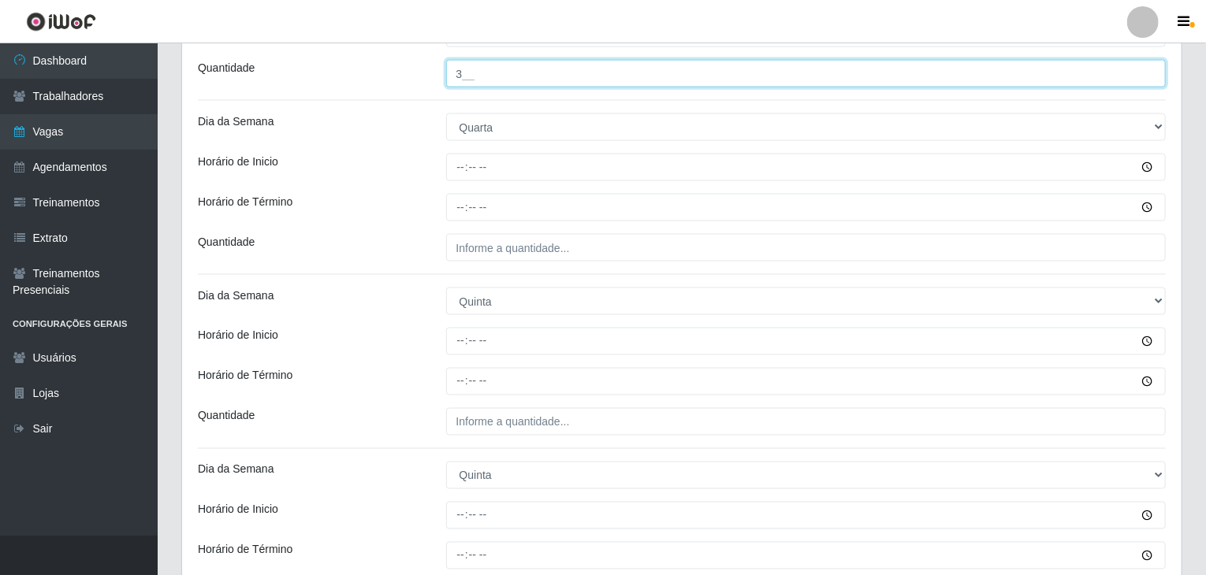
scroll to position [1182, 0]
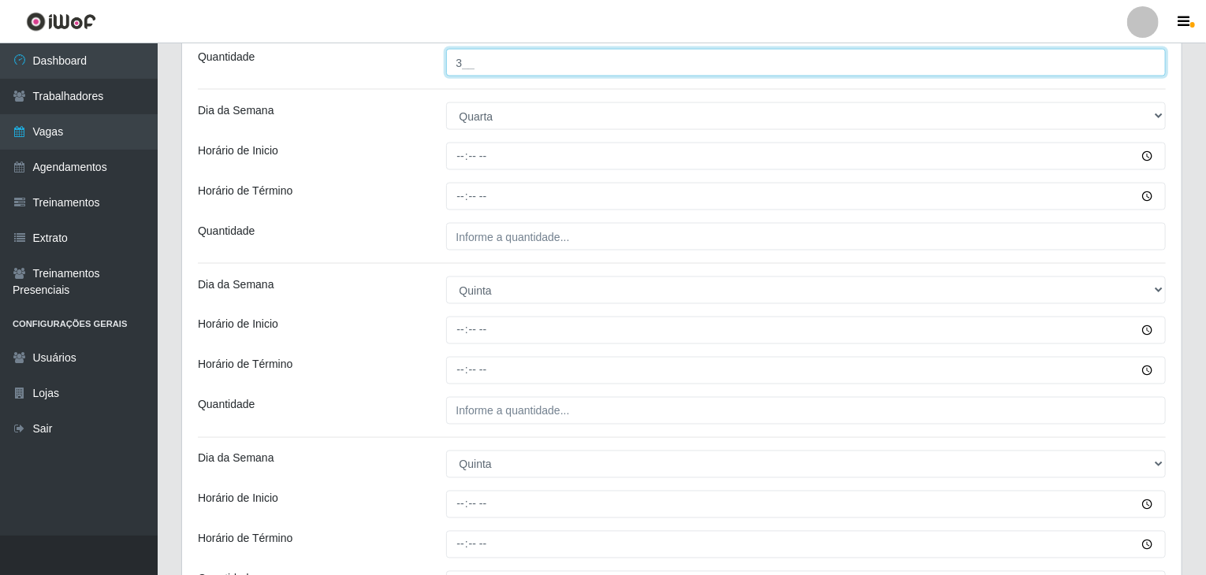
type input "3__"
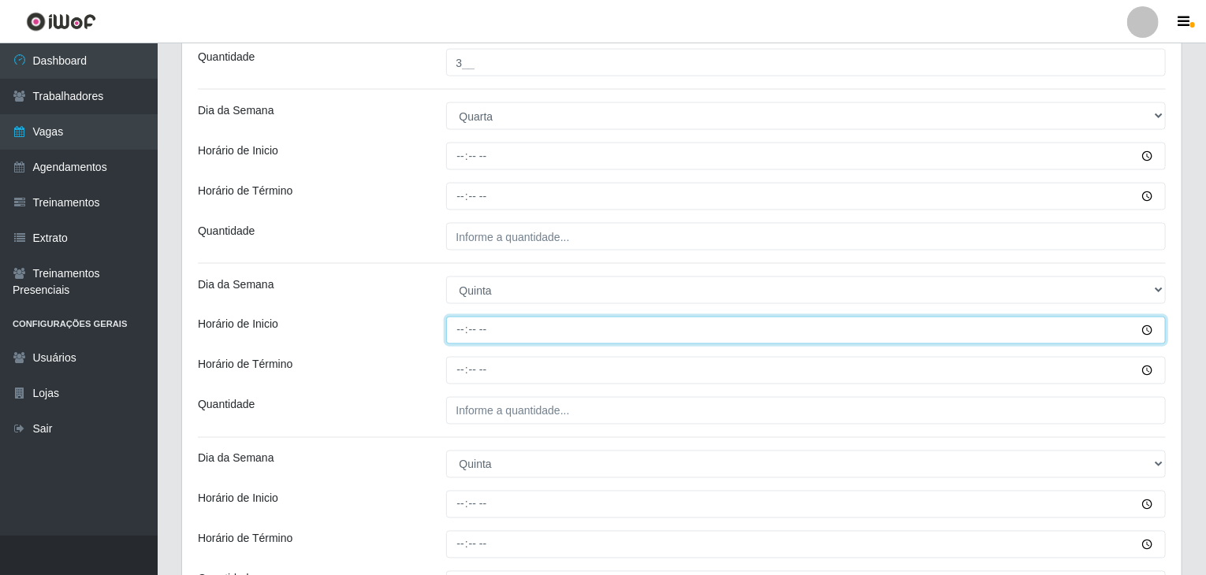
click at [456, 341] on input "Horário de Inicio" at bounding box center [806, 331] width 720 height 28
type input "08:00"
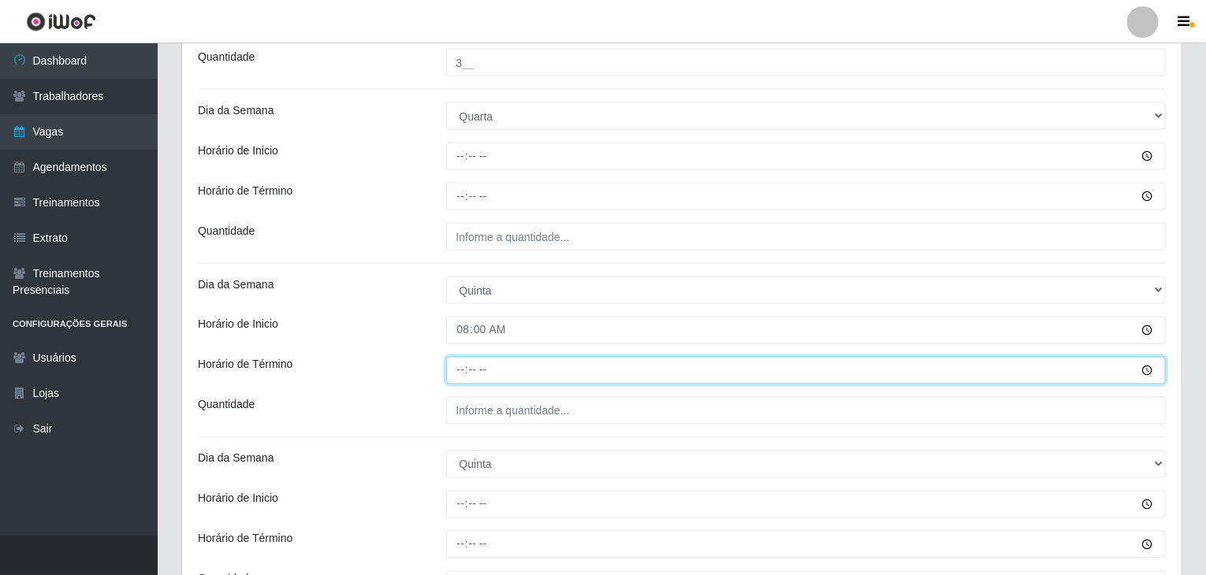
click at [459, 370] on input "Horário de Término" at bounding box center [806, 371] width 720 height 28
type input "14:00"
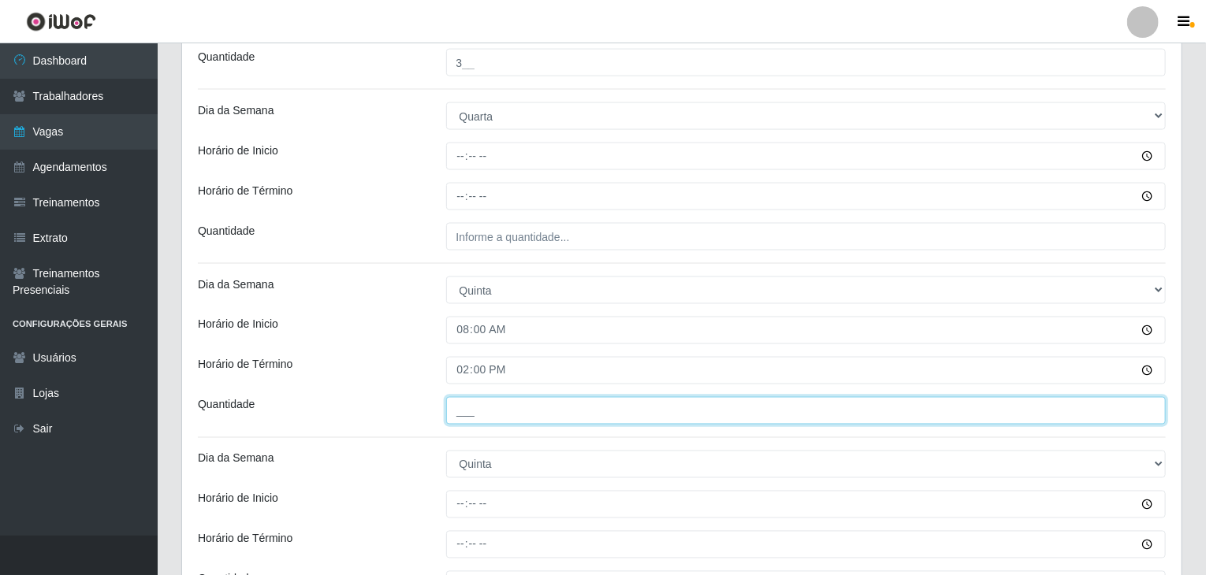
click at [480, 403] on input "___" at bounding box center [806, 411] width 720 height 28
type input "3__"
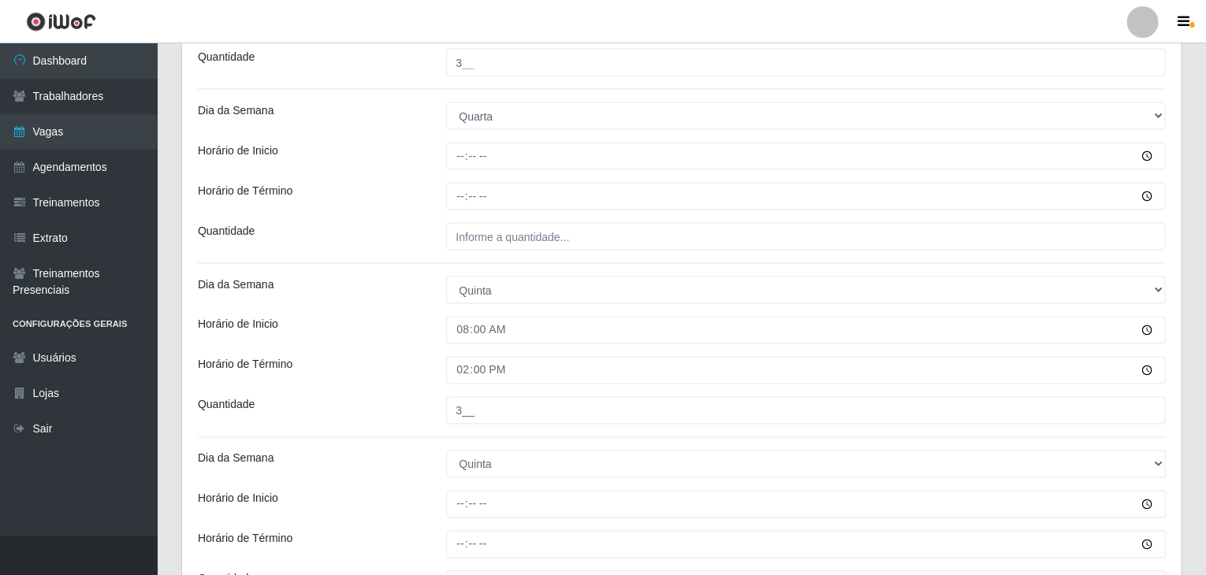
click at [305, 359] on div "Horário de Término" at bounding box center [310, 371] width 248 height 28
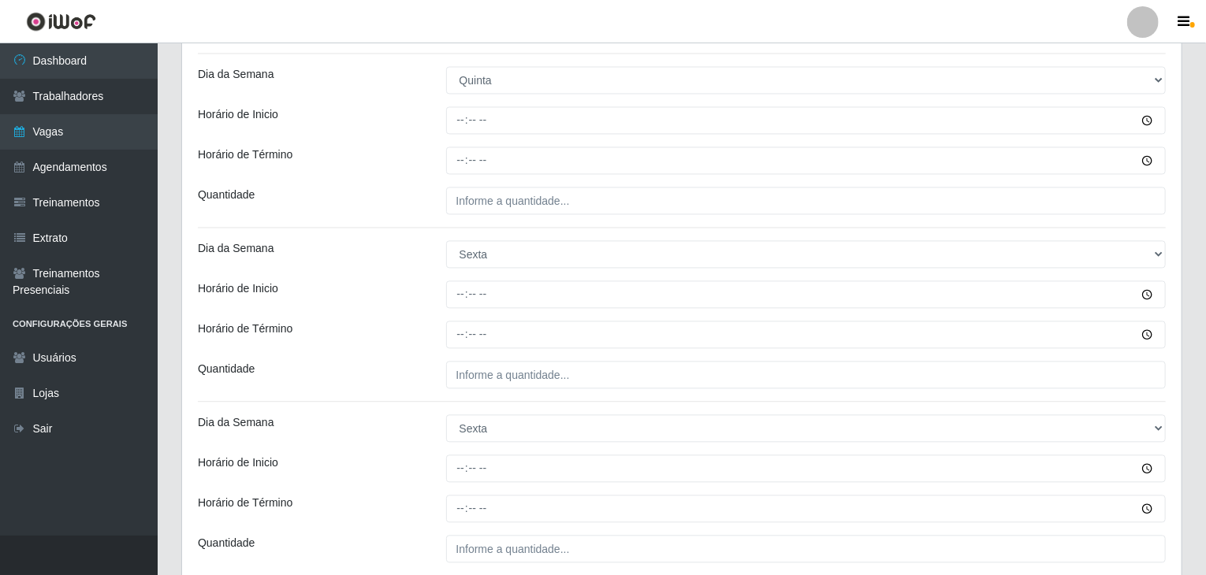
scroll to position [1576, 0]
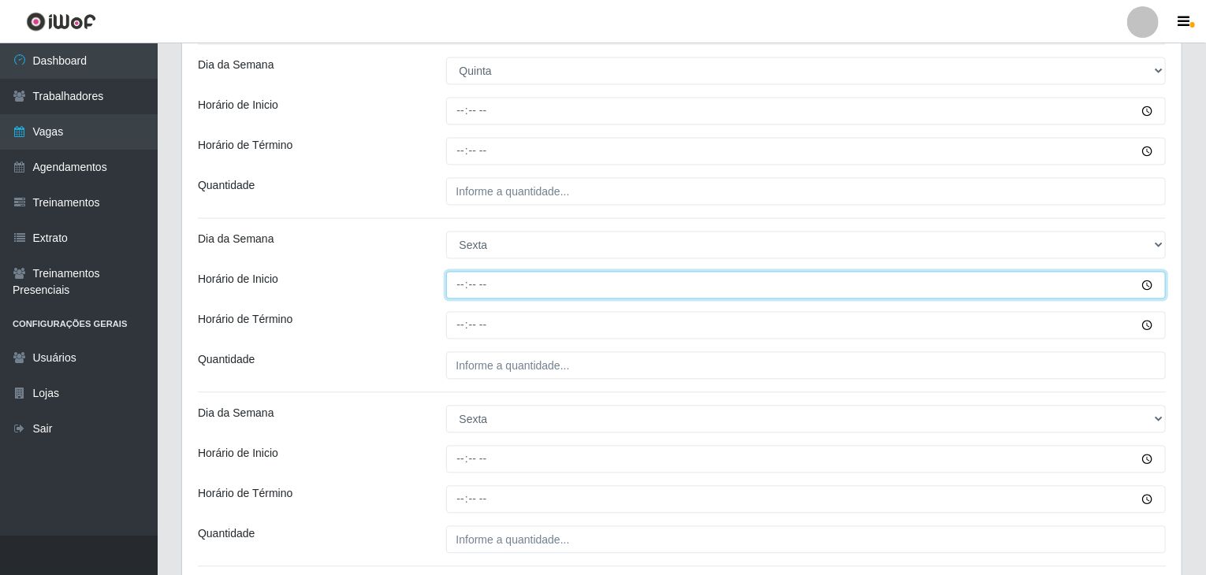
click at [469, 282] on input "Horário de Inicio" at bounding box center [806, 285] width 720 height 28
type input "08:00"
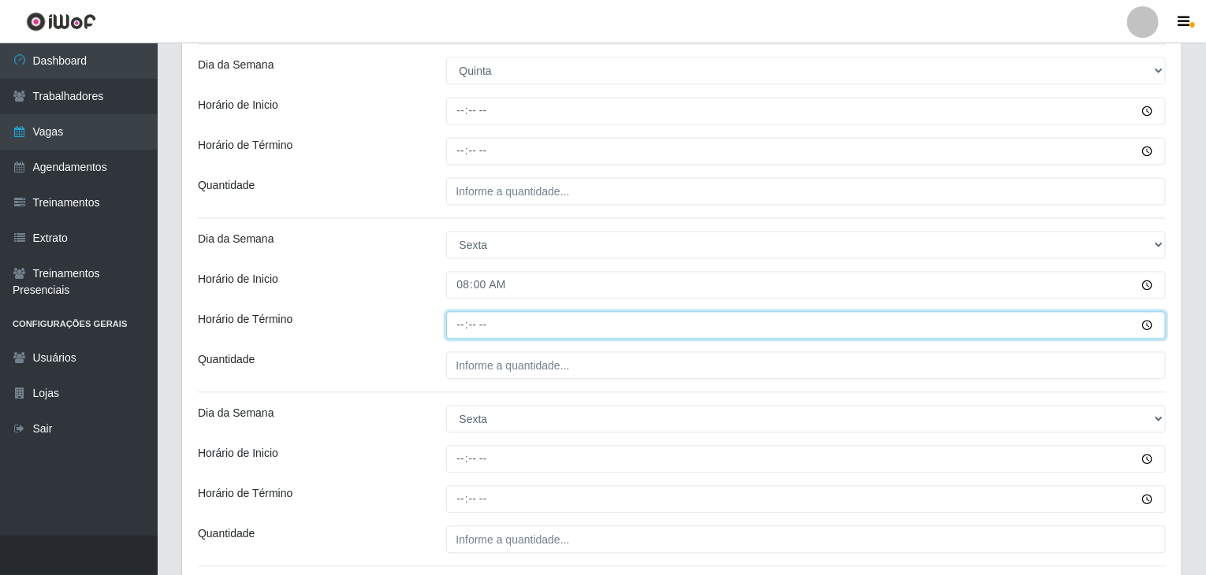
click at [466, 325] on input "Horário de Término" at bounding box center [806, 325] width 720 height 28
type input "14:00"
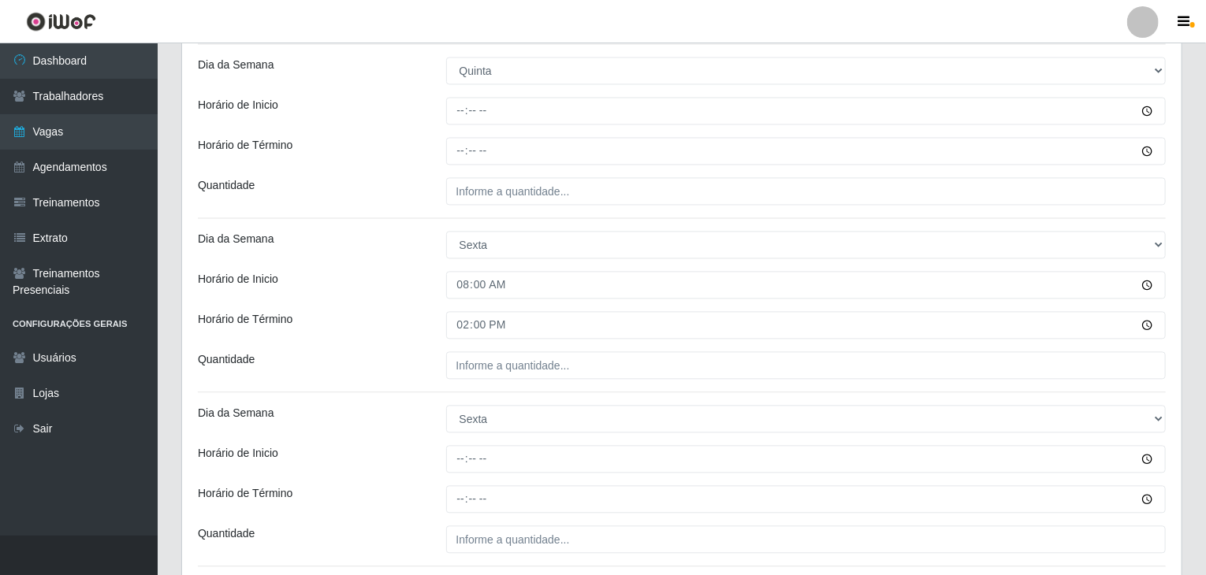
drag, startPoint x: 519, startPoint y: 346, endPoint x: 518, endPoint y: 357, distance: 11.1
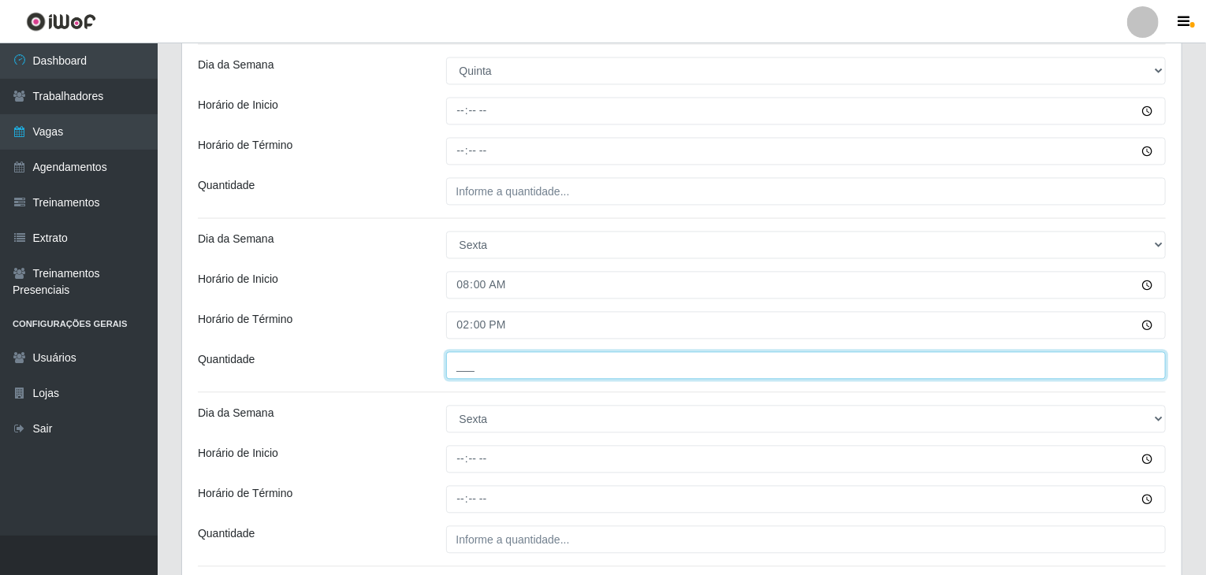
click at [518, 357] on input "___" at bounding box center [806, 365] width 720 height 28
type input "3__"
click at [378, 253] on div "Dia da Semana" at bounding box center [310, 245] width 248 height 28
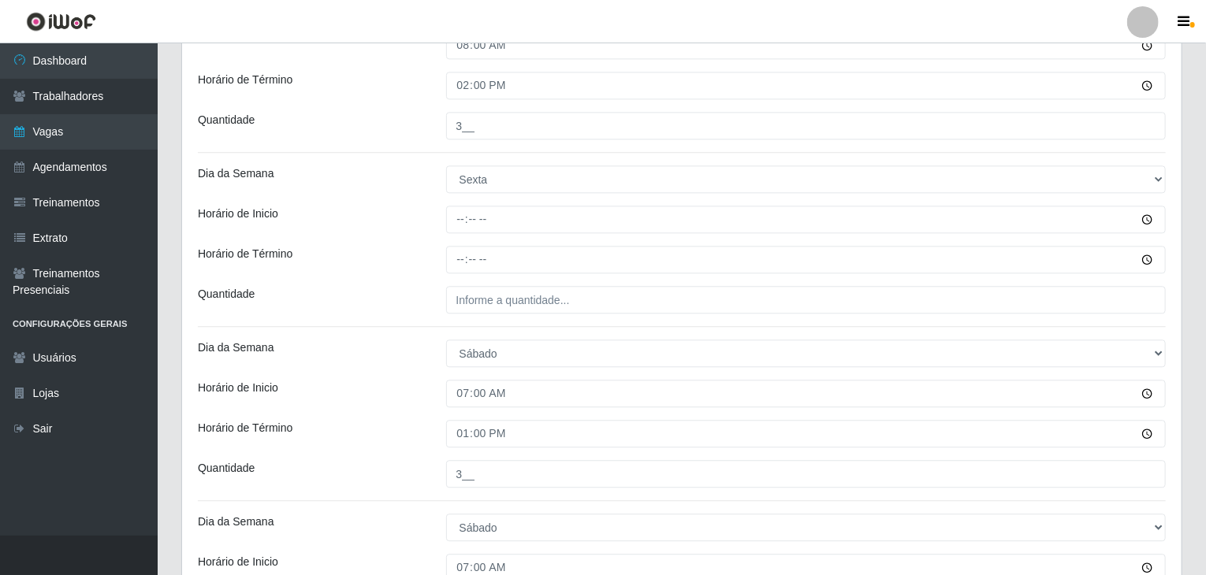
scroll to position [1812, 0]
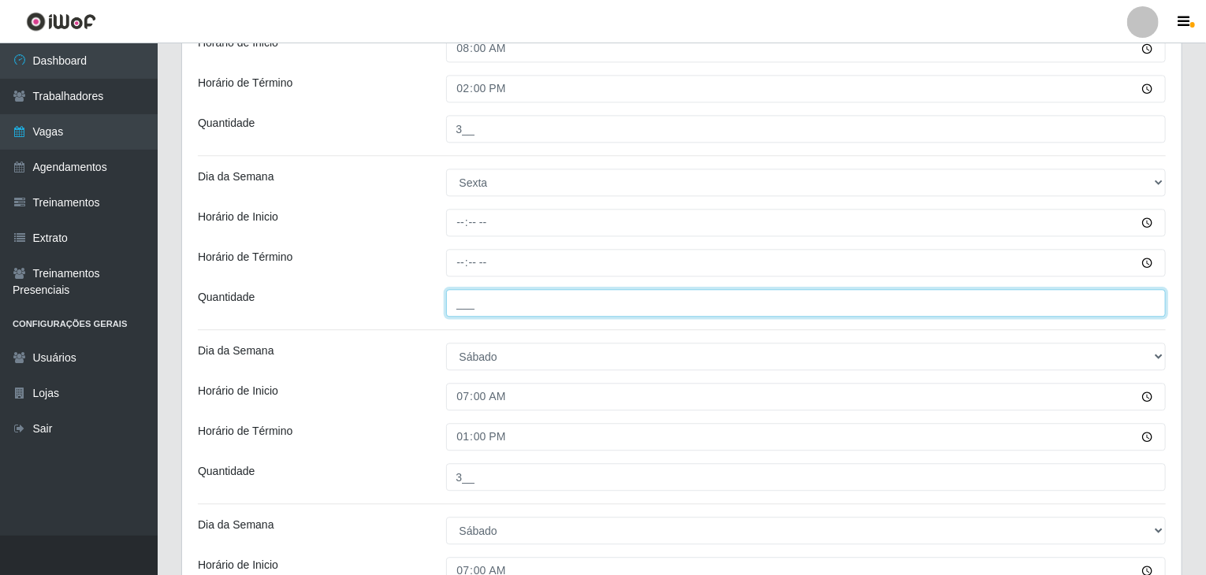
click at [475, 294] on input "___" at bounding box center [806, 303] width 720 height 28
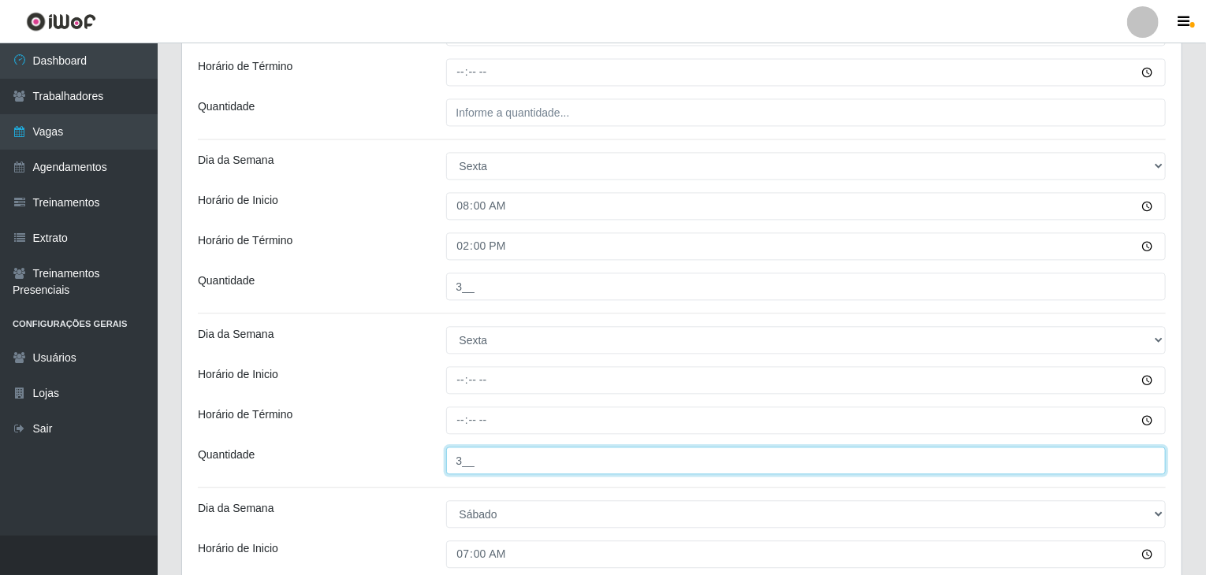
type input "3__"
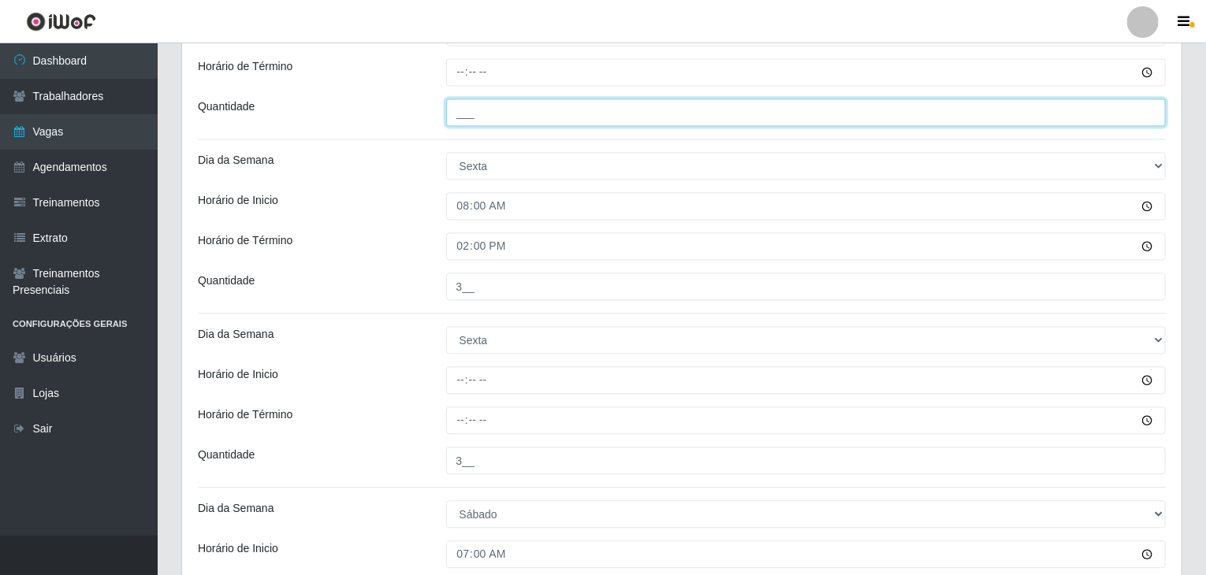
click at [510, 119] on input "___" at bounding box center [806, 113] width 720 height 28
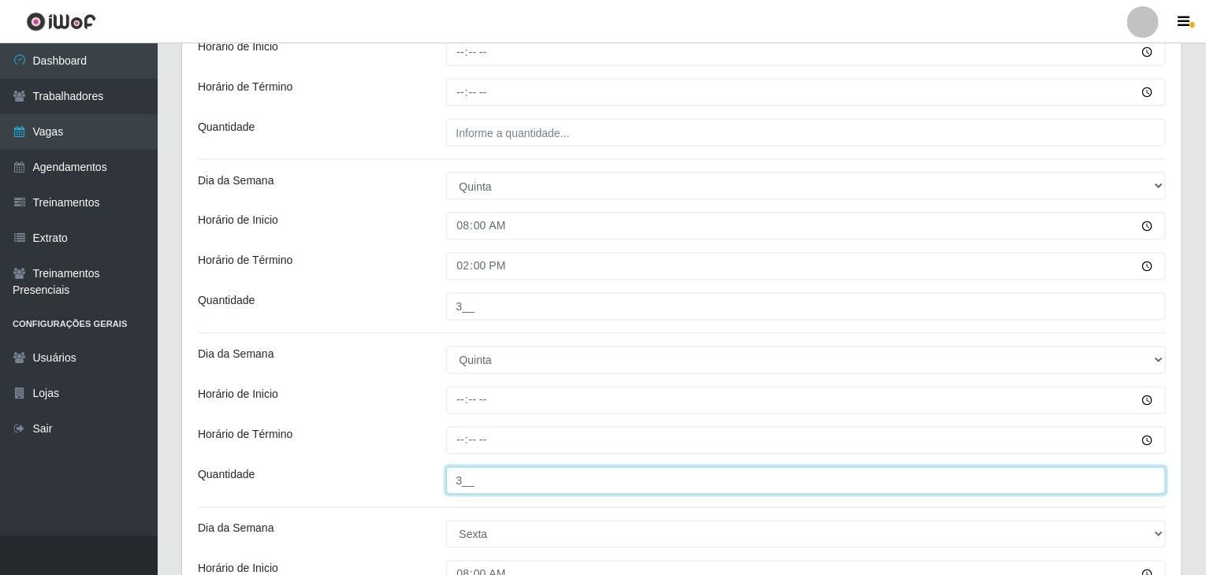
scroll to position [1261, 0]
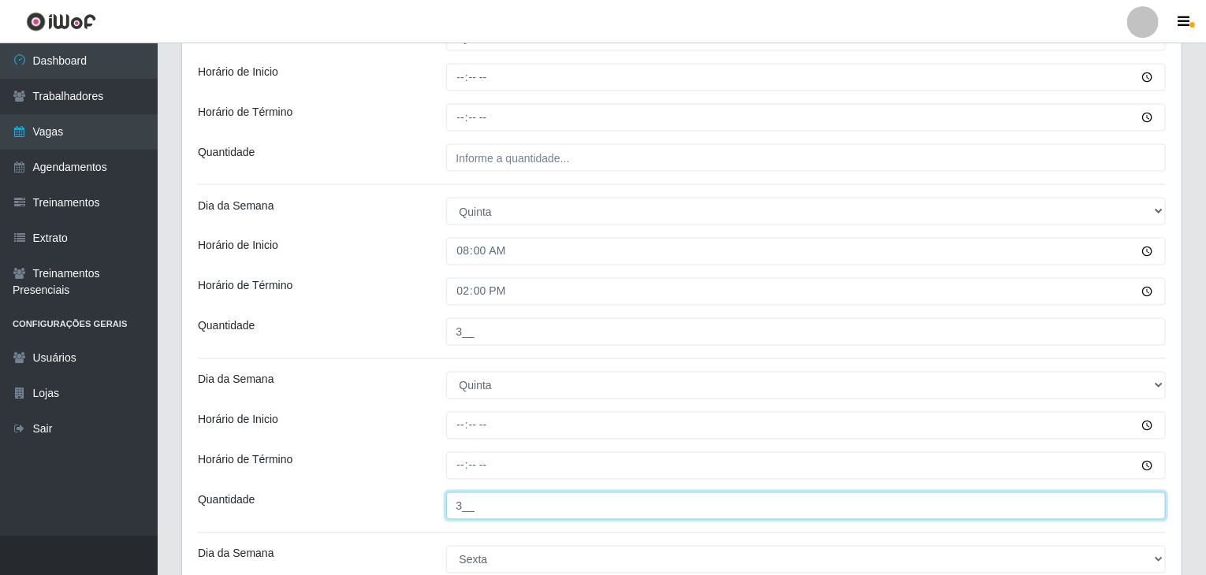
type input "3__"
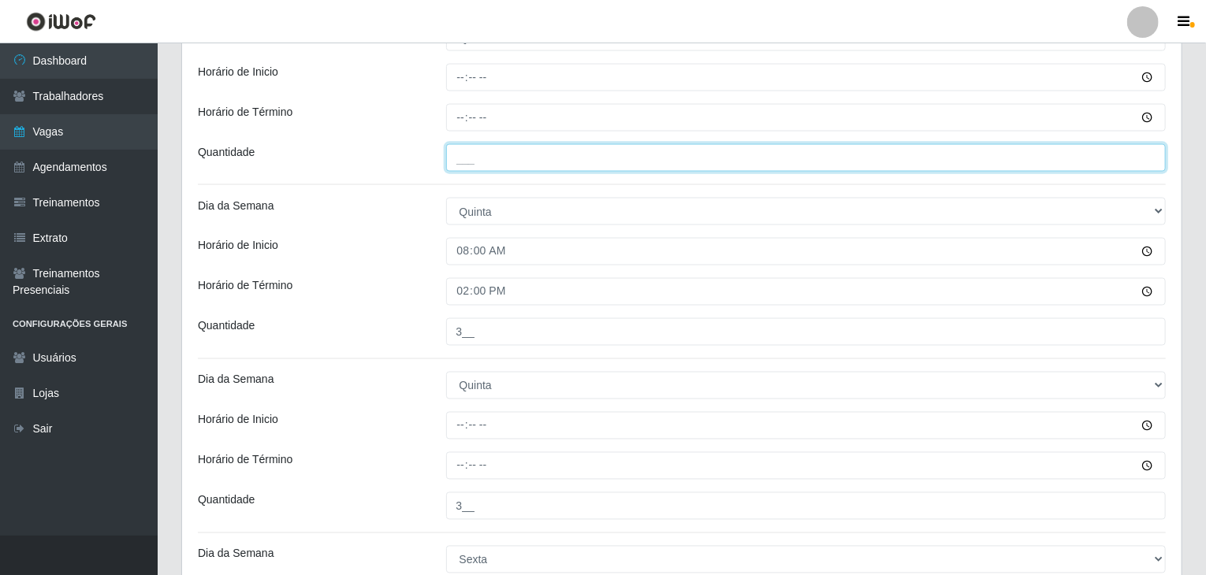
click at [513, 164] on input "___" at bounding box center [806, 158] width 720 height 28
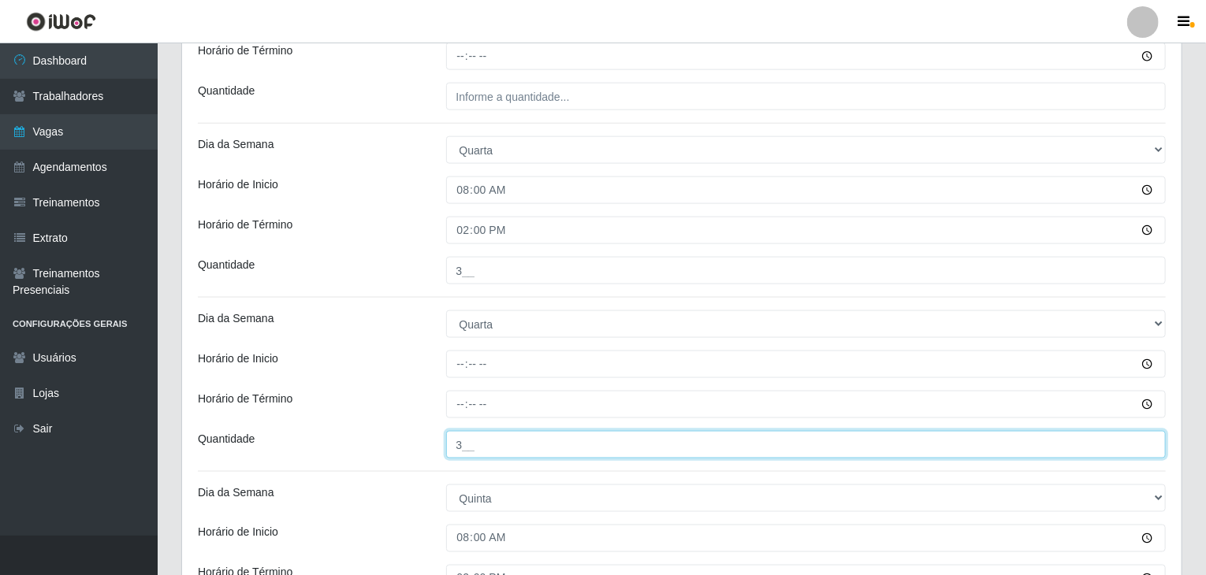
scroll to position [946, 0]
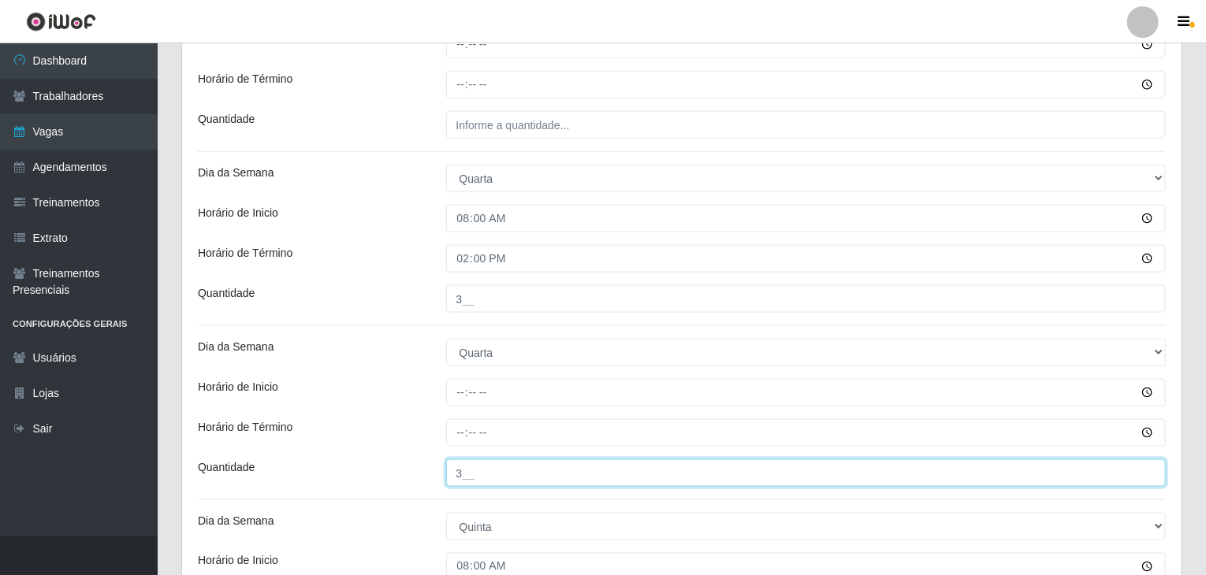
type input "3__"
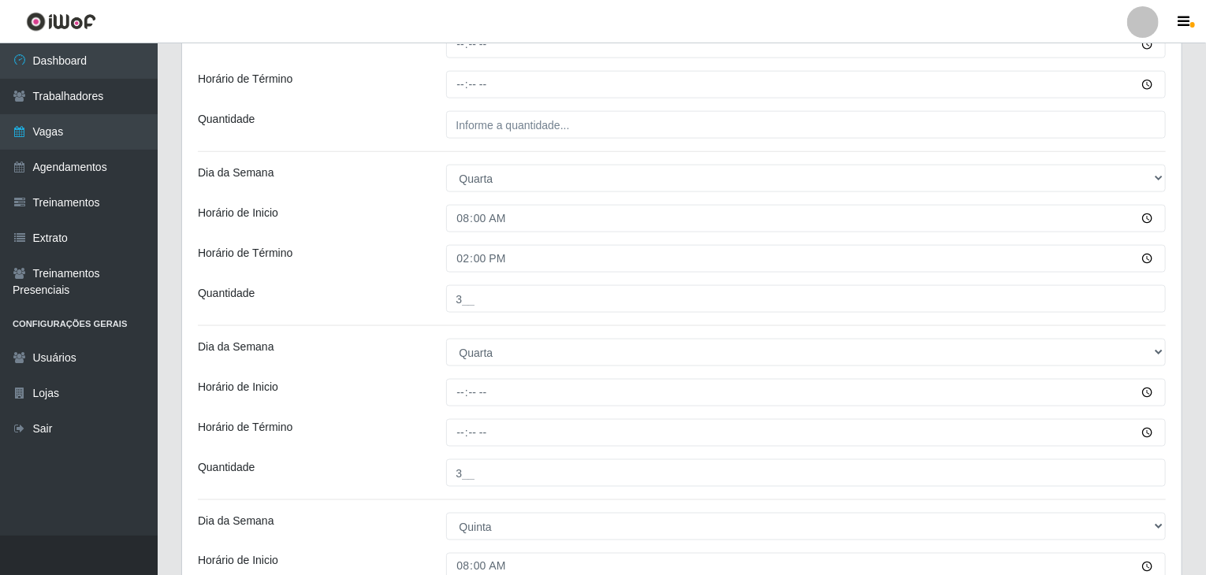
click at [504, 137] on div "Loja Rede Compras Supermercados - LOJA 5 Função [Selecione...] ASG ASG + ASG ++…" at bounding box center [681, 382] width 999 height 2384
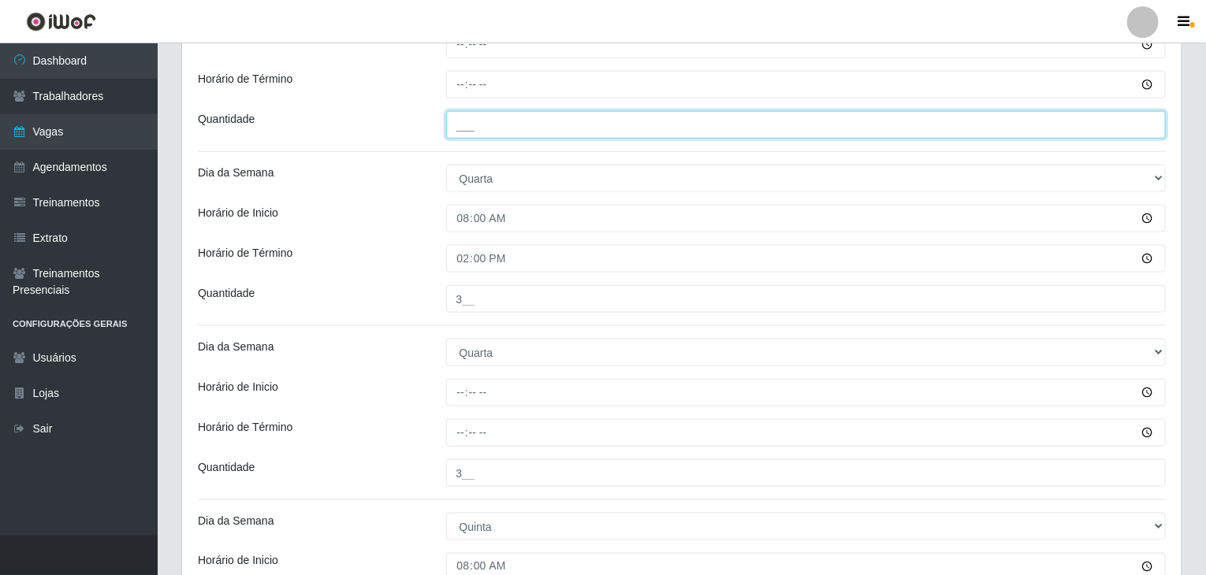
click at [514, 128] on input "___" at bounding box center [806, 125] width 720 height 28
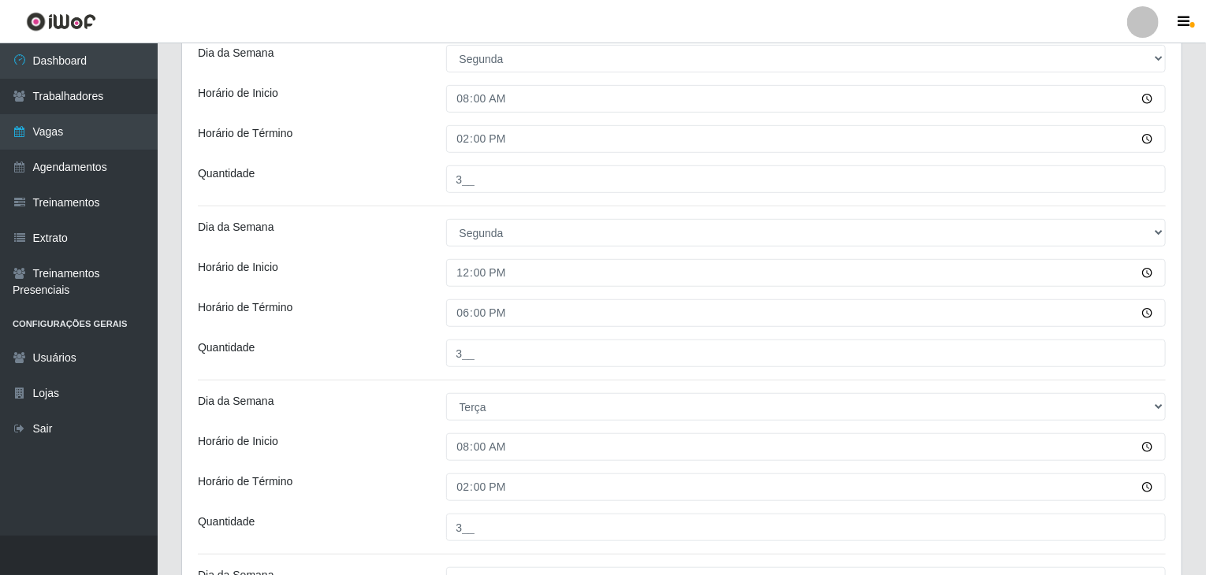
scroll to position [394, 0]
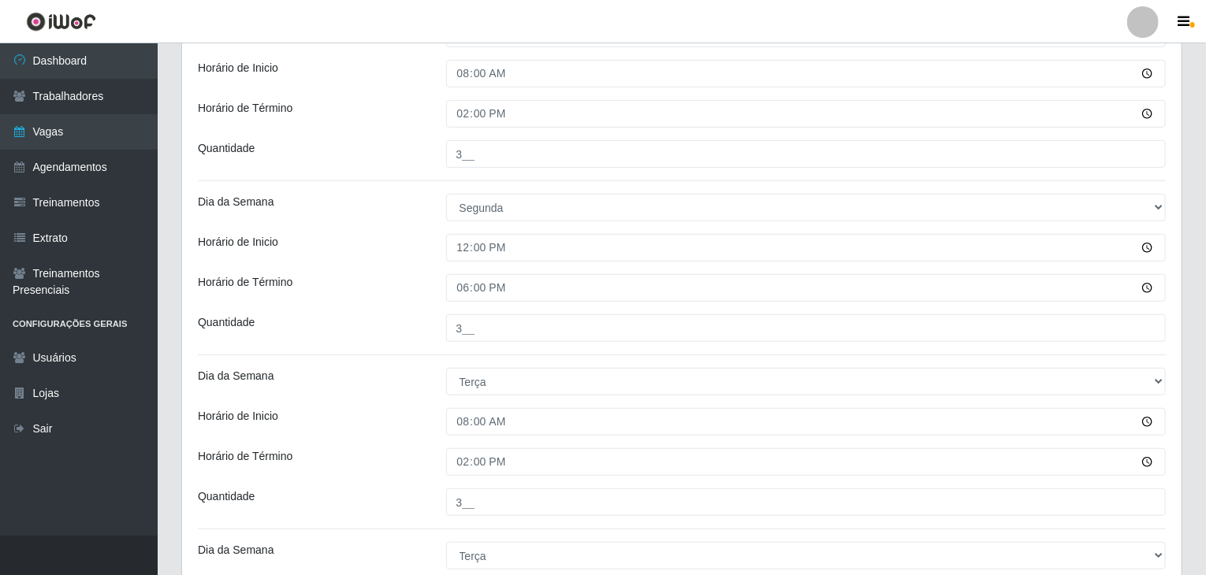
type input "3__"
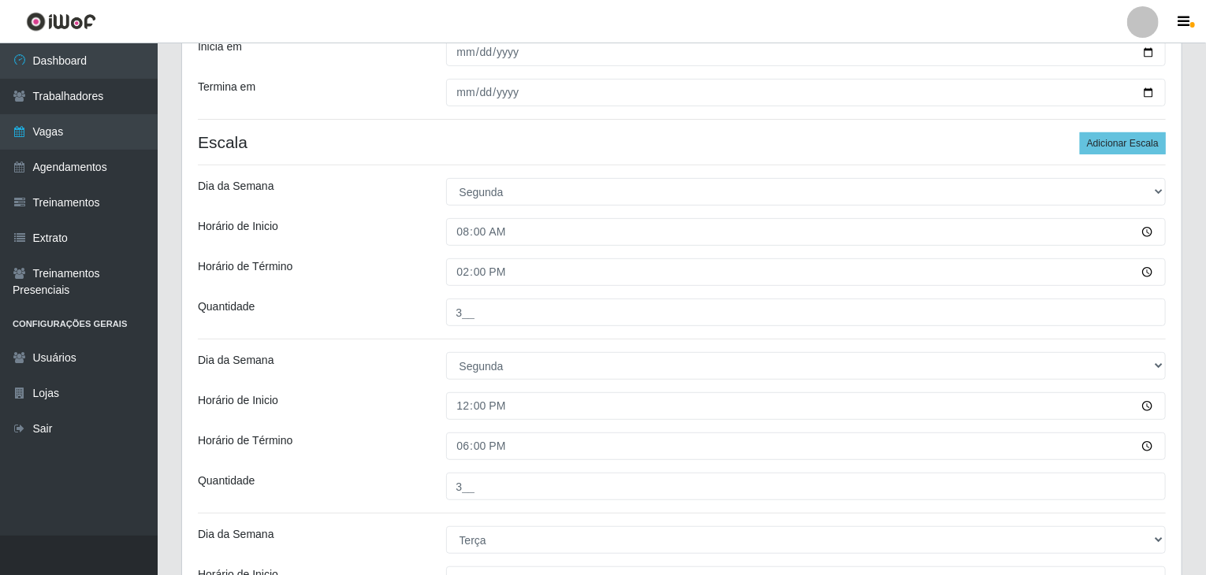
scroll to position [236, 0]
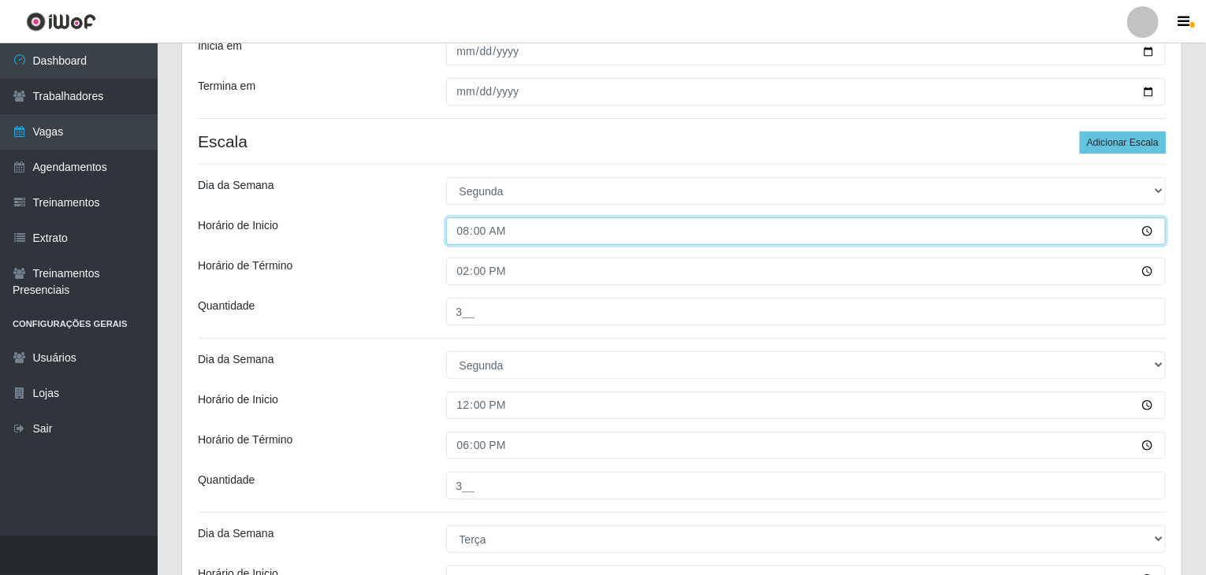
click at [465, 225] on input "08:00" at bounding box center [806, 231] width 720 height 28
type input "07:00"
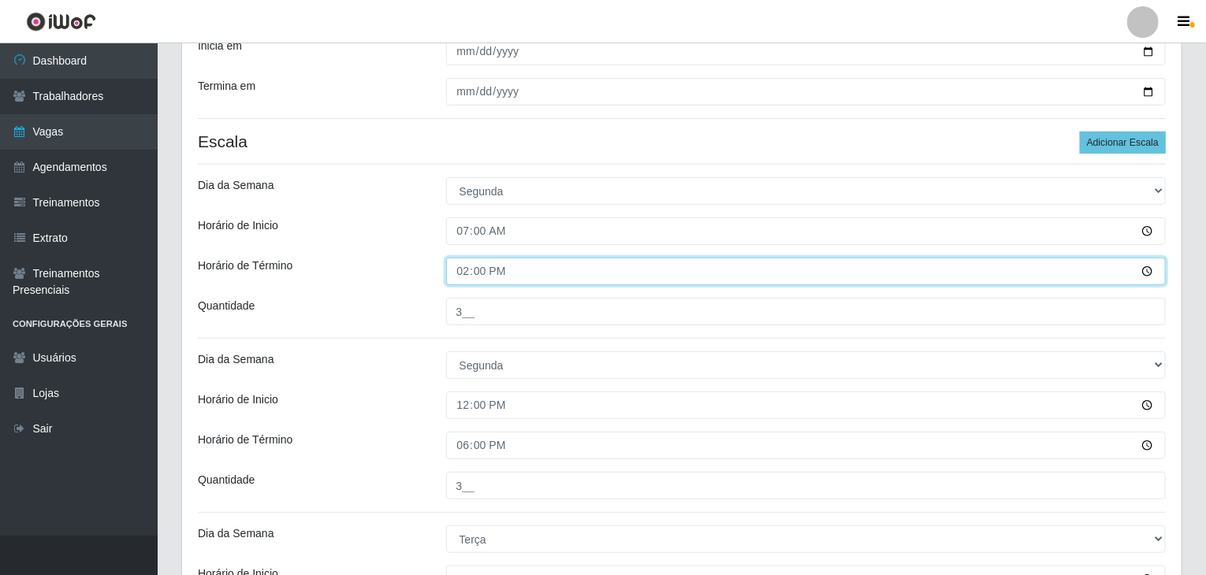
click at [466, 269] on input "14:00" at bounding box center [806, 272] width 720 height 28
type input "13:00"
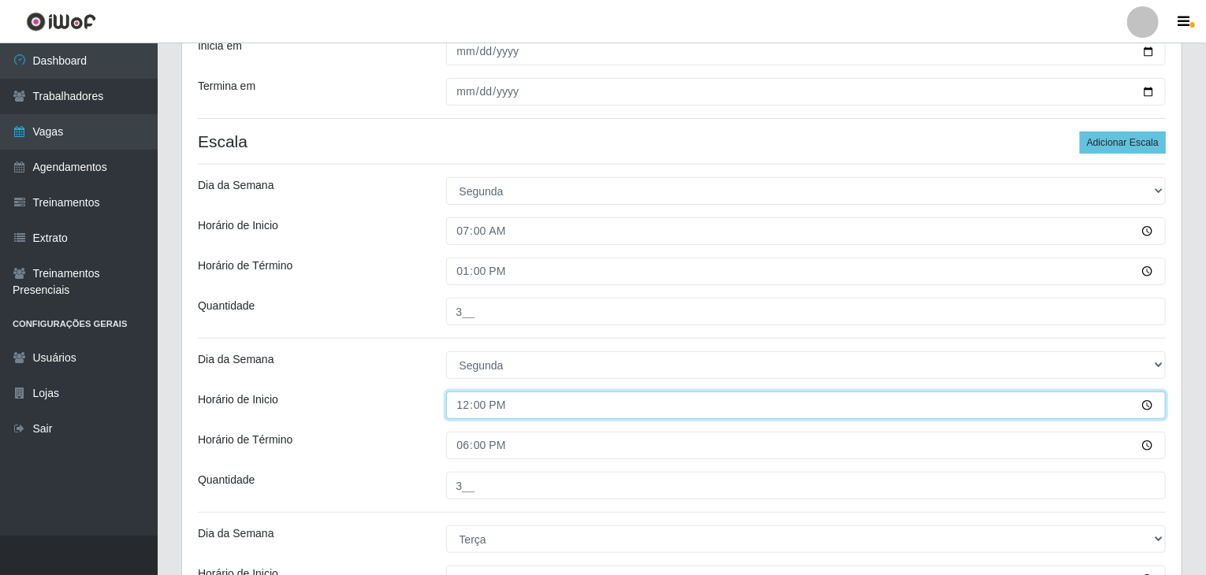
click at [455, 407] on input "12:00" at bounding box center [806, 406] width 720 height 28
type input "10:00"
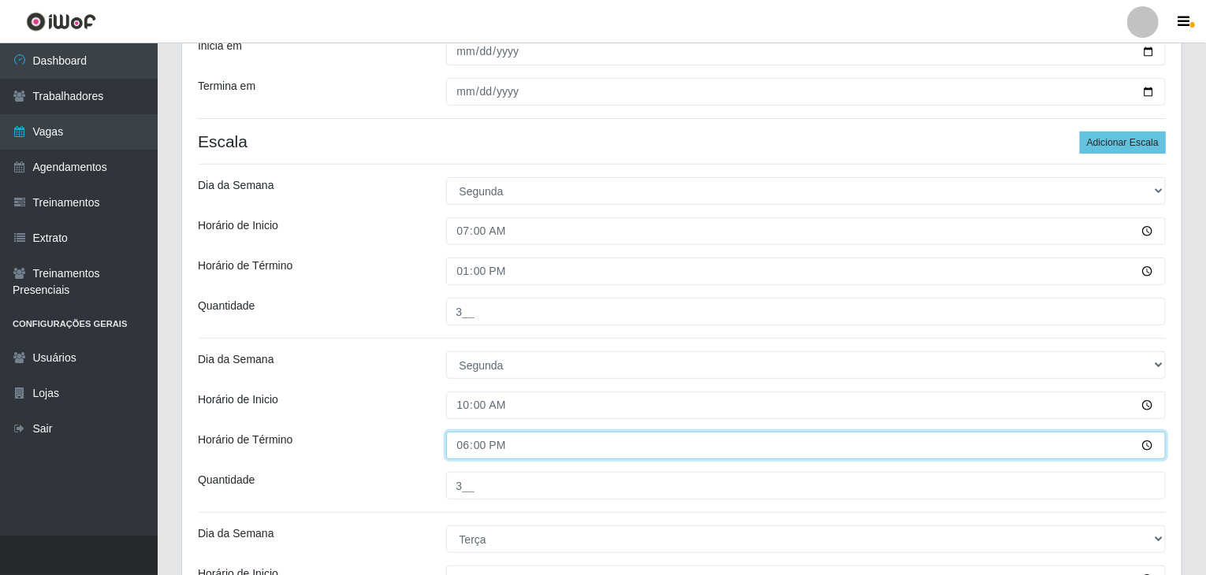
click at [457, 448] on input "18:00" at bounding box center [806, 446] width 720 height 28
type input "16:00"
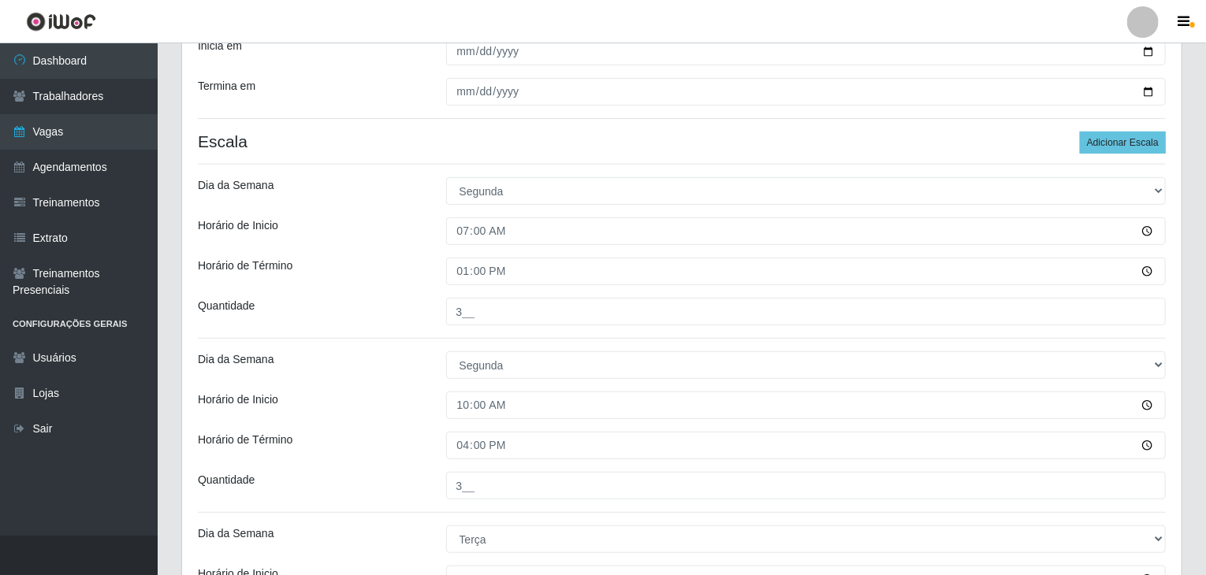
click at [368, 395] on div "Horário de Inicio" at bounding box center [310, 406] width 248 height 28
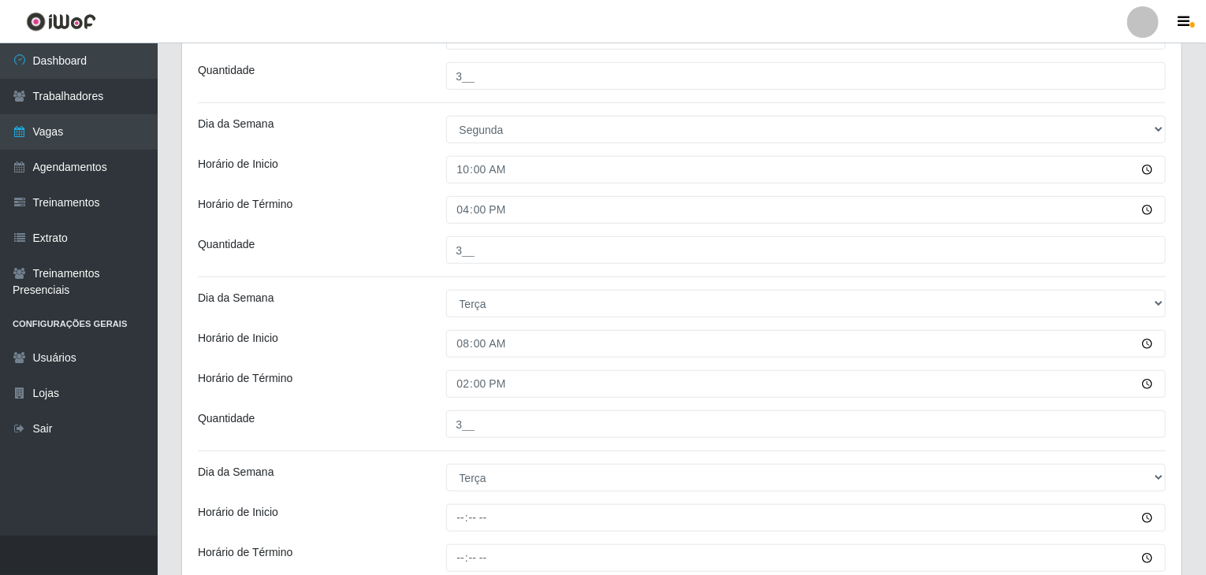
scroll to position [473, 0]
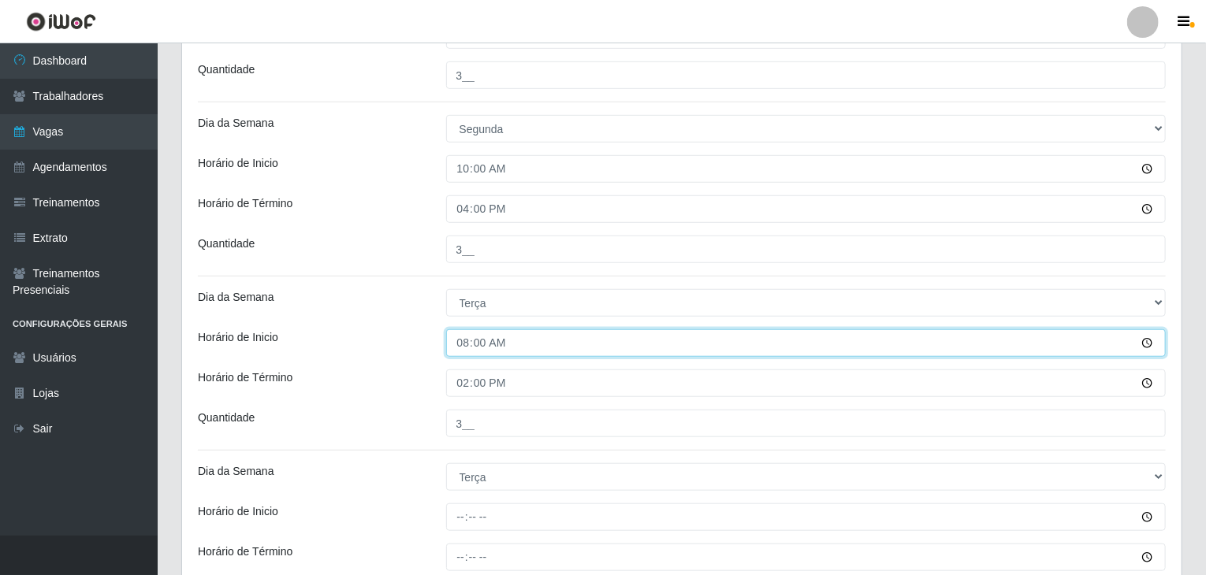
click at [467, 342] on input "08:00" at bounding box center [806, 343] width 720 height 28
type input "07:00"
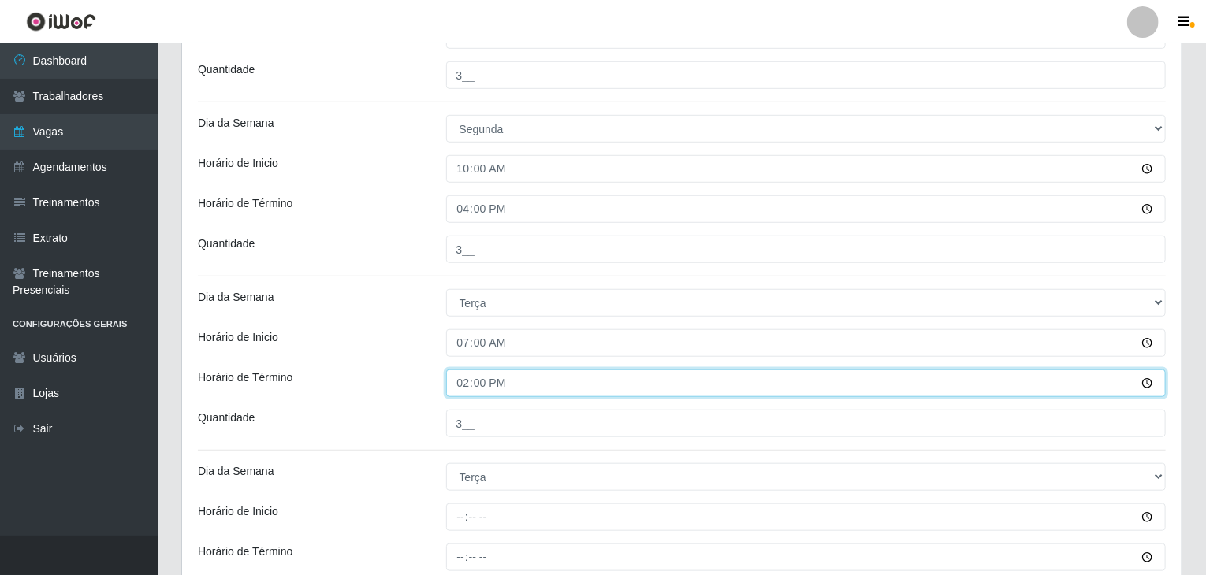
click at [453, 394] on input "14:00" at bounding box center [806, 384] width 720 height 28
type input "13:00"
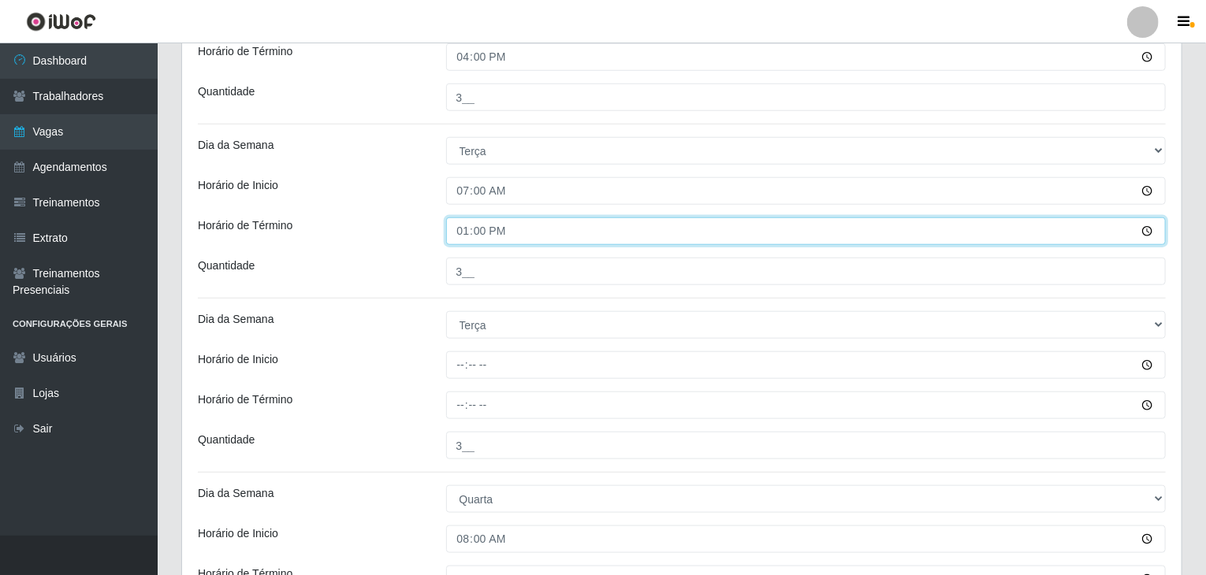
scroll to position [630, 0]
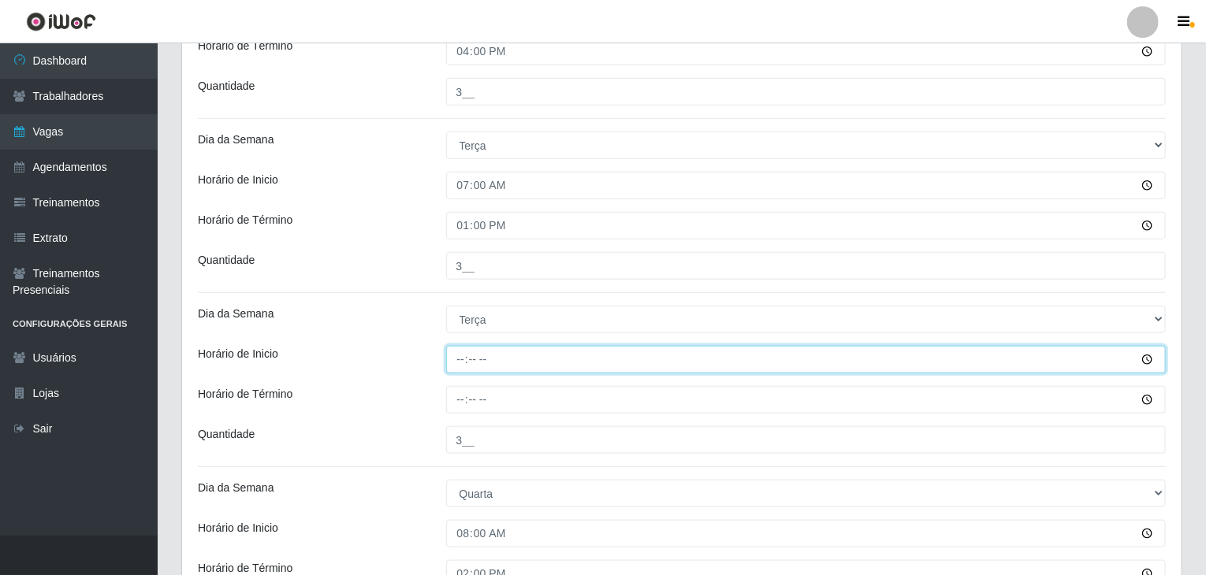
click at [463, 356] on input "Horário de Inicio" at bounding box center [806, 360] width 720 height 28
type input "10:00"
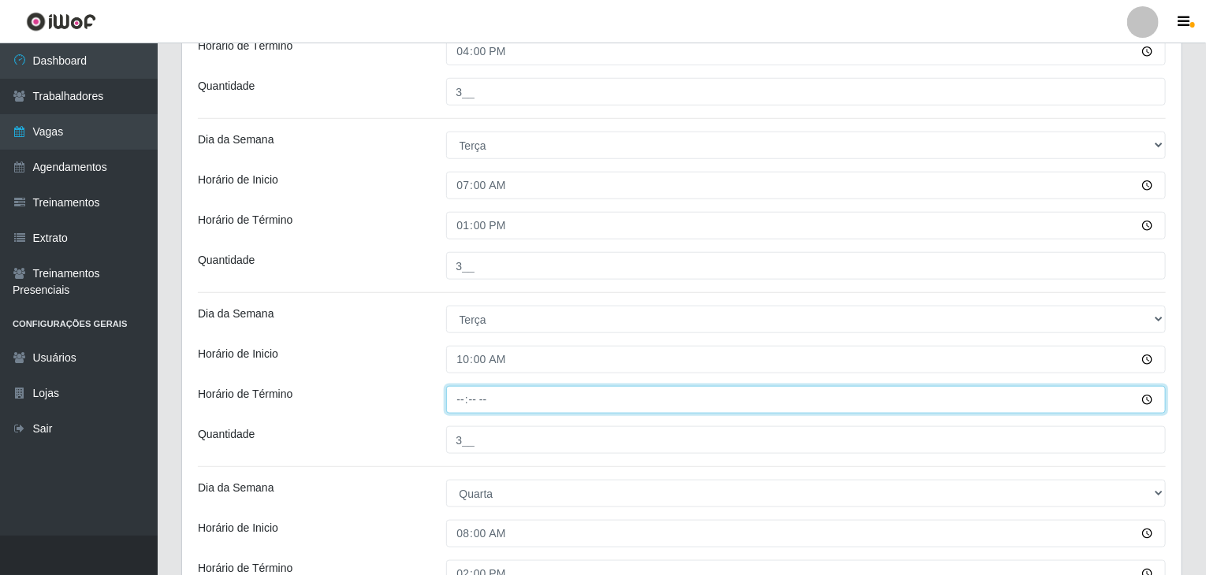
click at [463, 395] on input "Horário de Término" at bounding box center [806, 400] width 720 height 28
type input "16:00"
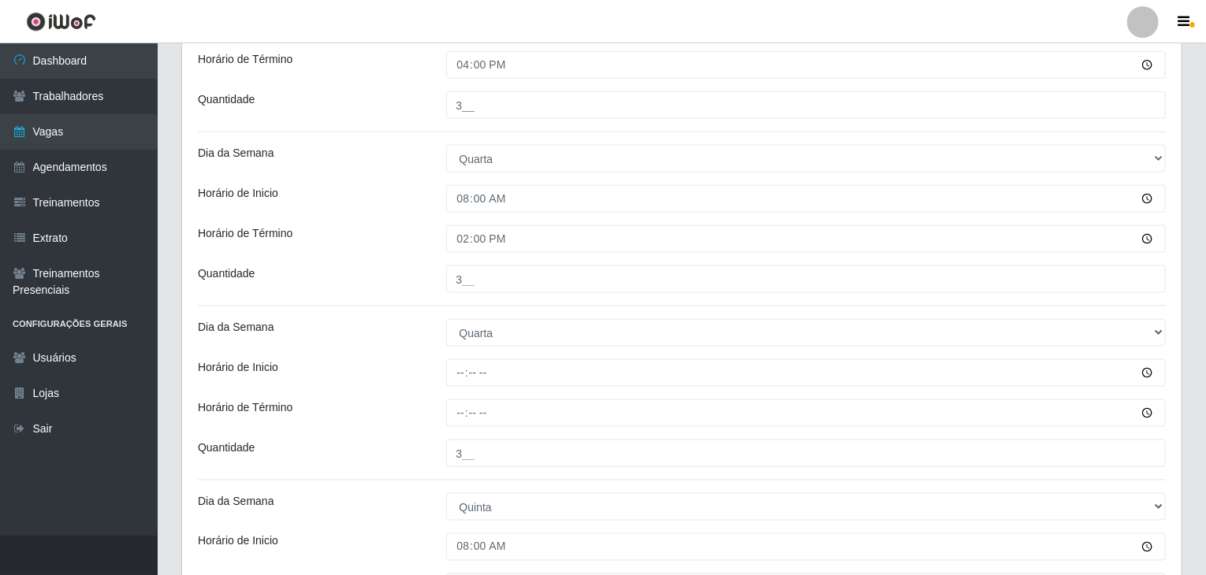
scroll to position [1024, 0]
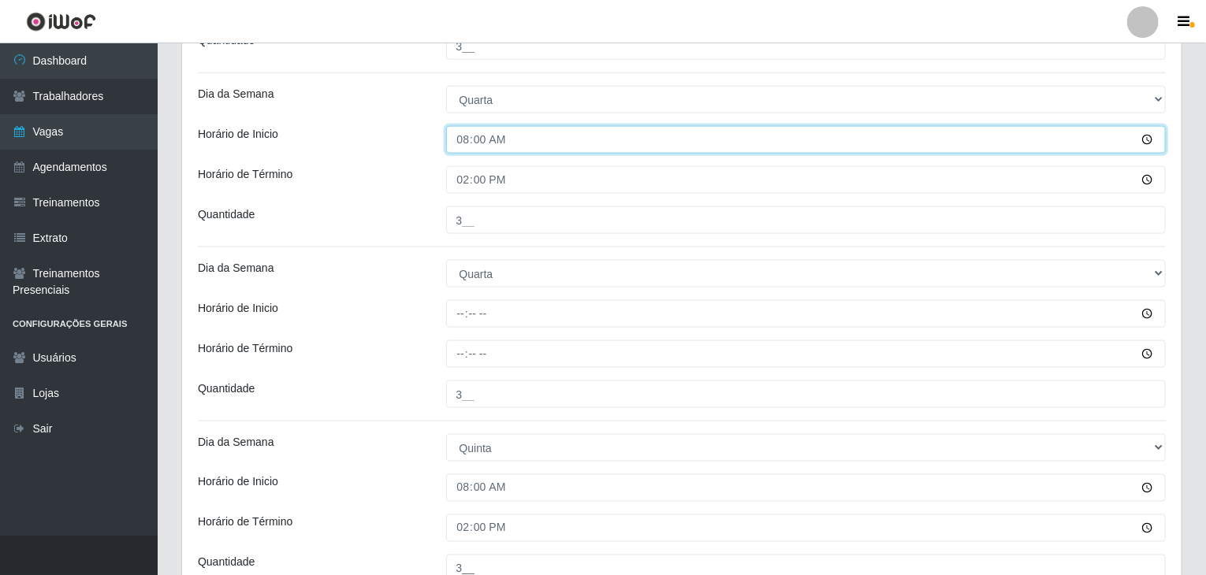
click at [463, 141] on input "08:00" at bounding box center [806, 140] width 720 height 28
type input "07:00"
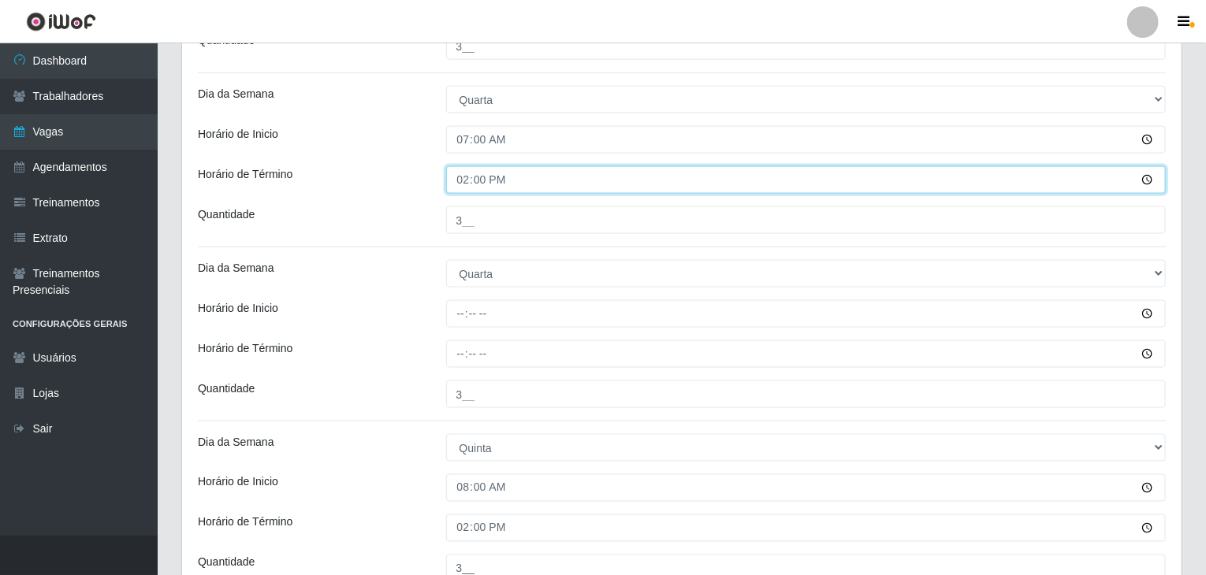
click at [463, 176] on input "14:00" at bounding box center [806, 180] width 720 height 28
type input "13:00"
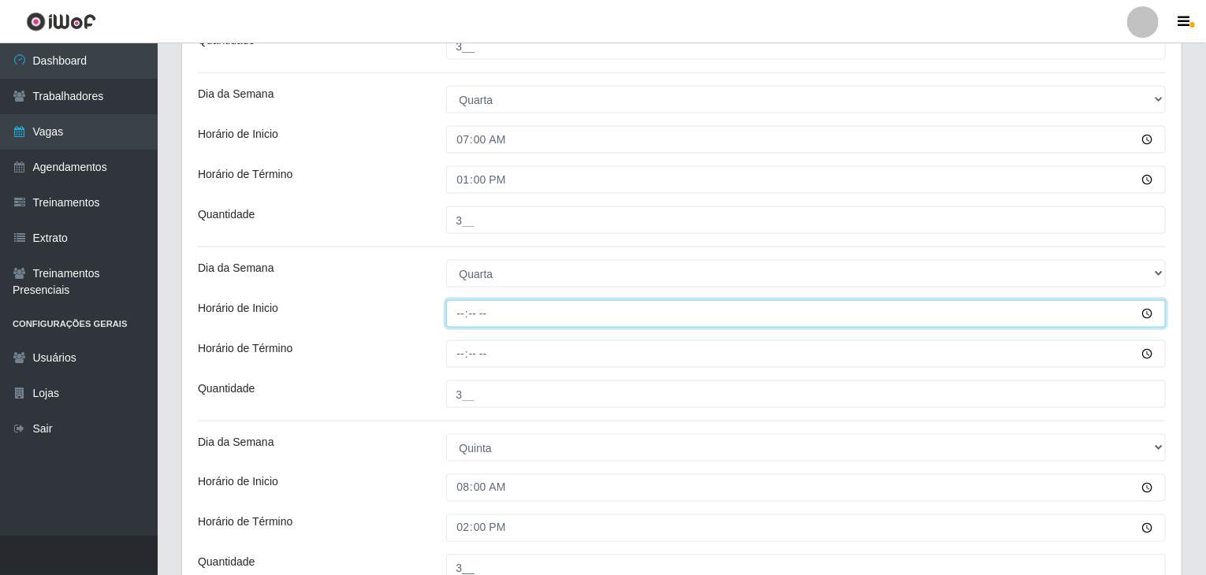
click at [465, 307] on input "Horário de Inicio" at bounding box center [806, 314] width 720 height 28
type input "10:00"
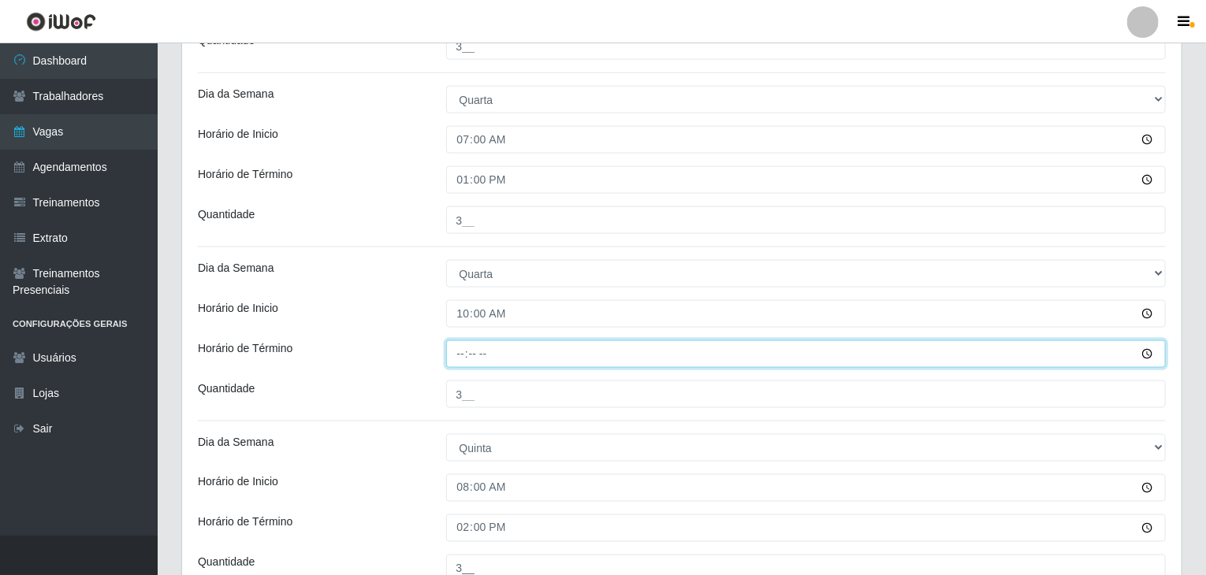
click at [450, 349] on input "Horário de Término" at bounding box center [806, 354] width 720 height 28
type input "16:00"
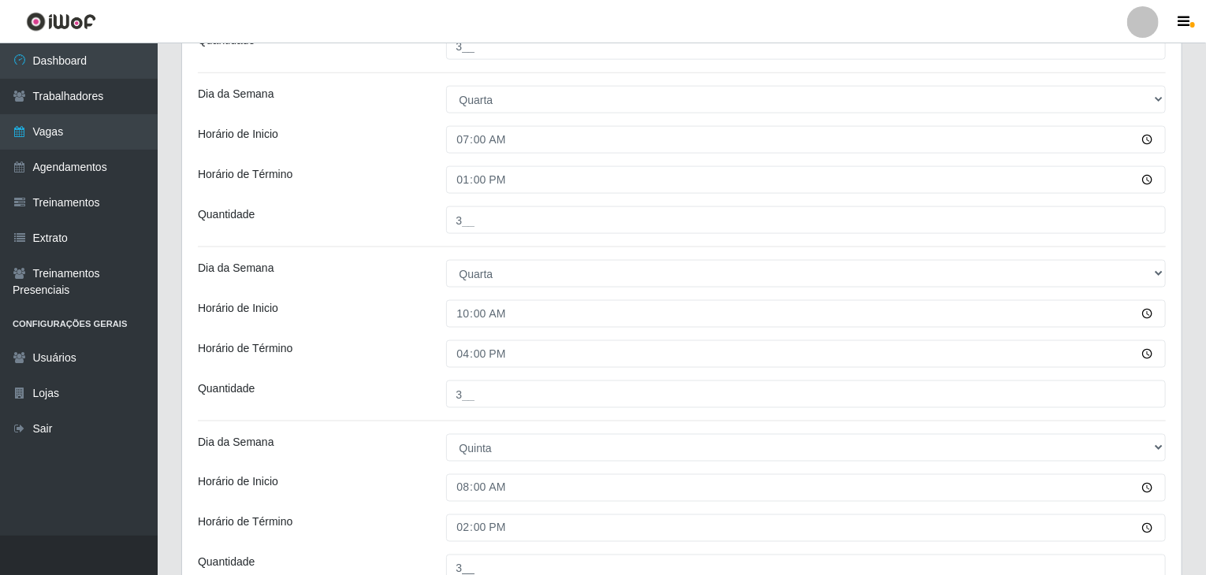
click at [407, 334] on div "Loja Rede Compras Supermercados - LOJA 5 Função [Selecione...] ASG ASG + ASG ++…" at bounding box center [681, 303] width 999 height 2384
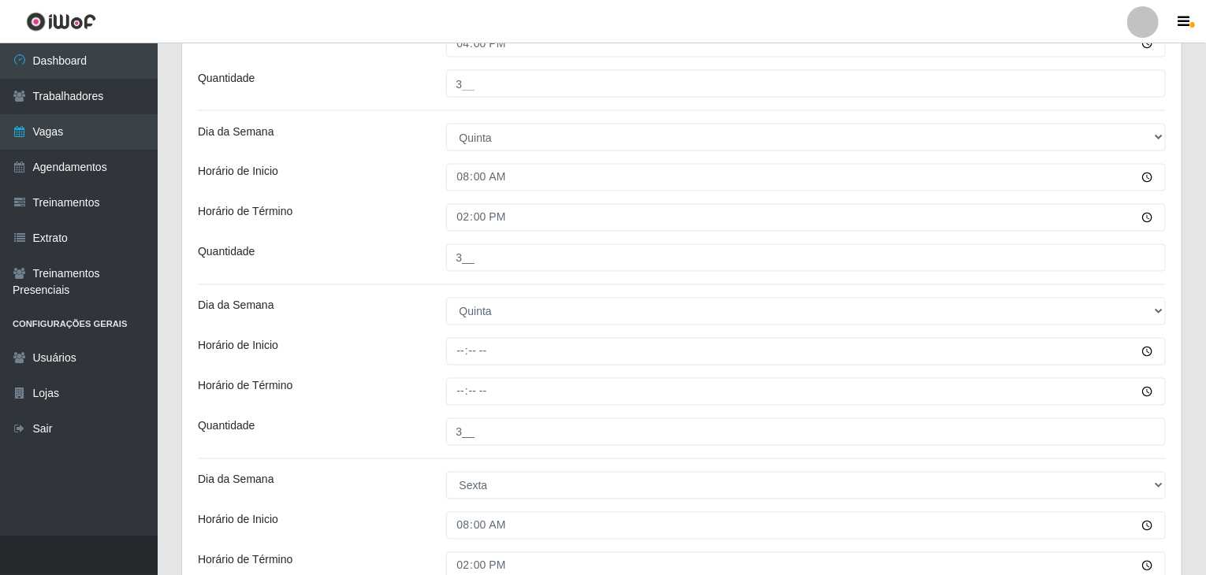
scroll to position [1340, 0]
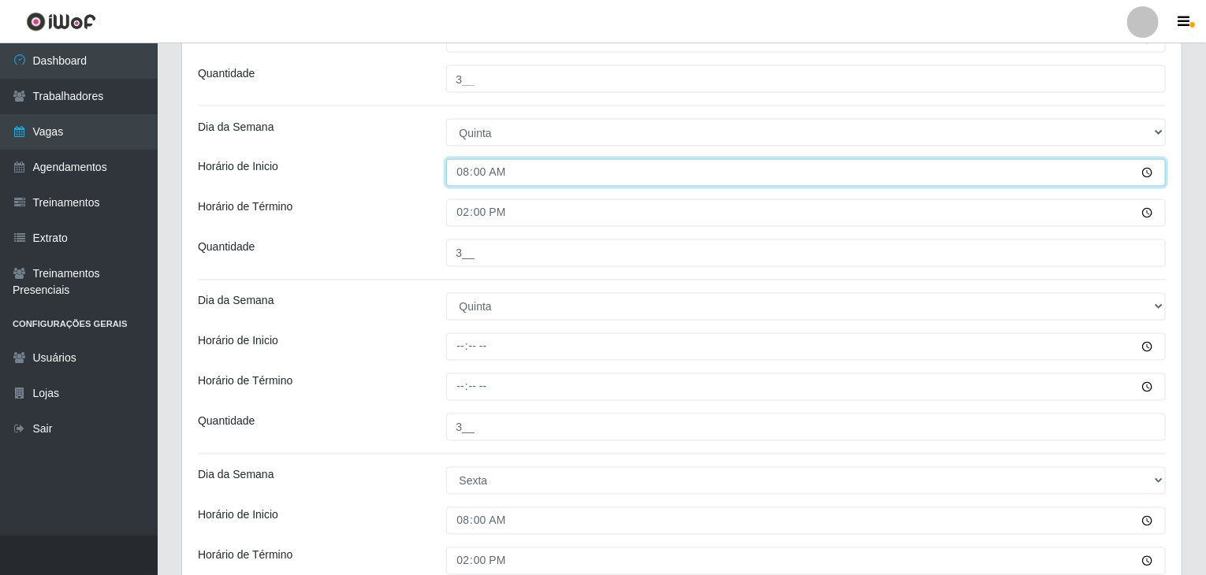
click at [462, 175] on input "08:00" at bounding box center [806, 173] width 720 height 28
type input "07:00"
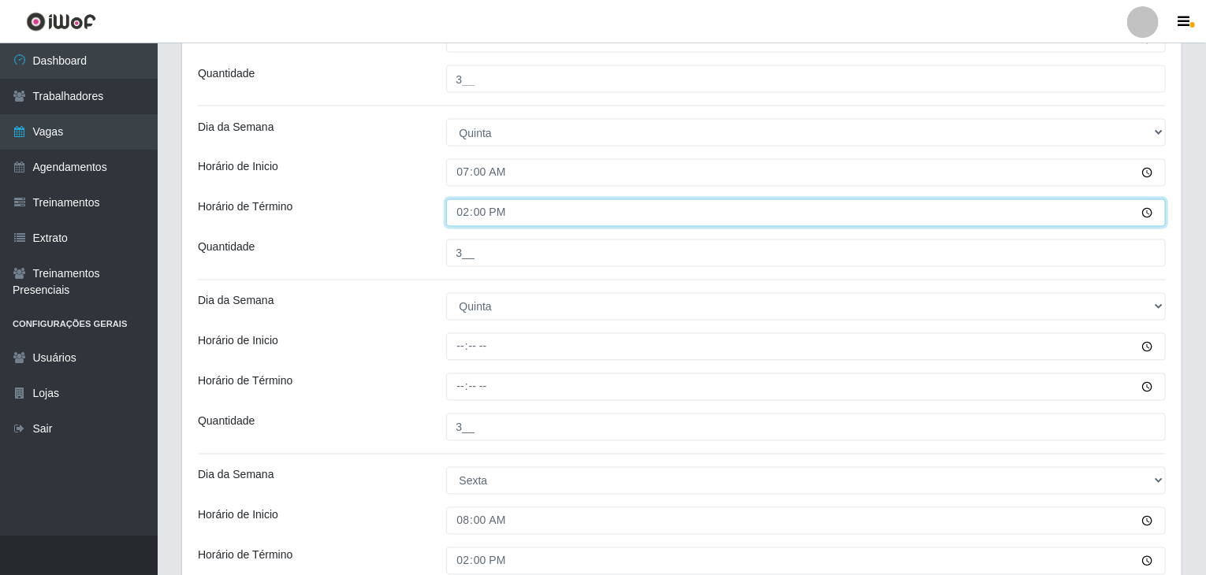
click at [469, 203] on input "14:00" at bounding box center [806, 213] width 720 height 28
type input "13:00"
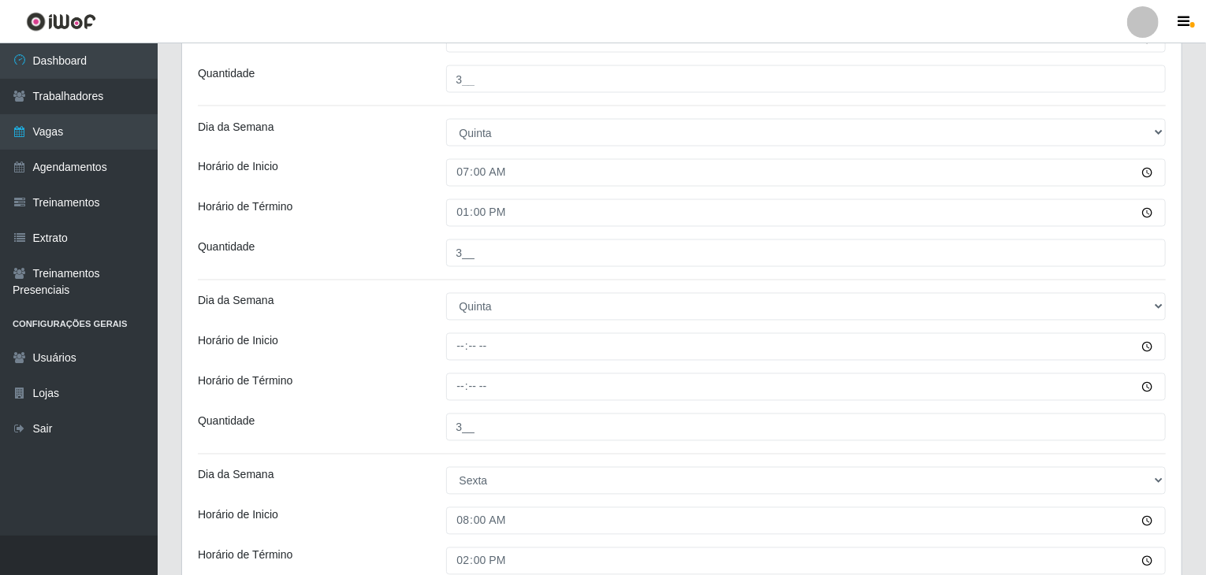
click at [369, 184] on div "Horário de Inicio" at bounding box center [310, 173] width 248 height 28
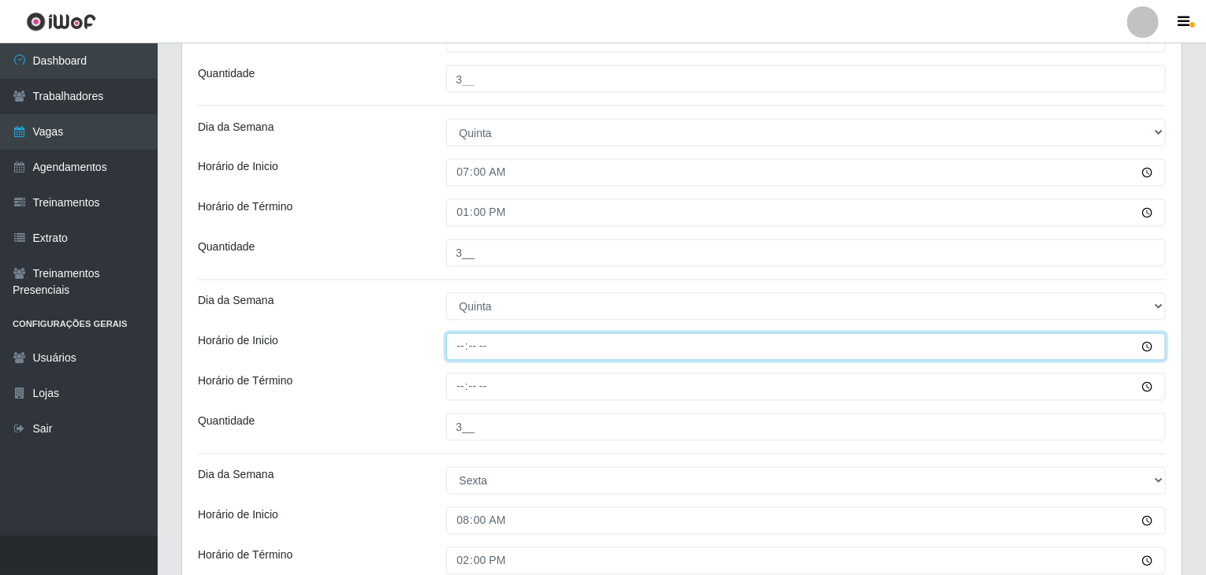
click at [463, 348] on input "Horário de Inicio" at bounding box center [806, 347] width 720 height 28
type input "10:00"
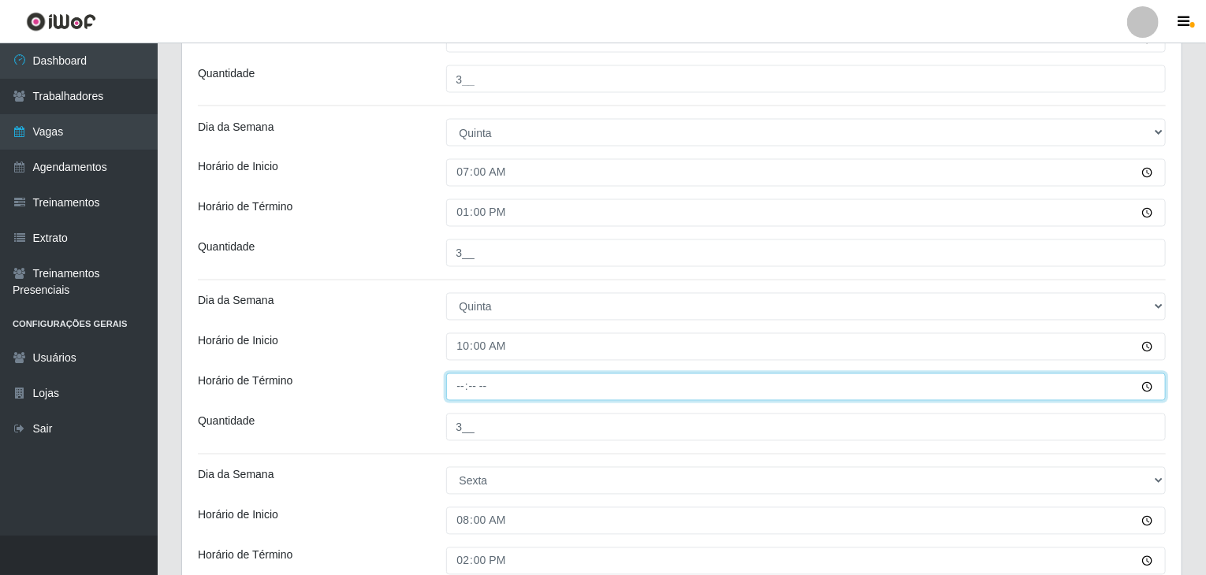
click at [459, 379] on input "Horário de Término" at bounding box center [806, 388] width 720 height 28
type input "16:00"
click at [426, 348] on div "Horário de Inicio" at bounding box center [310, 347] width 248 height 28
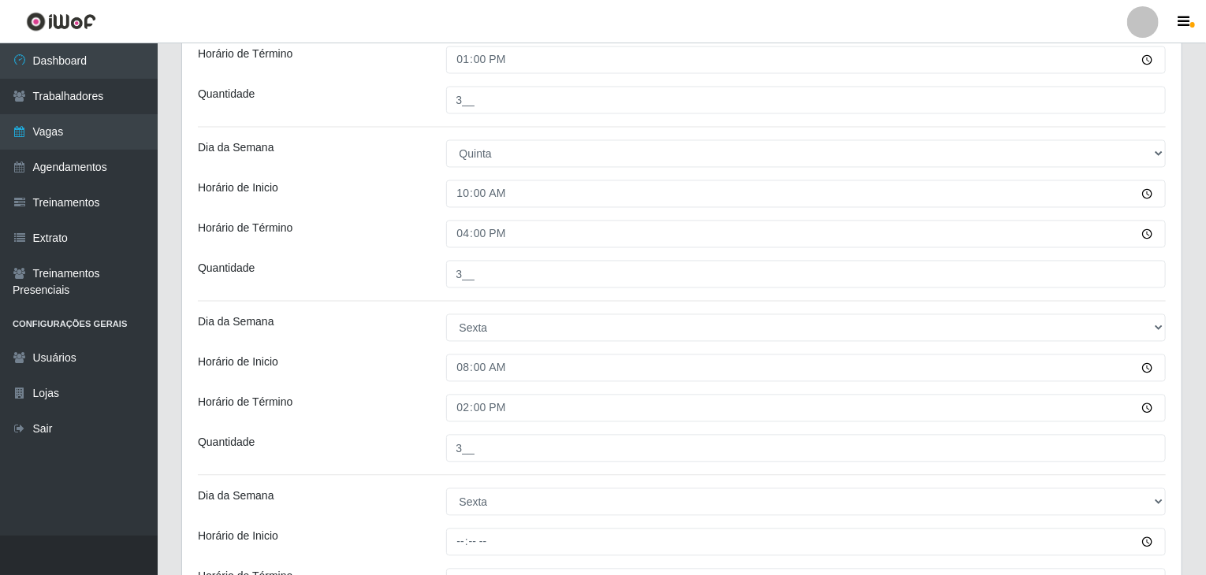
scroll to position [1576, 0]
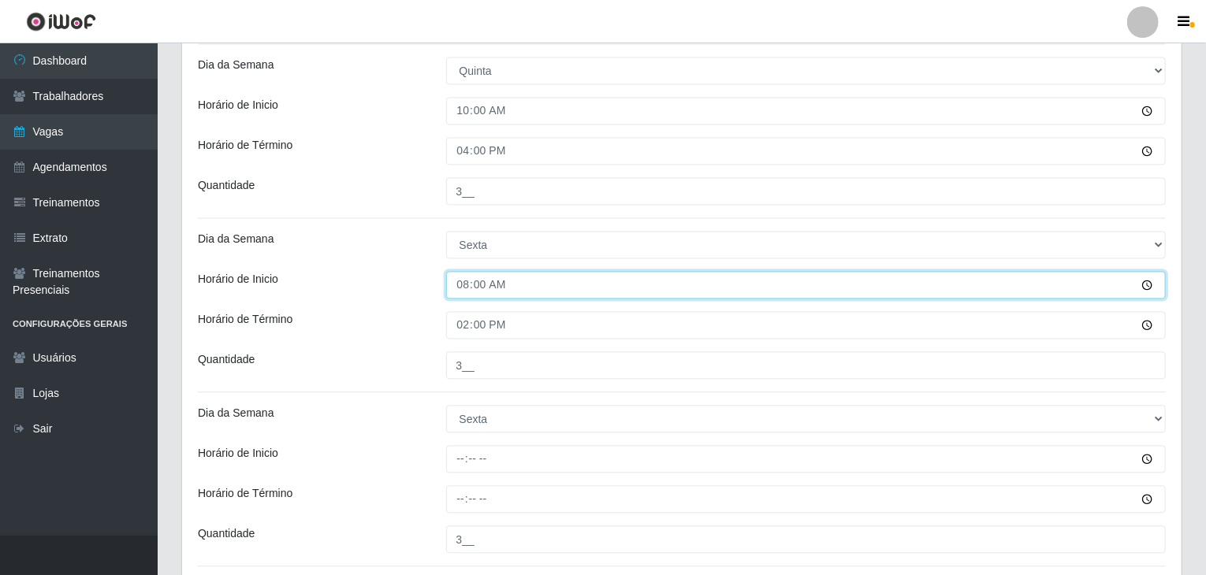
click at [458, 283] on input "08:00" at bounding box center [806, 285] width 720 height 28
type input "07:00"
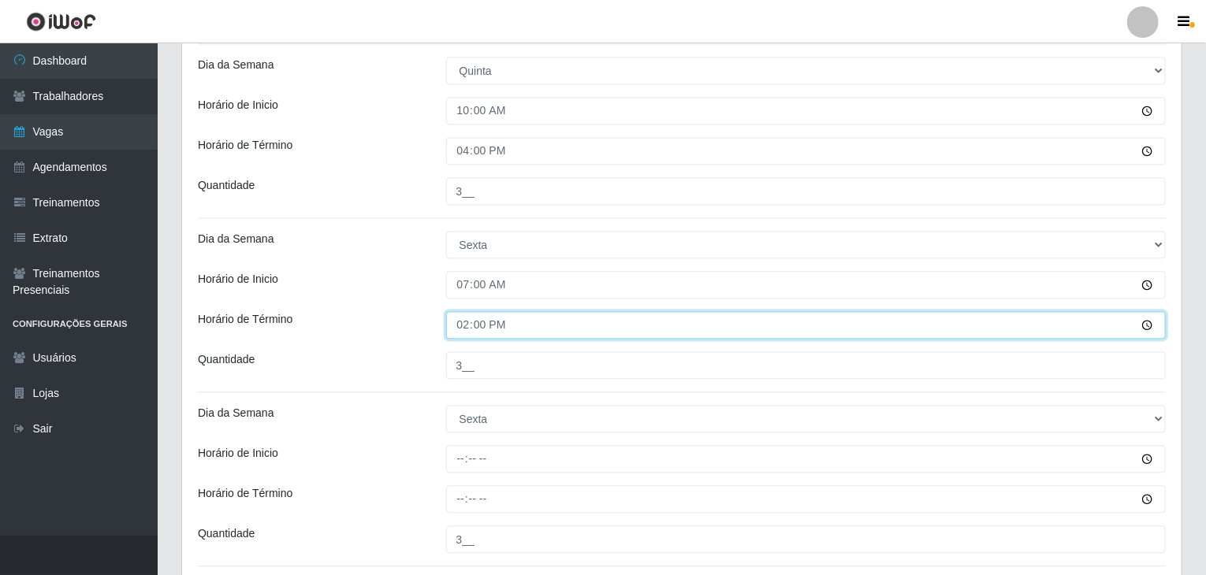
click at [467, 325] on input "14:00" at bounding box center [806, 325] width 720 height 28
type input "13:00"
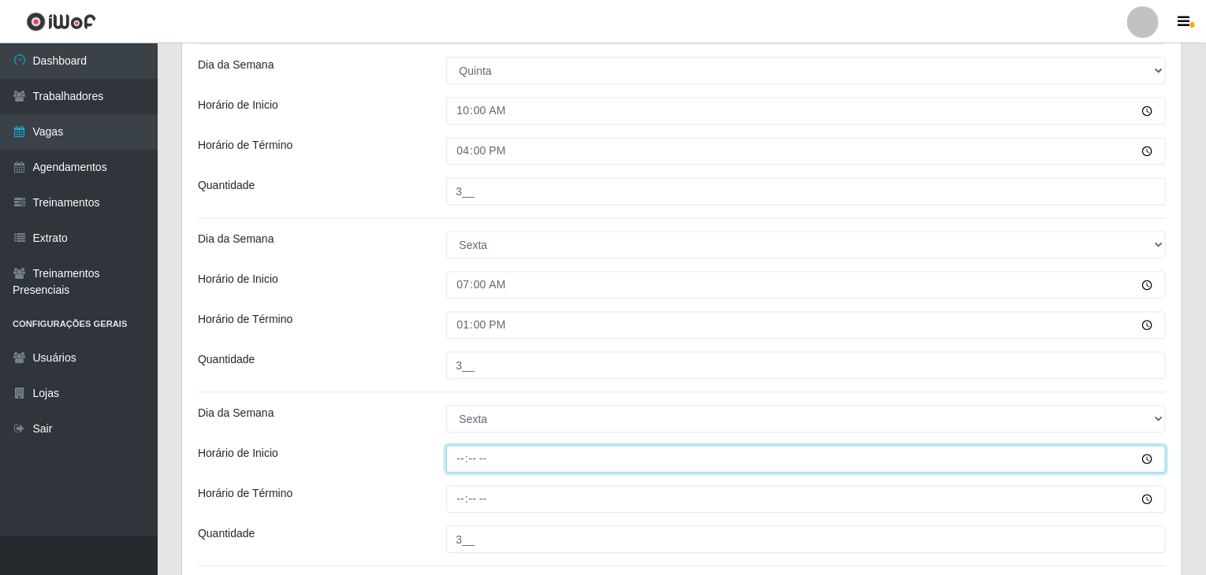
click at [463, 449] on input "Horário de Inicio" at bounding box center [806, 459] width 720 height 28
type input "10:00"
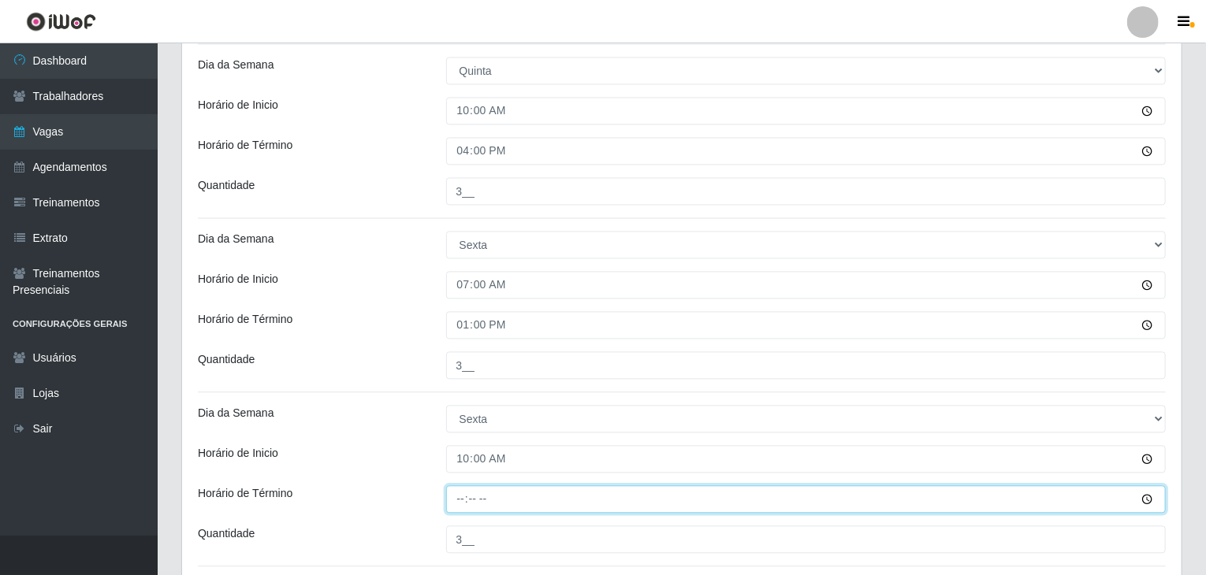
click at [464, 496] on input "Horário de Término" at bounding box center [806, 499] width 720 height 28
type input "16:00"
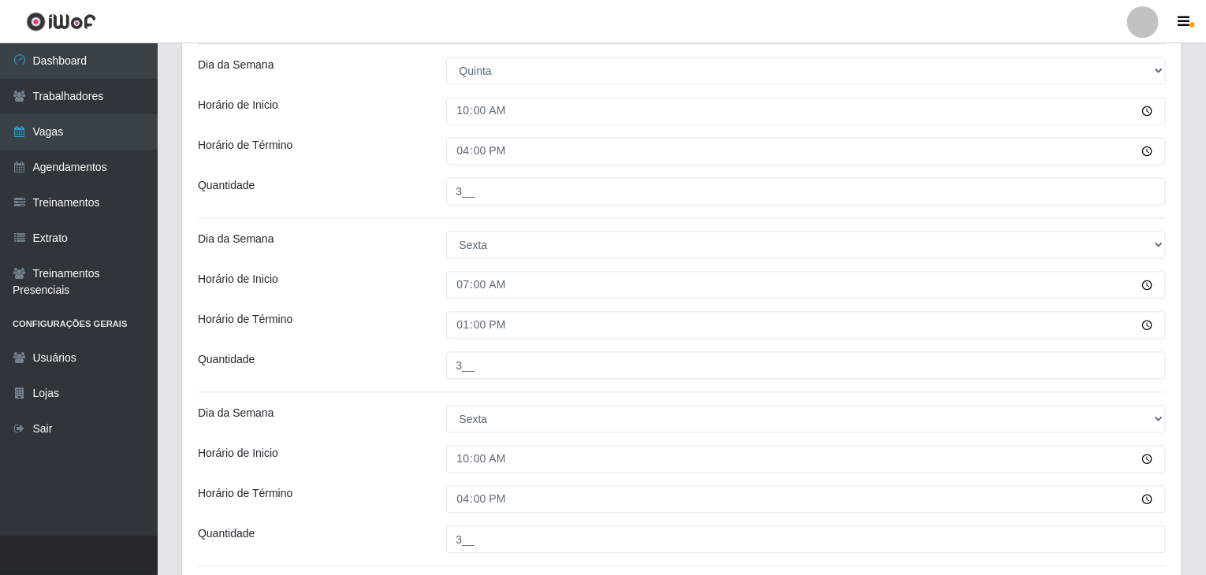
click at [416, 410] on div "Dia da Semana" at bounding box center [310, 419] width 248 height 28
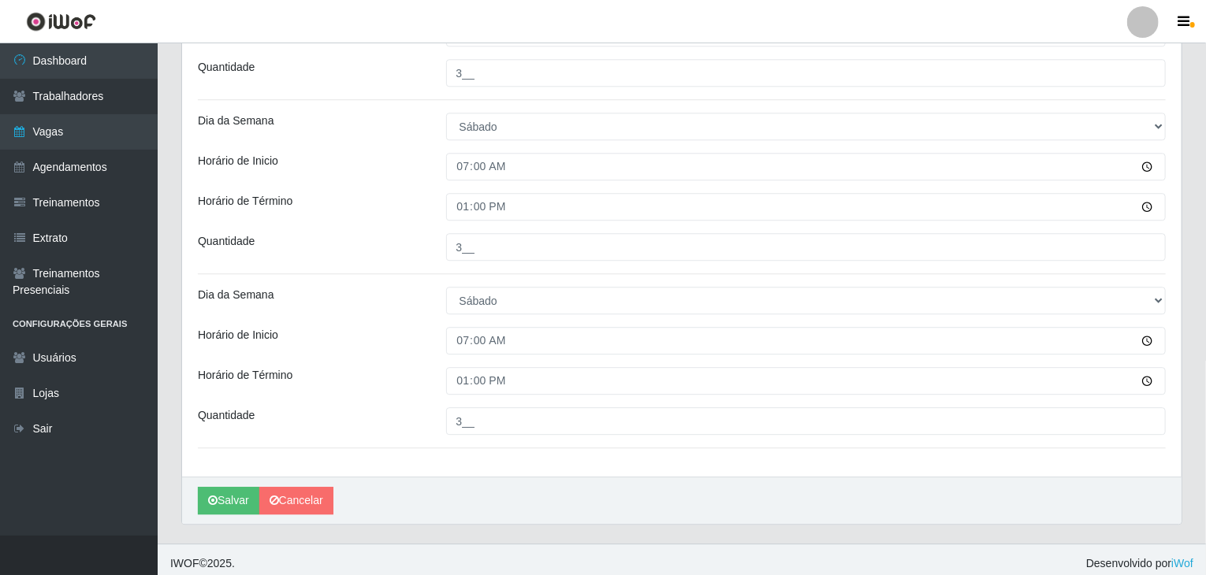
scroll to position [2047, 0]
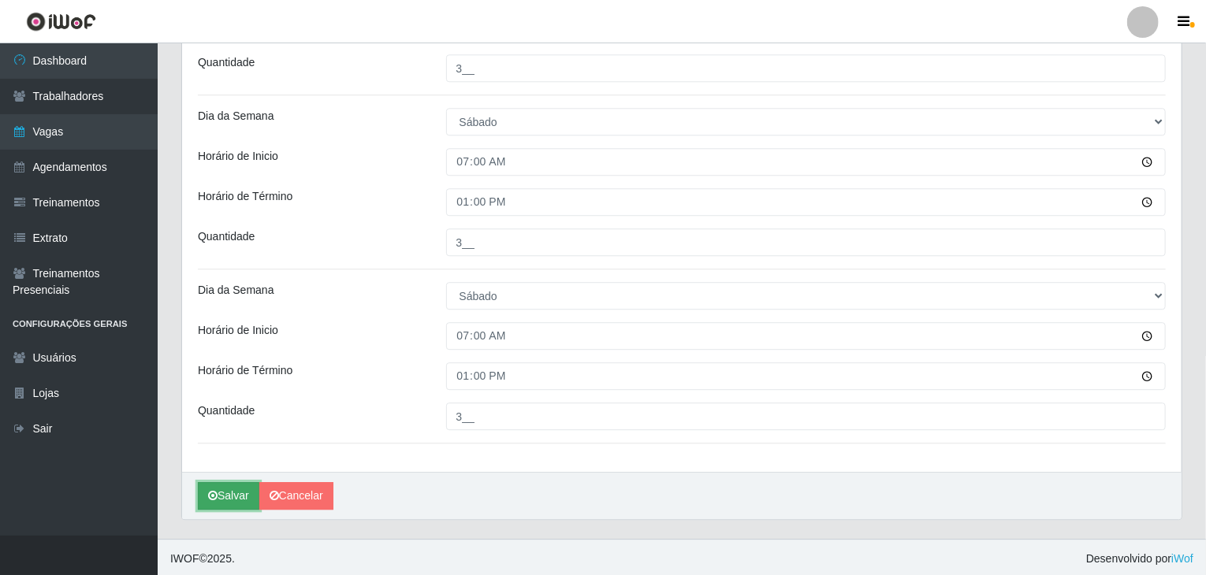
click at [240, 493] on button "Salvar" at bounding box center [228, 496] width 61 height 28
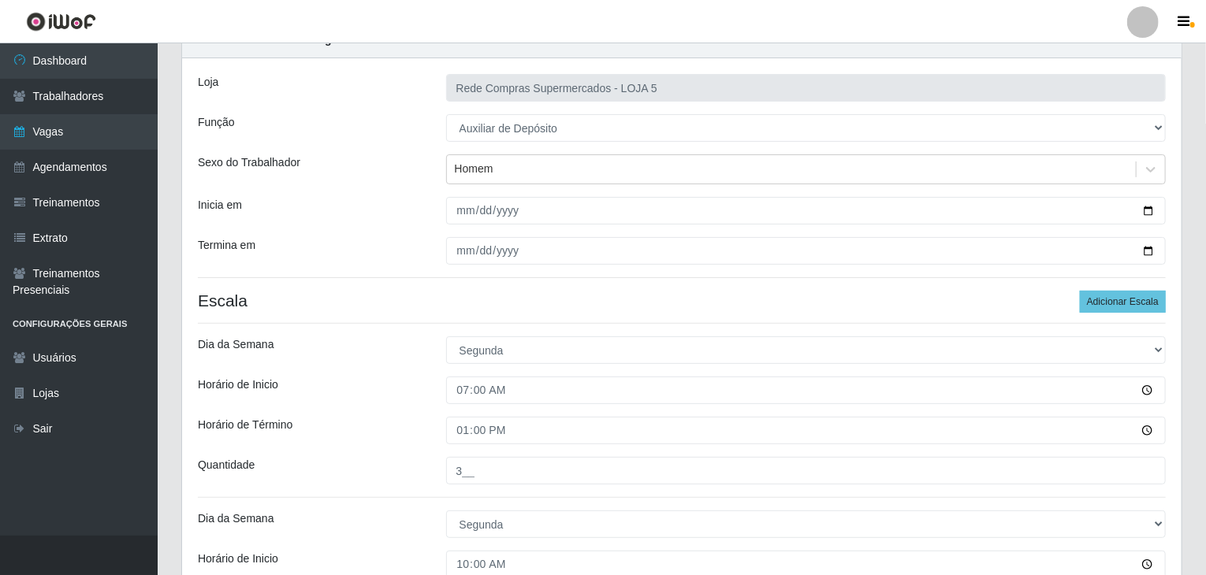
scroll to position [0, 0]
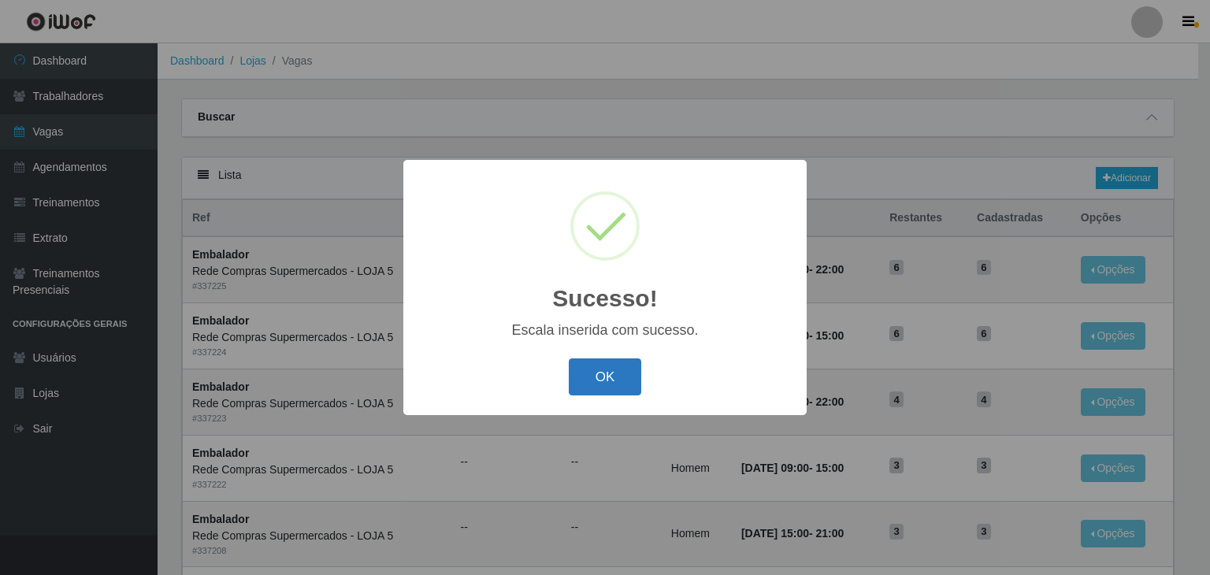
click at [621, 385] on button "OK" at bounding box center [605, 377] width 73 height 37
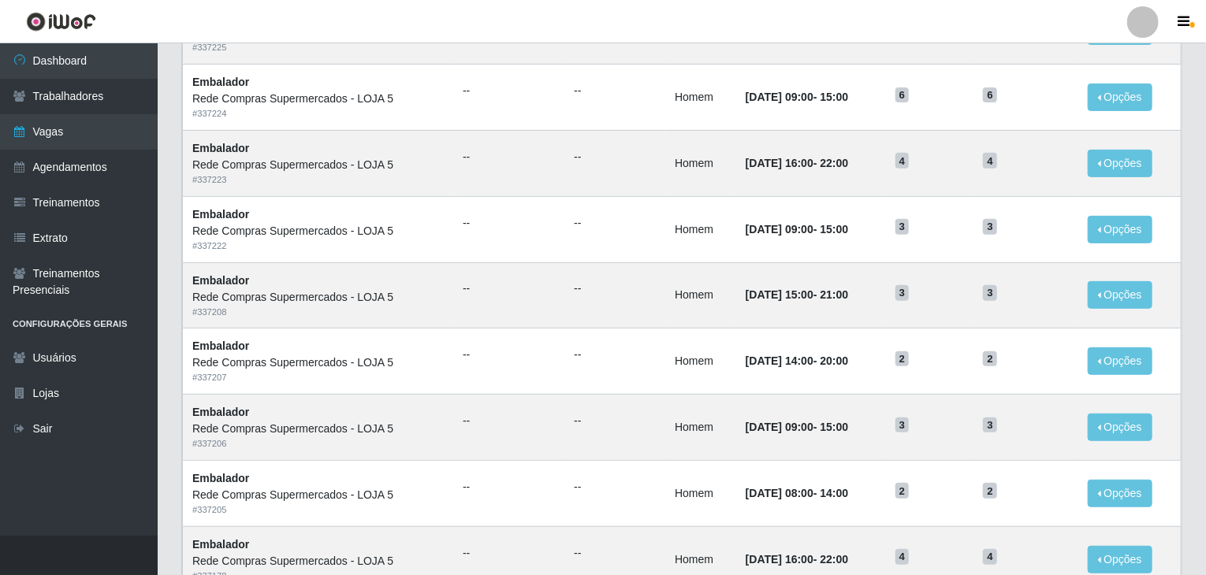
scroll to position [756, 0]
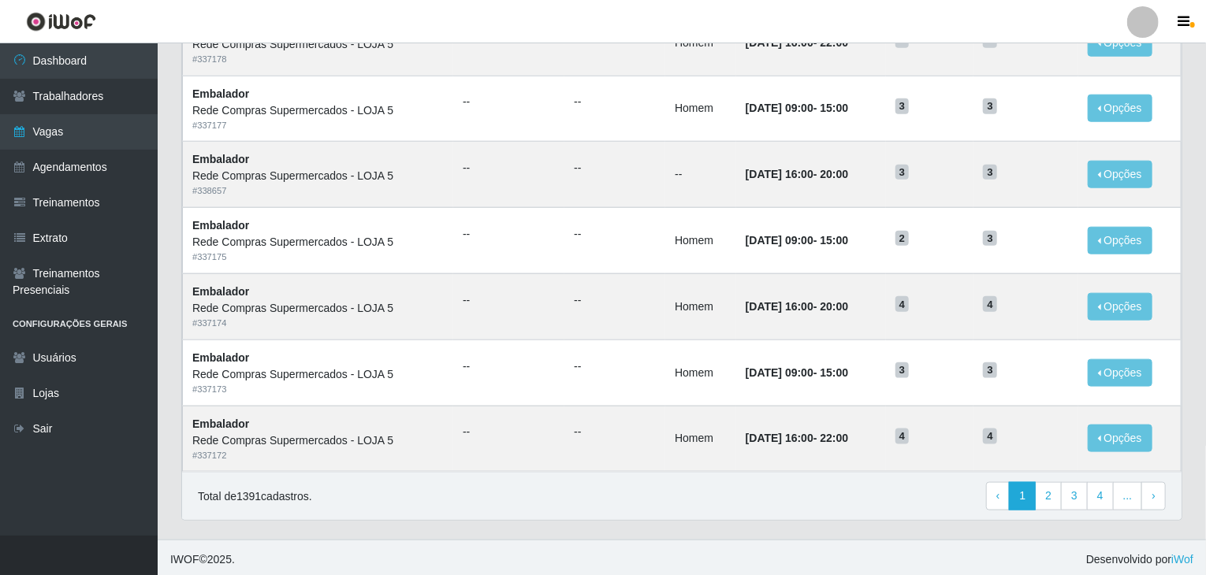
click at [1055, 511] on div "Total de 1391 cadastros. ‹ Previous 1 2 3 4 ... › Next" at bounding box center [681, 496] width 999 height 48
click at [1050, 498] on link "2" at bounding box center [1048, 496] width 27 height 28
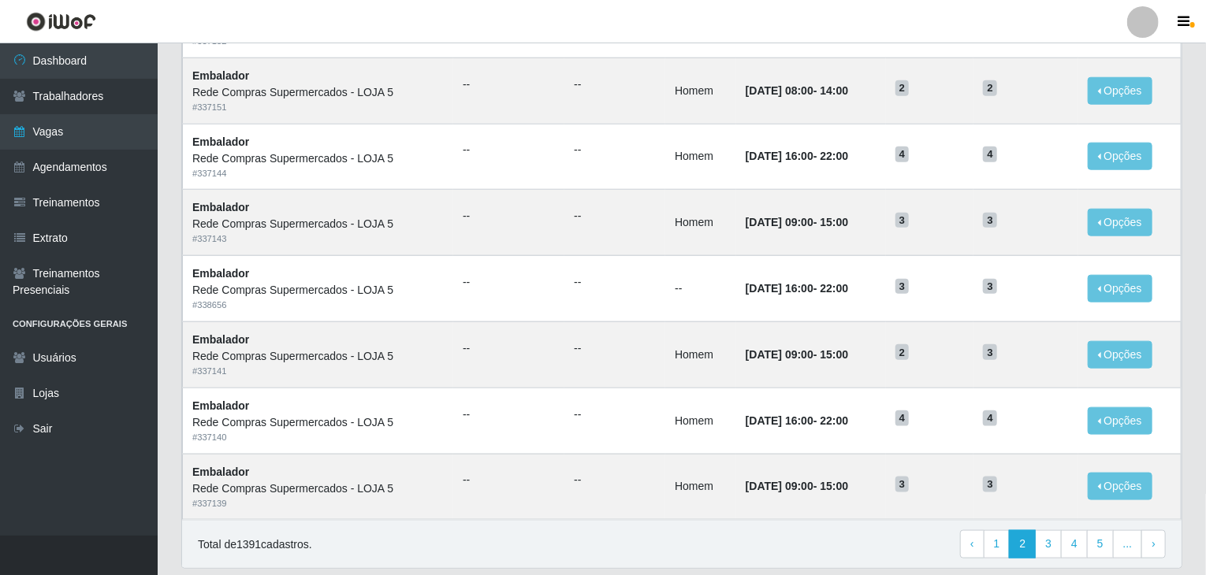
scroll to position [756, 0]
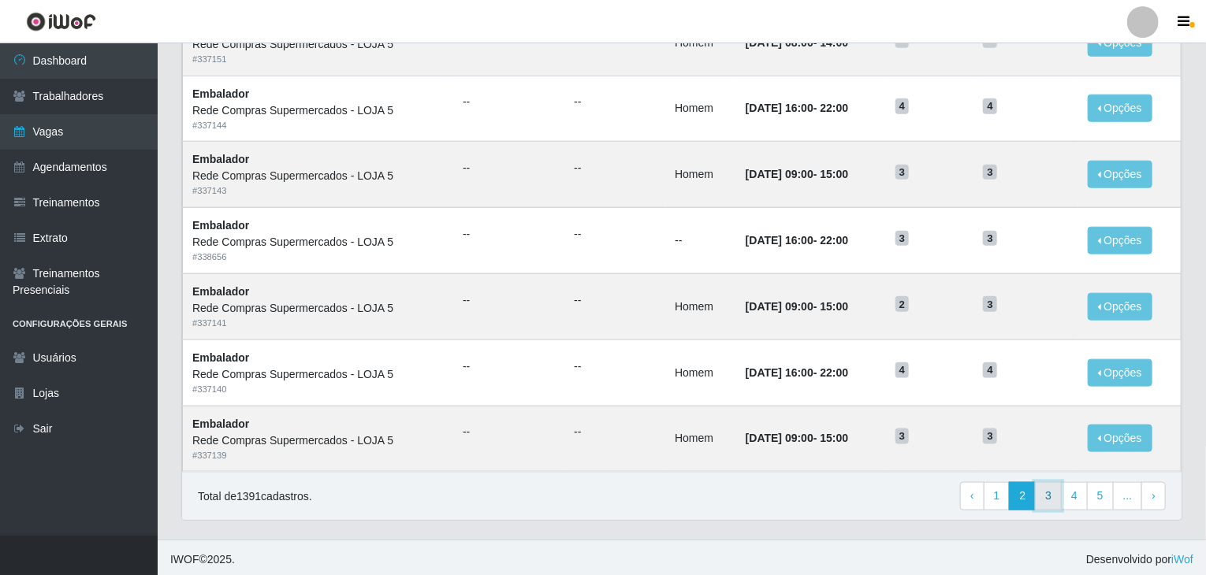
click at [1053, 498] on link "3" at bounding box center [1048, 496] width 27 height 28
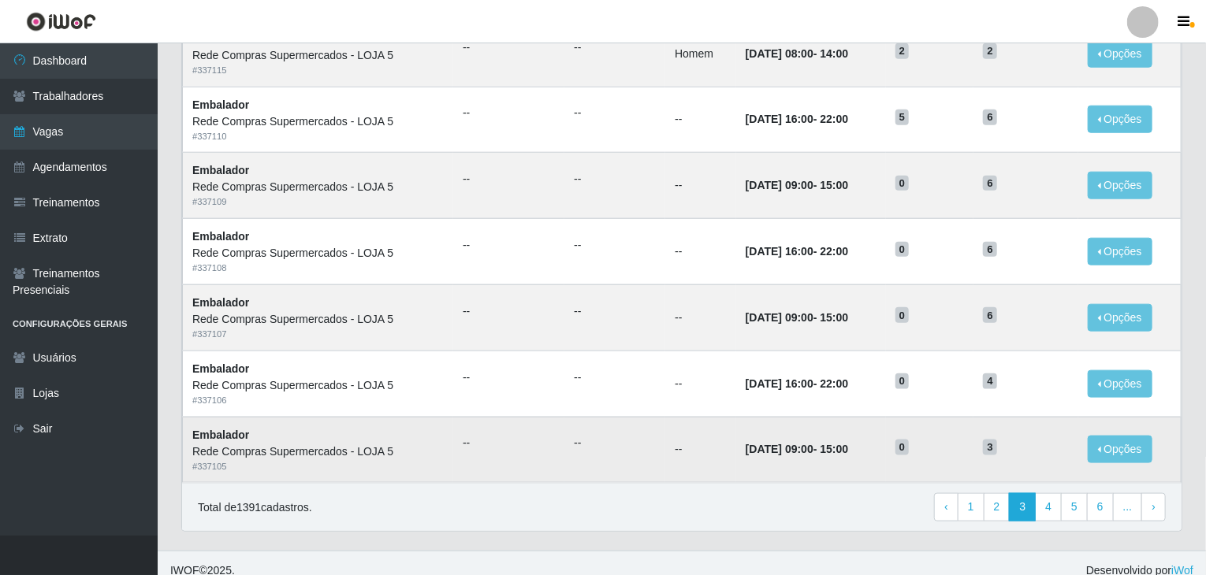
scroll to position [756, 0]
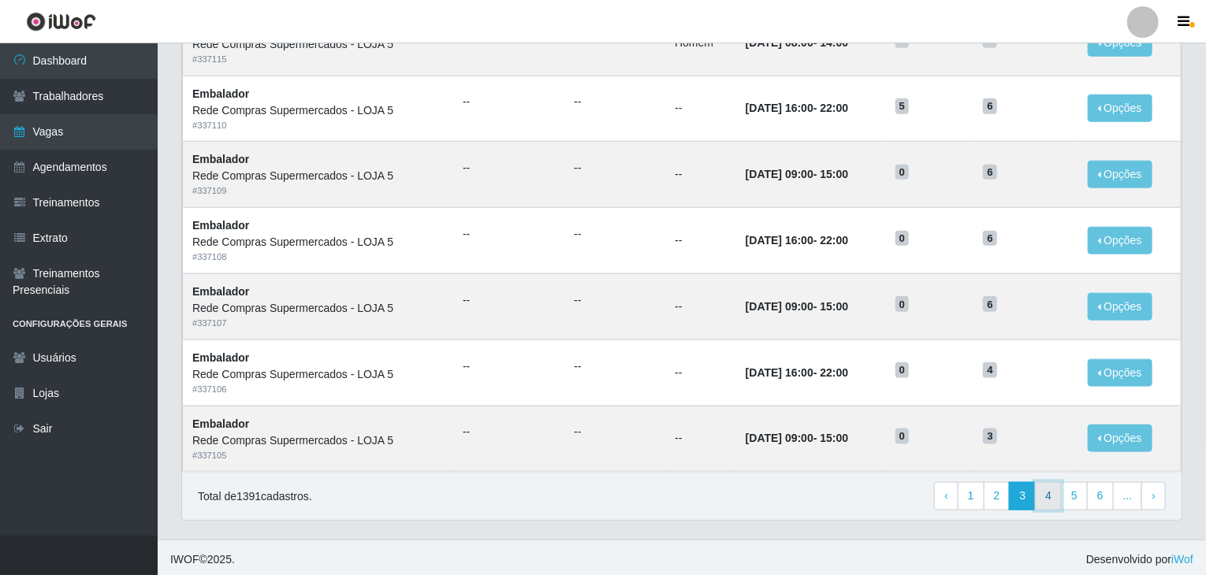
click at [1055, 496] on link "4" at bounding box center [1048, 496] width 27 height 28
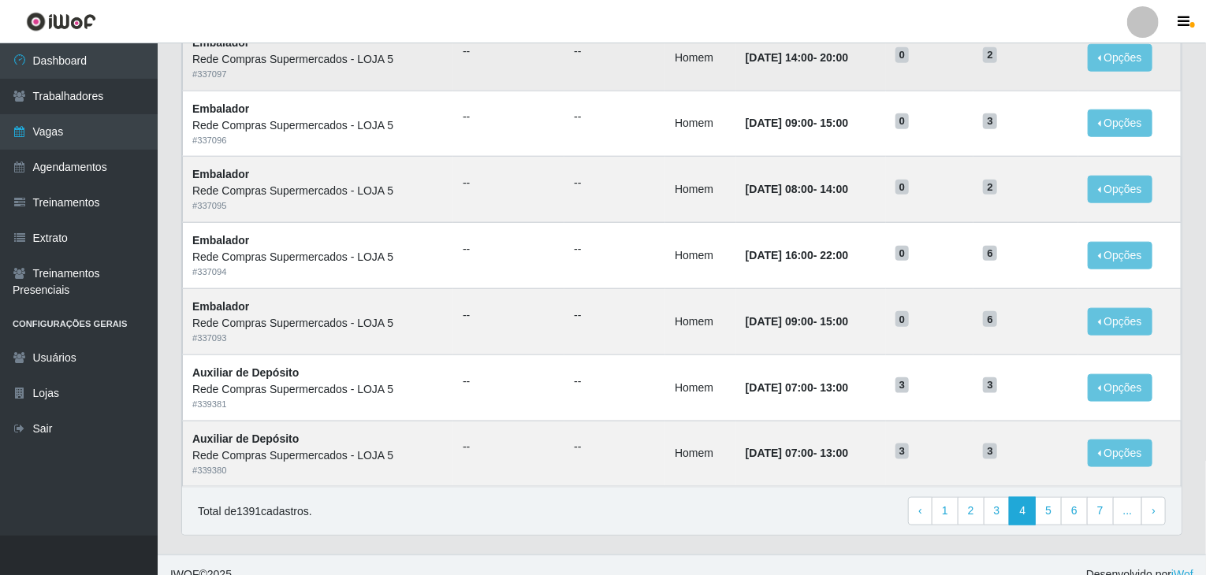
scroll to position [756, 0]
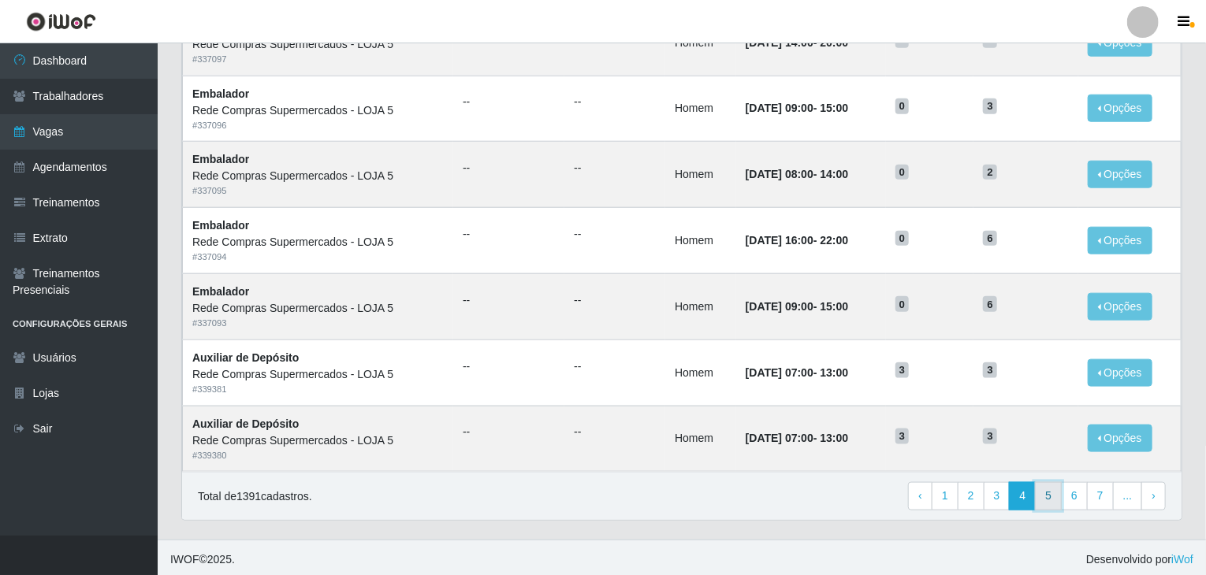
click at [1056, 492] on link "5" at bounding box center [1048, 496] width 27 height 28
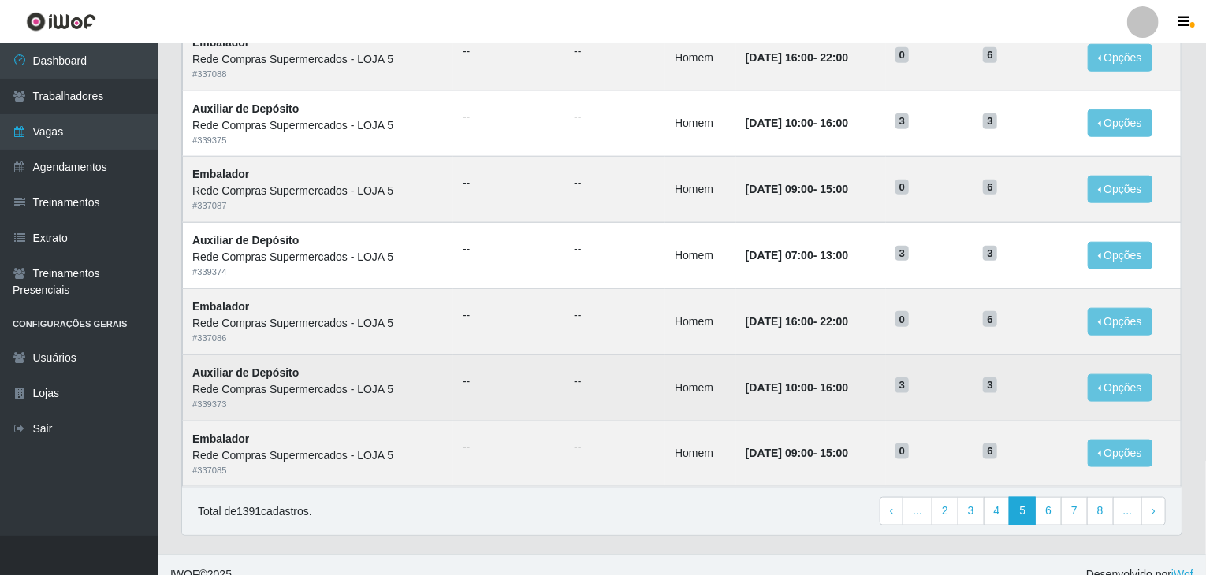
scroll to position [756, 0]
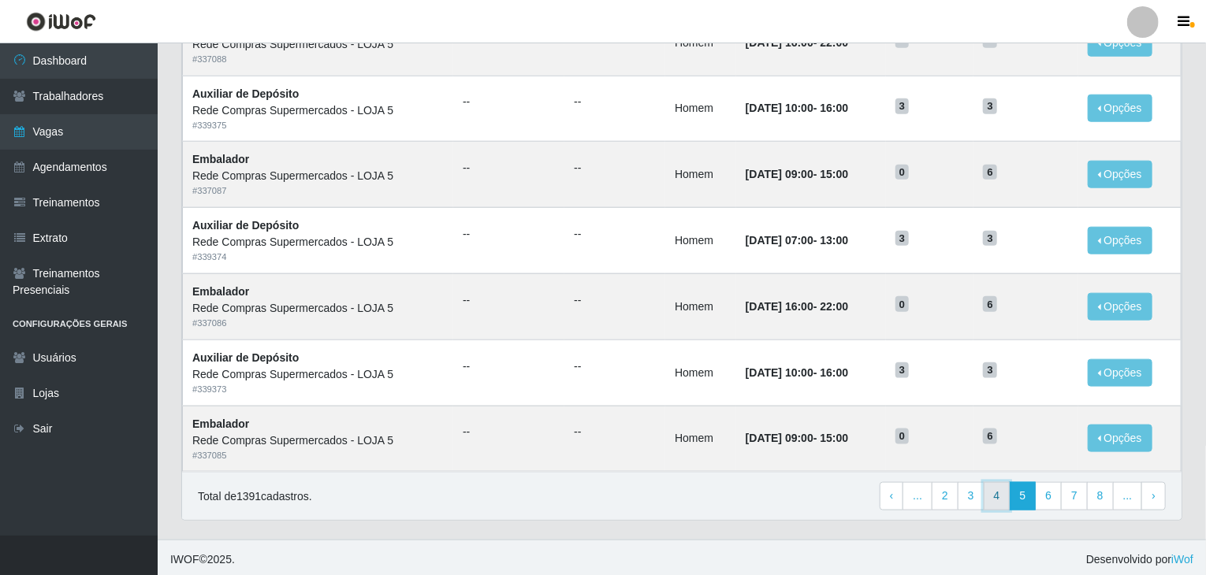
click at [998, 505] on link "4" at bounding box center [996, 496] width 27 height 28
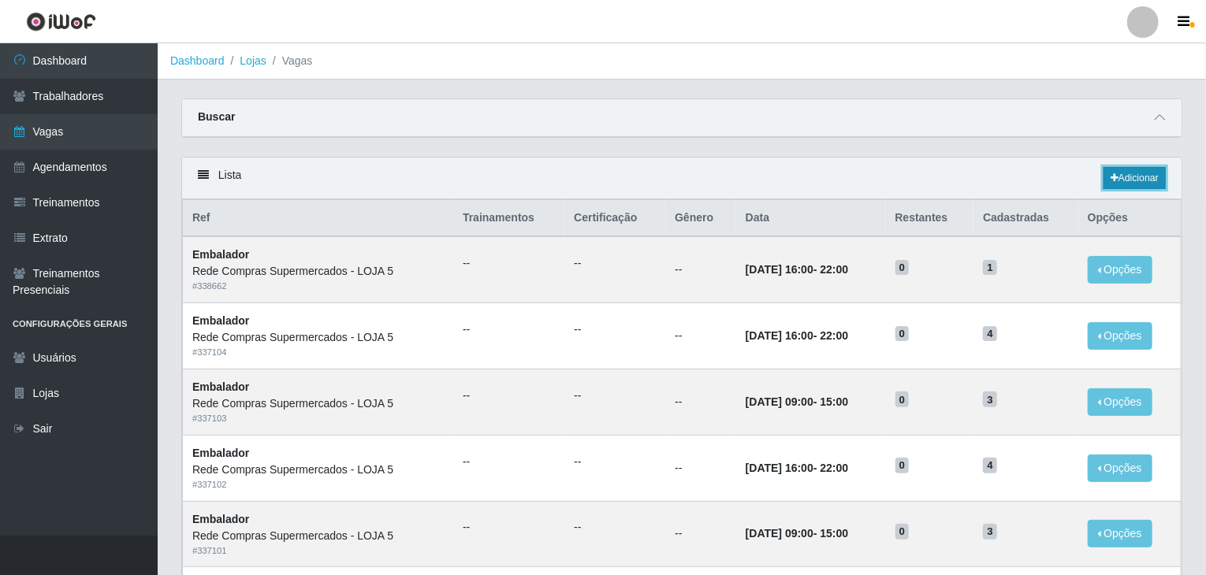
click at [1128, 173] on link "Adicionar" at bounding box center [1134, 178] width 62 height 22
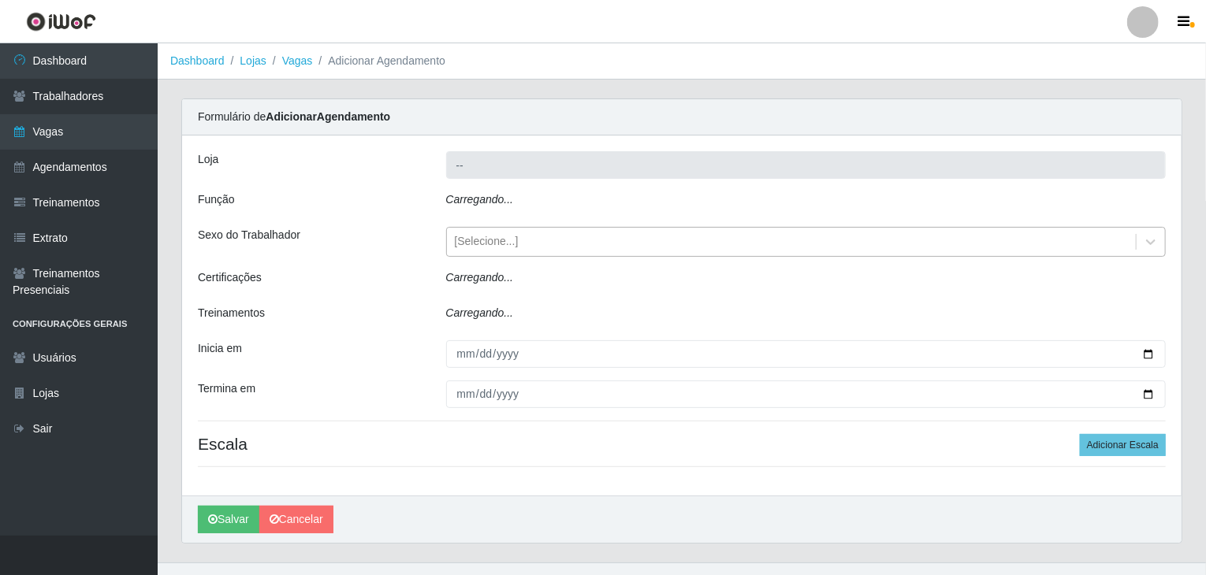
type input "Rede Compras Supermercados - LOJA 5"
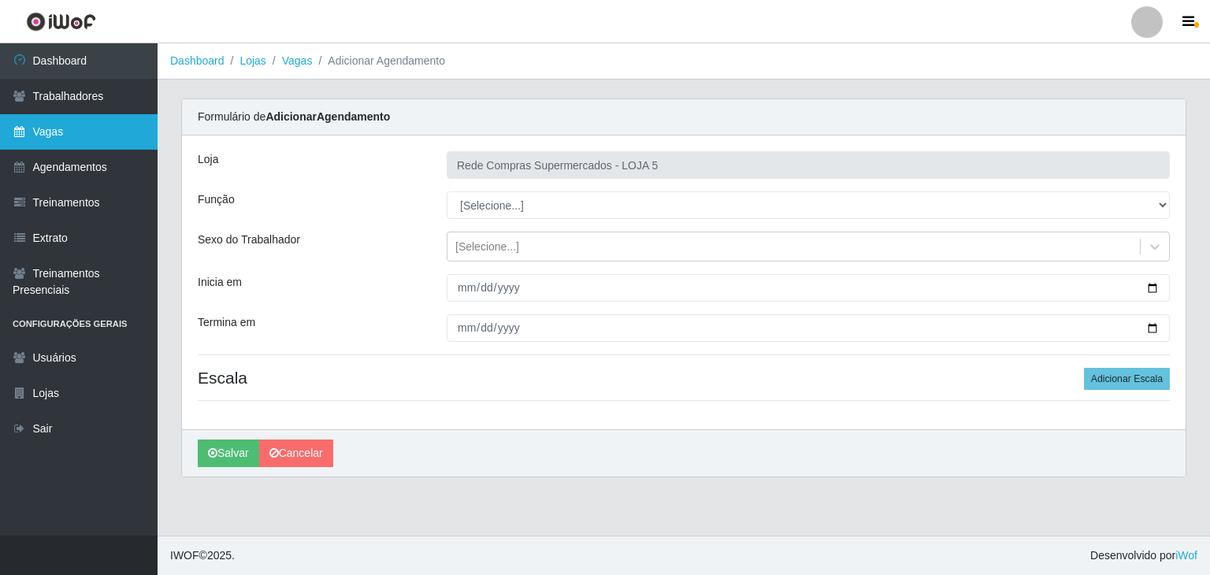
click at [76, 129] on link "Vagas" at bounding box center [79, 131] width 158 height 35
